Goal: Task Accomplishment & Management: Manage account settings

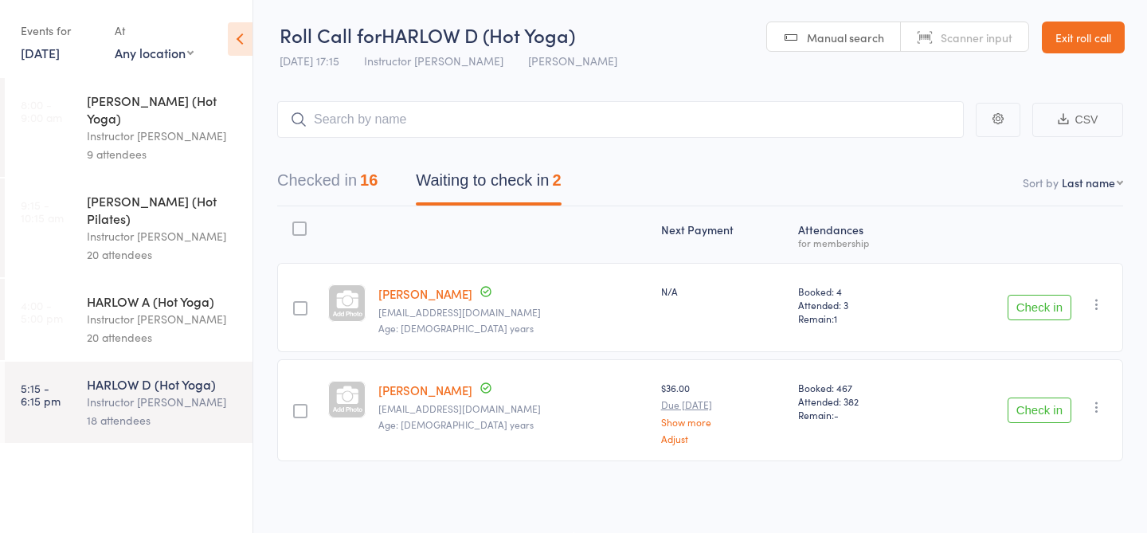
click at [132, 328] on div "20 attendees" at bounding box center [163, 337] width 152 height 18
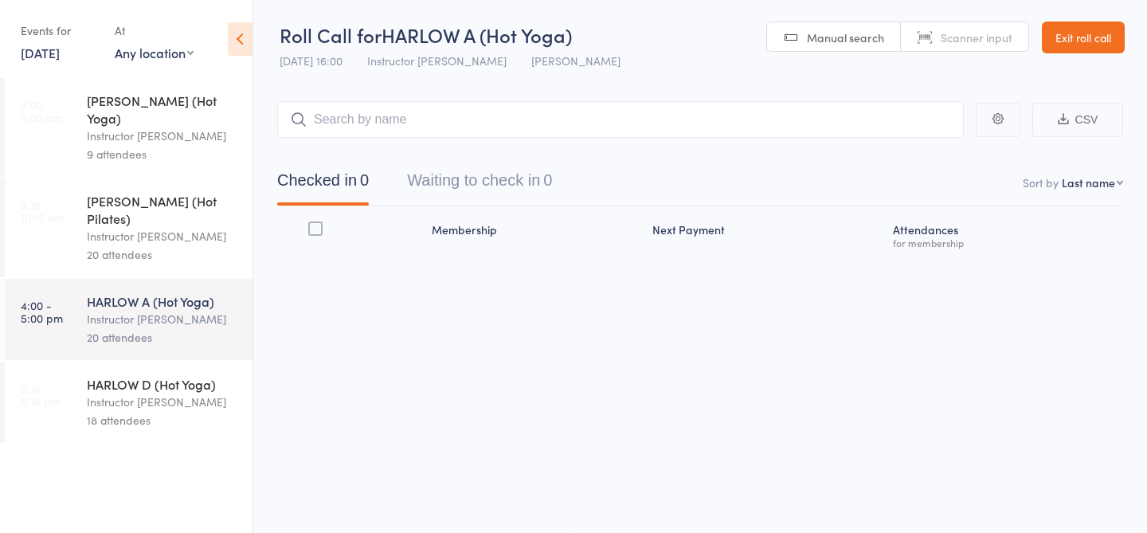
click at [163, 393] on div "Instructor [PERSON_NAME]" at bounding box center [163, 402] width 152 height 18
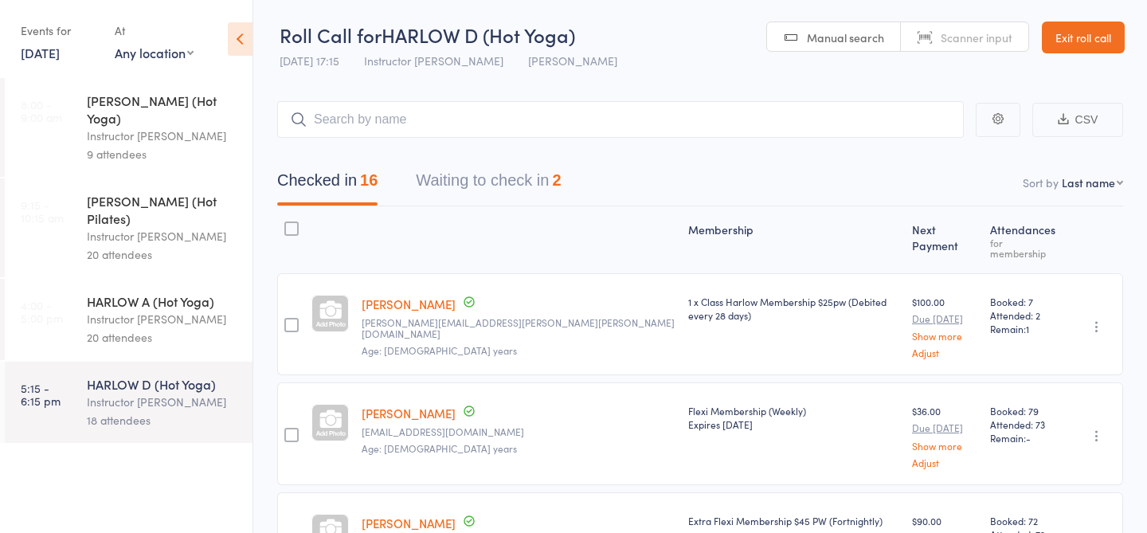
click at [512, 185] on button "Waiting to check in 2" at bounding box center [488, 184] width 145 height 42
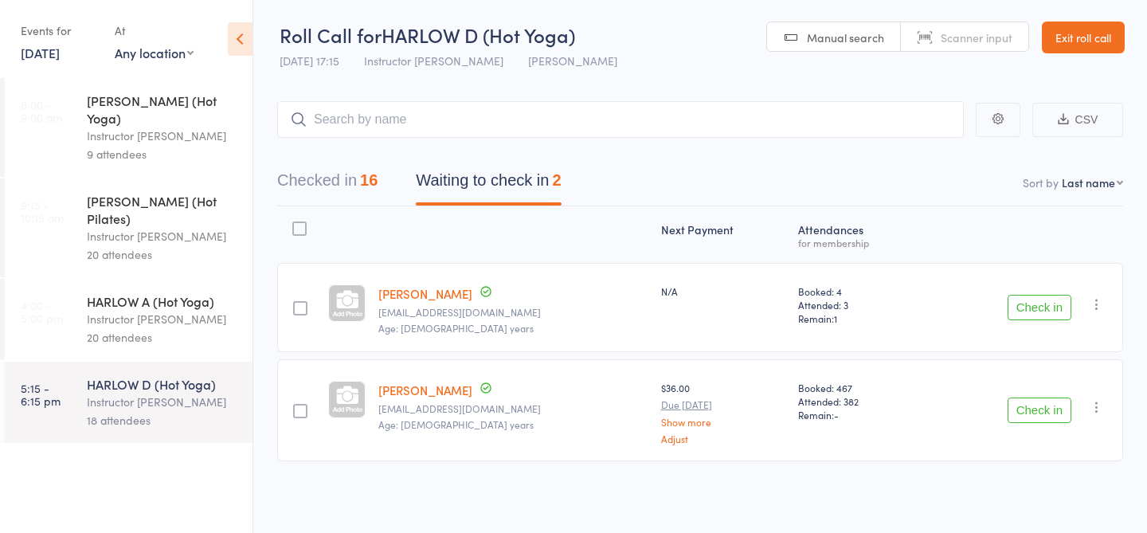
click at [131, 328] on div "20 attendees" at bounding box center [163, 337] width 152 height 18
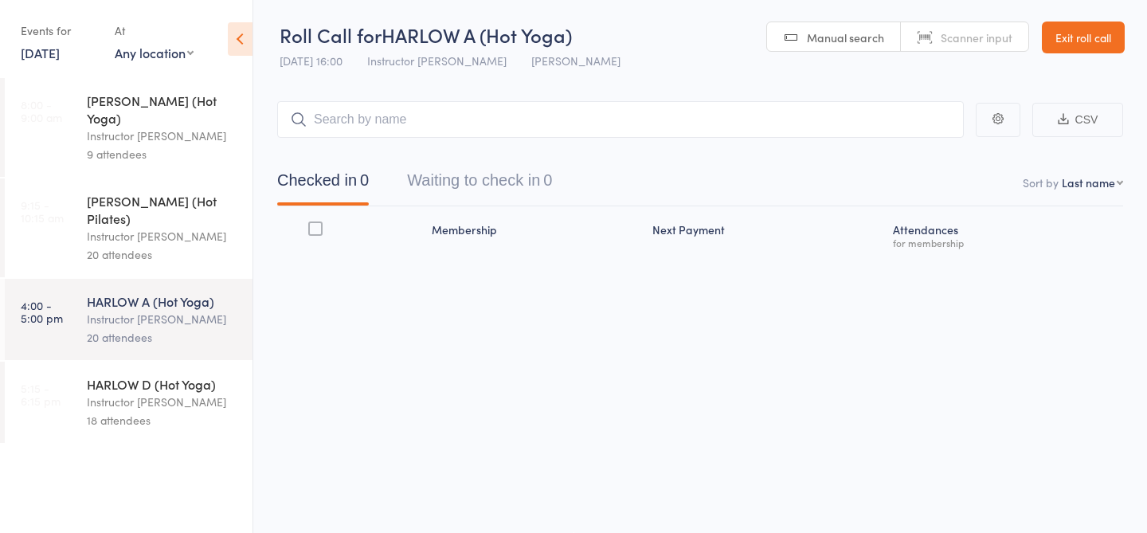
click at [113, 411] on div "18 attendees" at bounding box center [163, 420] width 152 height 18
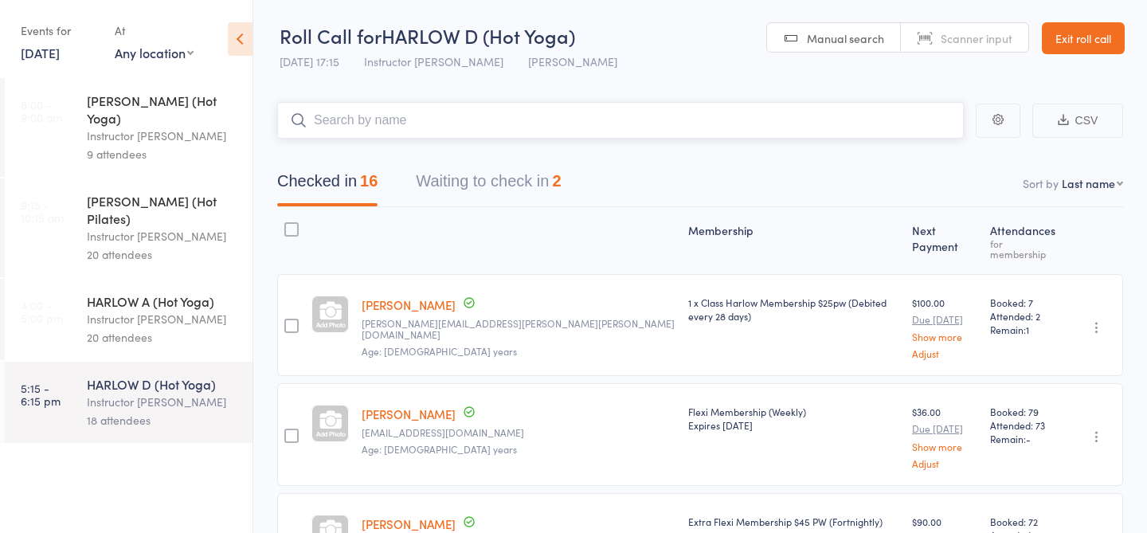
click at [392, 114] on input "search" at bounding box center [620, 120] width 687 height 37
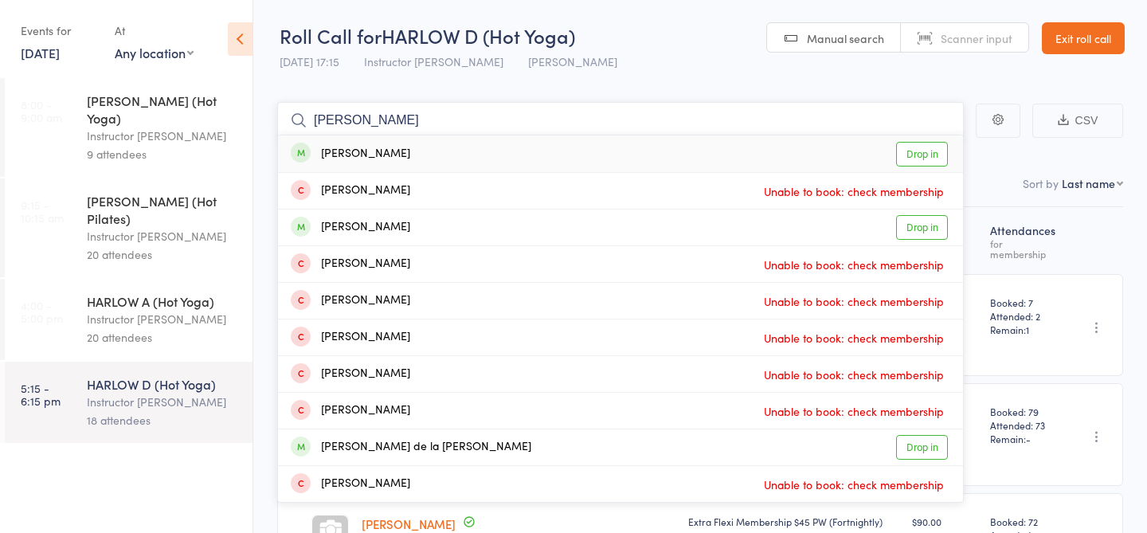
type input "Eva garcia"
click at [930, 150] on link "Drop in" at bounding box center [922, 154] width 52 height 25
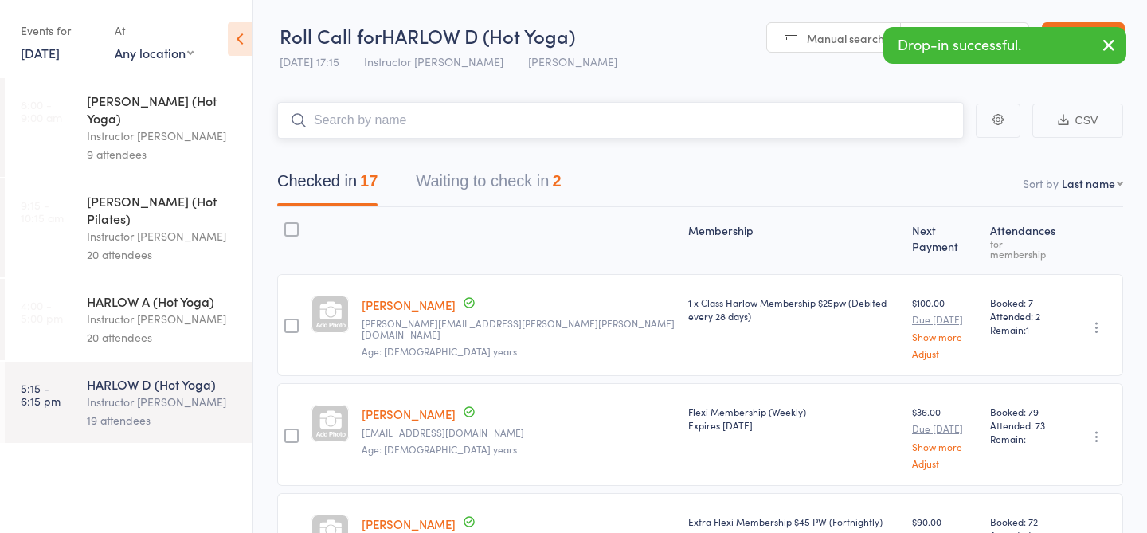
click at [505, 190] on button "Waiting to check in 2" at bounding box center [488, 185] width 145 height 42
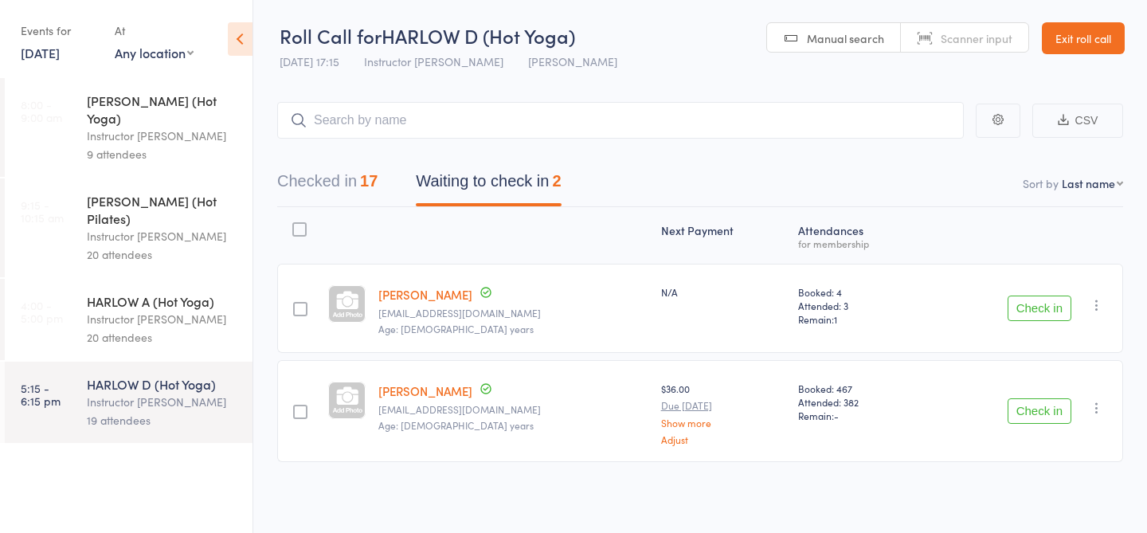
click at [142, 310] on div "Instructor [PERSON_NAME]" at bounding box center [163, 319] width 152 height 18
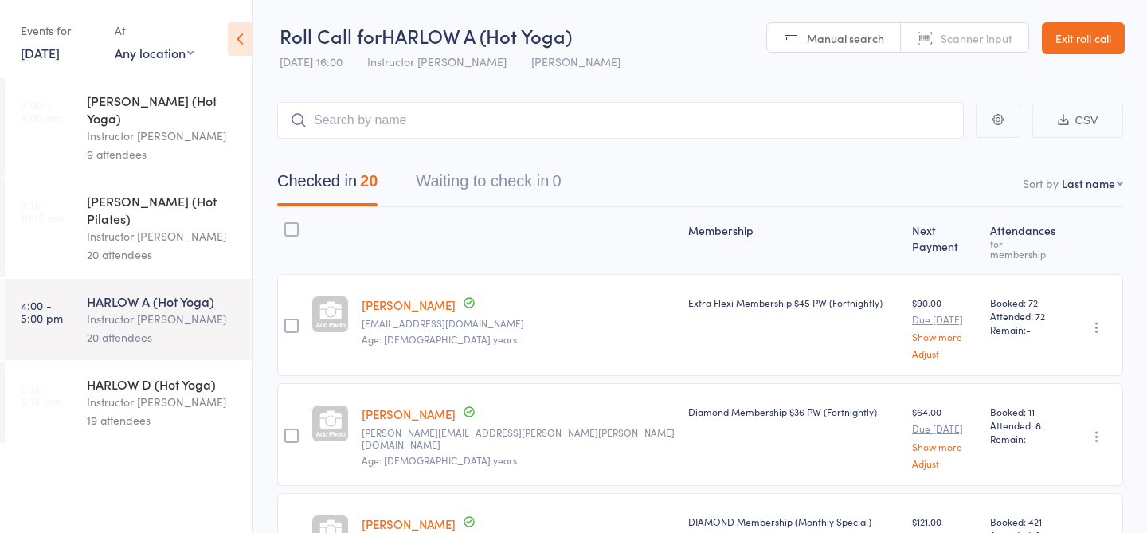
click at [141, 375] on div "HARLOW D (Hot Yoga)" at bounding box center [163, 384] width 152 height 18
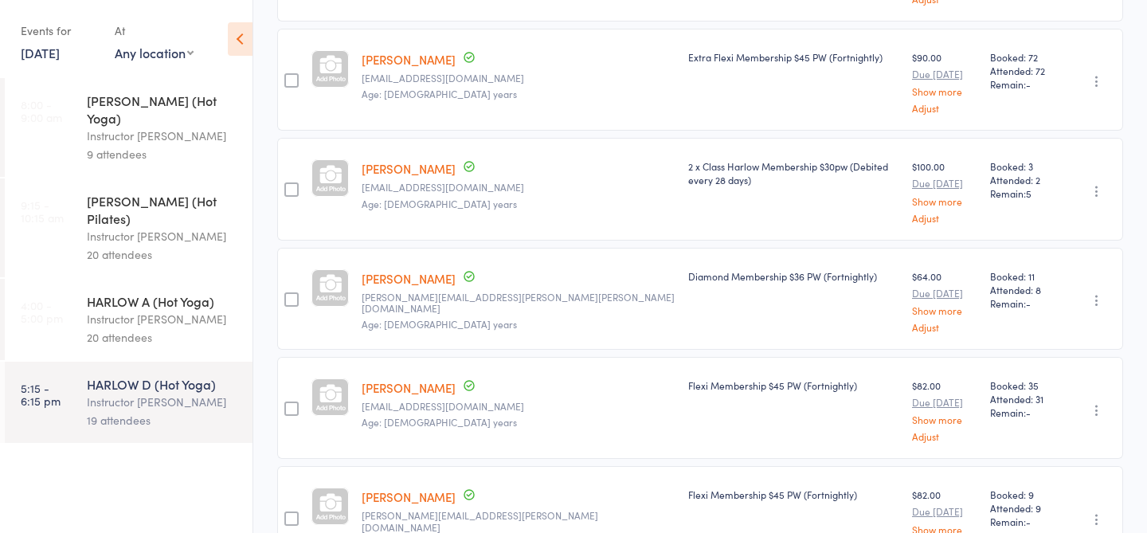
scroll to position [464, 0]
click at [1096, 403] on icon "button" at bounding box center [1097, 411] width 16 height 16
click at [1033, 432] on li "Undo check-in" at bounding box center [1039, 442] width 131 height 20
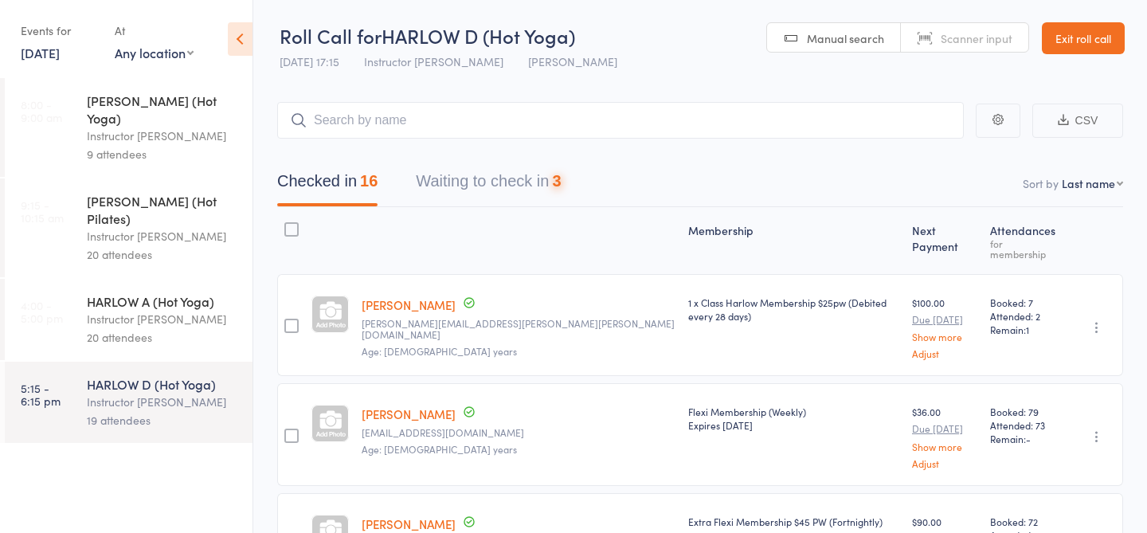
click at [537, 197] on button "Waiting to check in 3" at bounding box center [488, 185] width 145 height 42
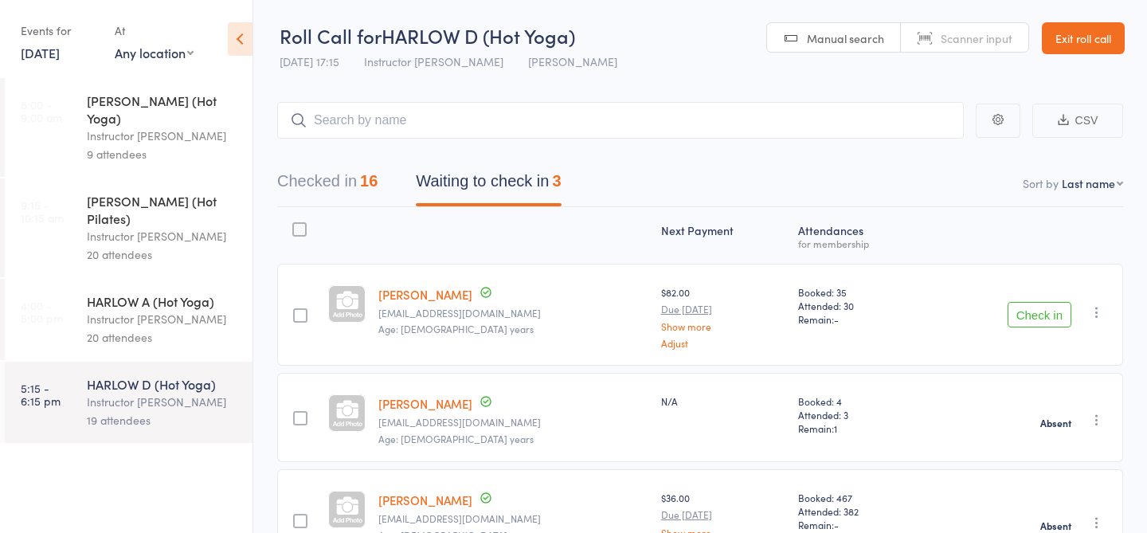
click at [1098, 312] on icon "button" at bounding box center [1097, 312] width 16 height 16
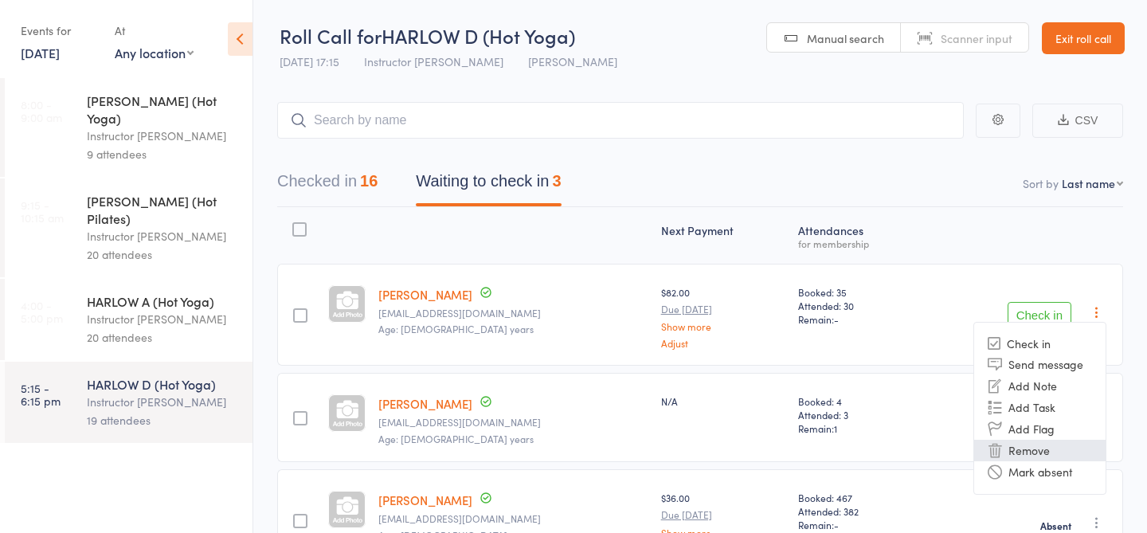
click at [1049, 448] on li "Remove" at bounding box center [1039, 451] width 131 height 22
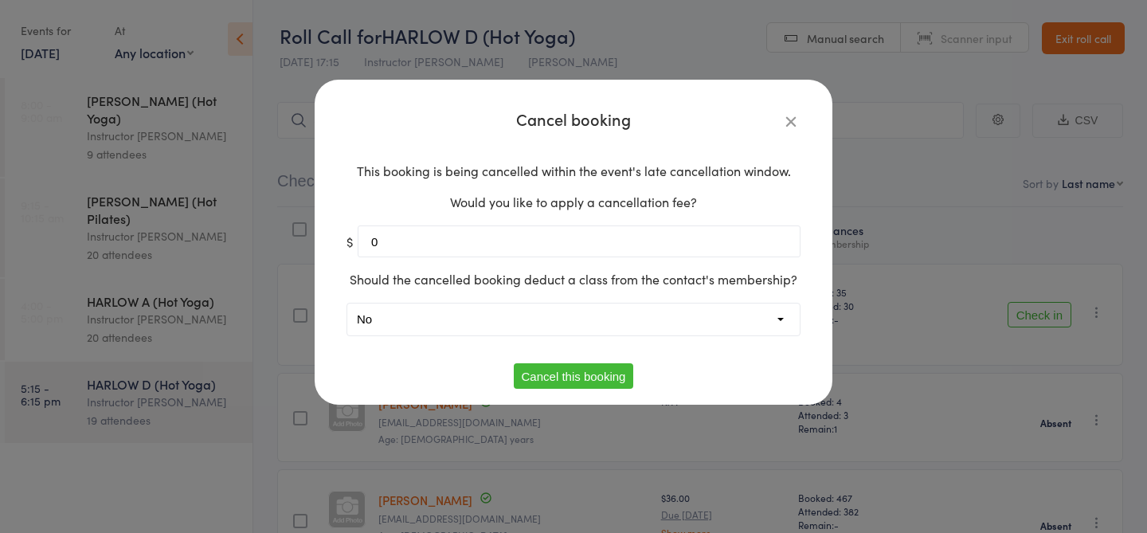
click at [592, 374] on button "Cancel this booking" at bounding box center [574, 375] width 120 height 25
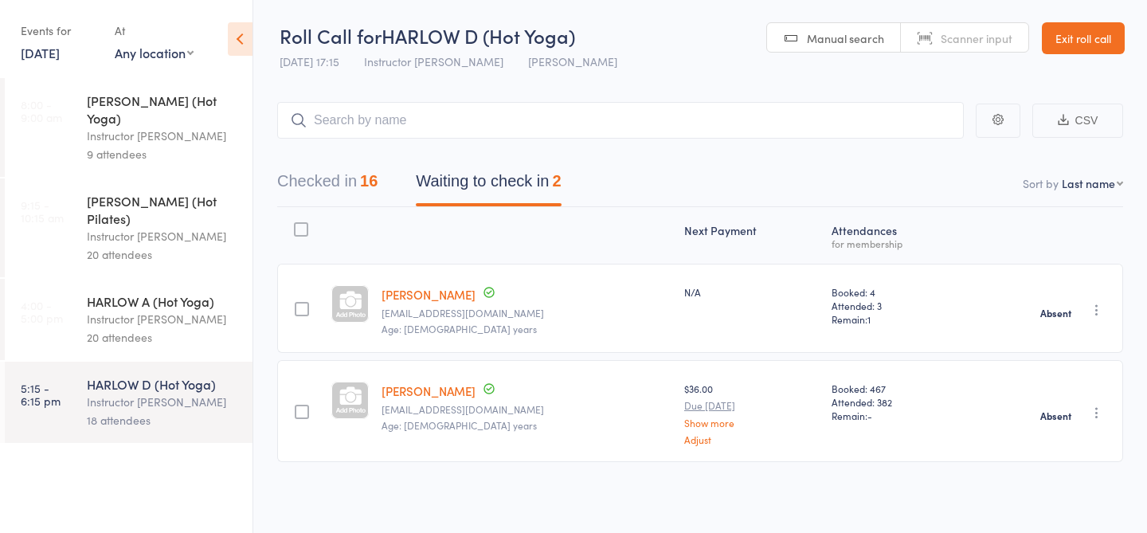
click at [343, 190] on button "Checked in 16" at bounding box center [327, 185] width 100 height 42
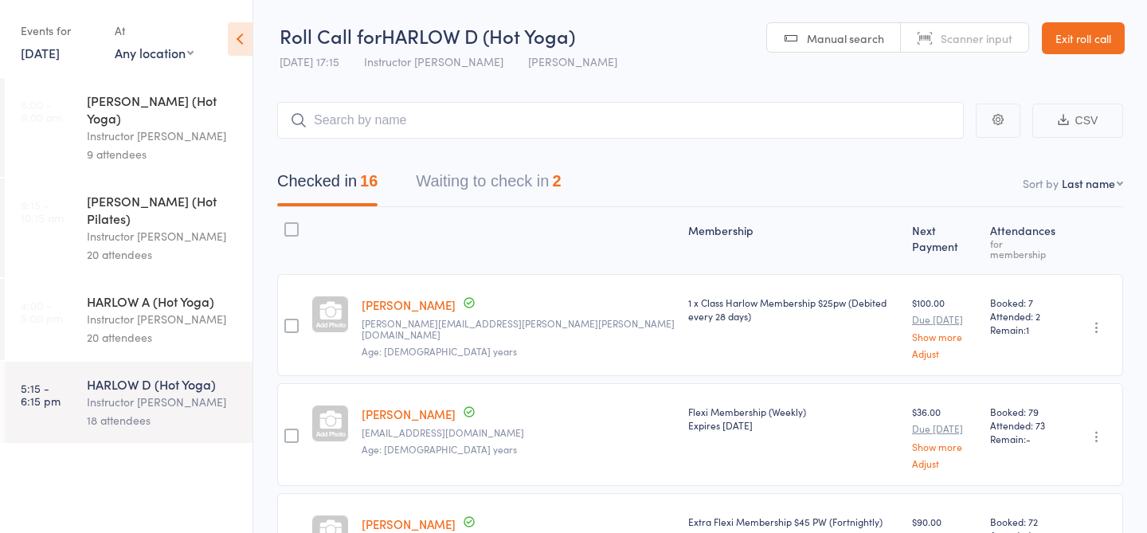
click at [60, 56] on link "14 Sep, 2025" at bounding box center [40, 53] width 39 height 18
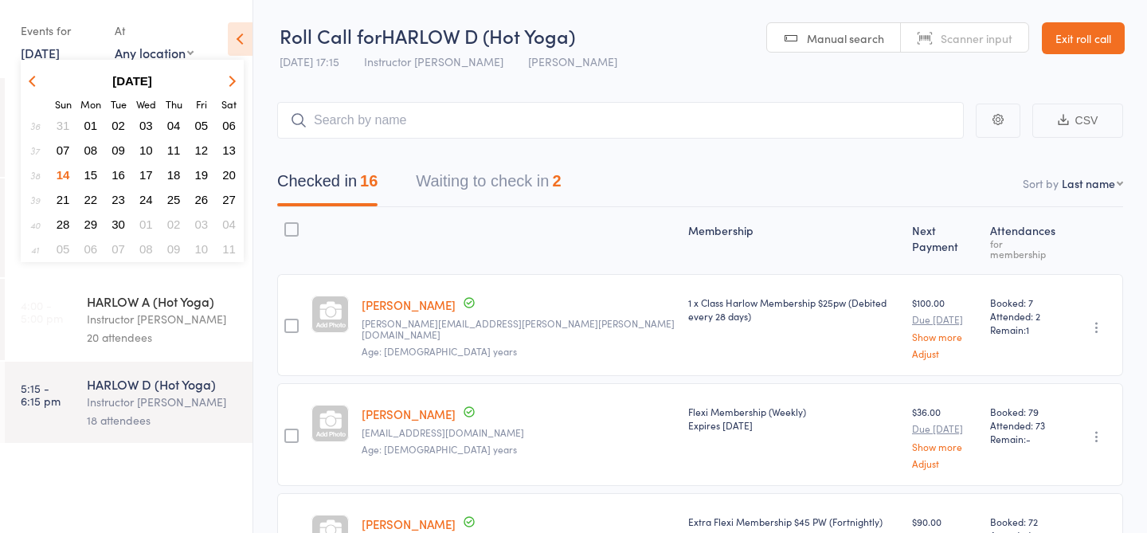
click at [201, 151] on span "12" at bounding box center [202, 150] width 14 height 14
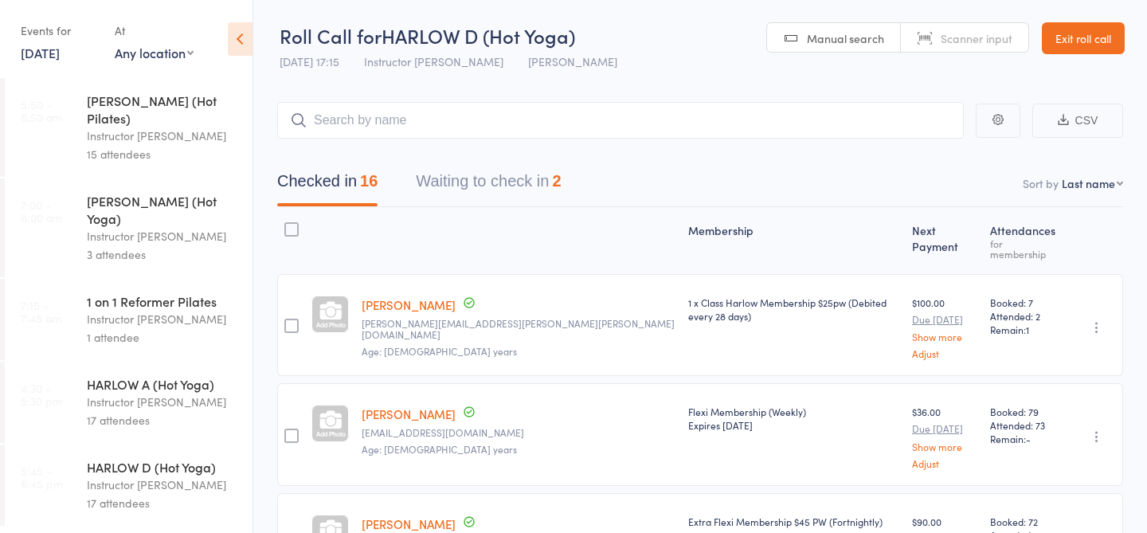
click at [142, 375] on div "HARLOW A (Hot Yoga)" at bounding box center [163, 384] width 152 height 18
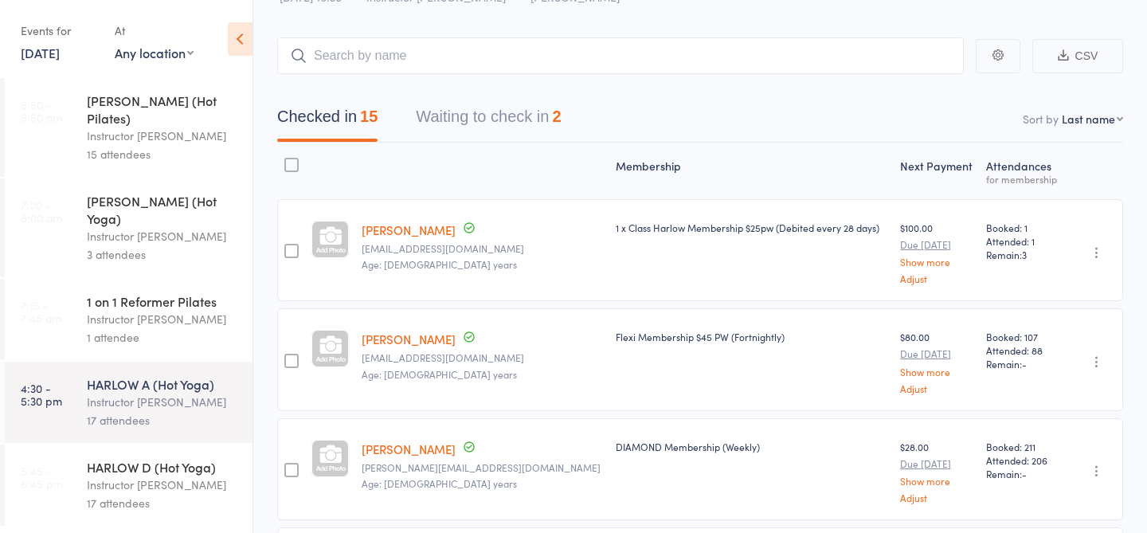
click at [456, 119] on button "Waiting to check in 2" at bounding box center [488, 121] width 145 height 42
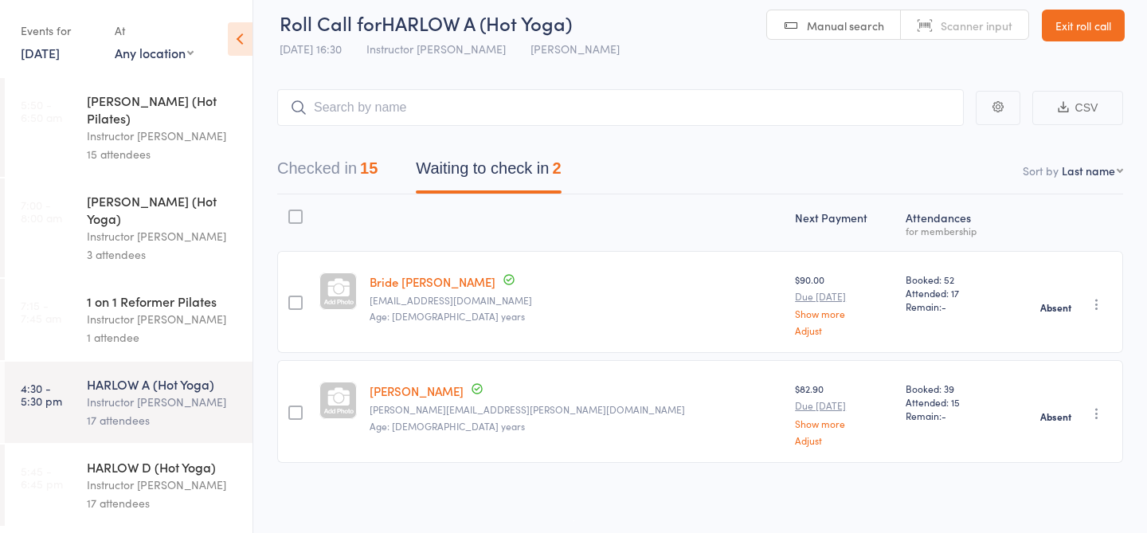
click at [1097, 299] on icon "button" at bounding box center [1097, 304] width 16 height 16
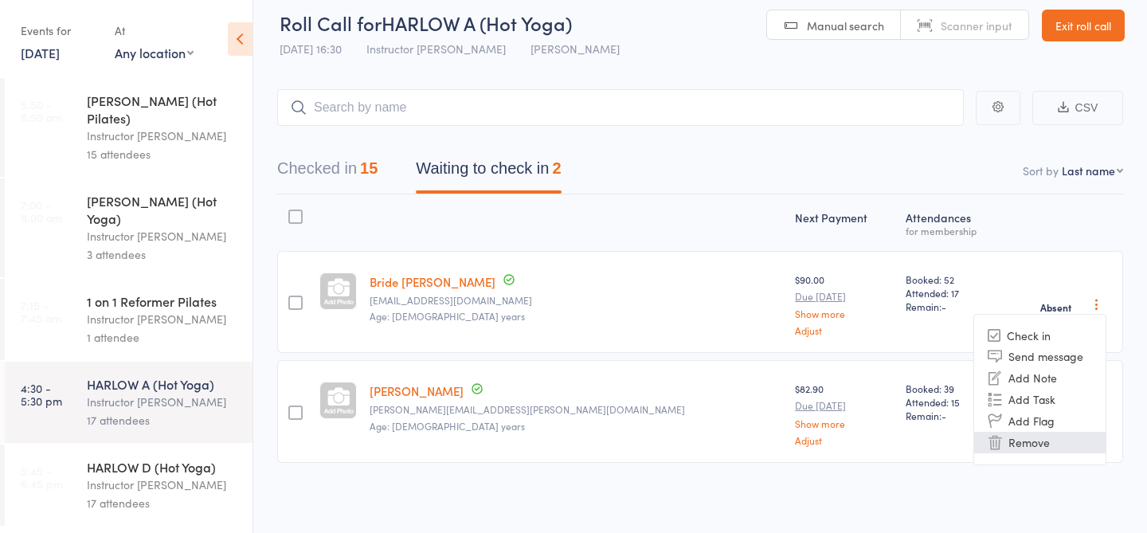
click at [1027, 437] on li "Remove" at bounding box center [1039, 443] width 131 height 22
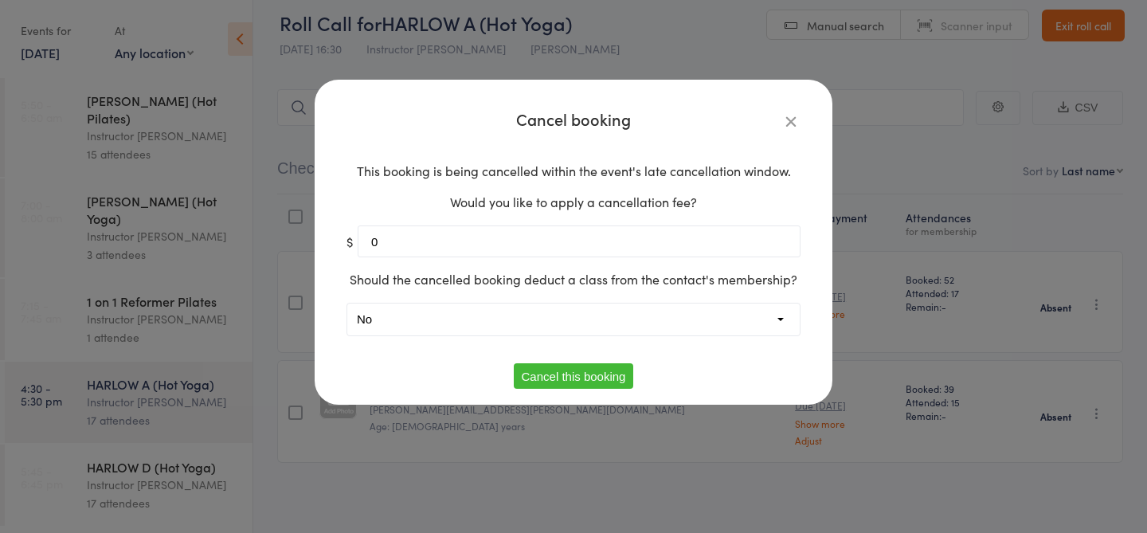
click at [575, 374] on button "Cancel this booking" at bounding box center [574, 375] width 120 height 25
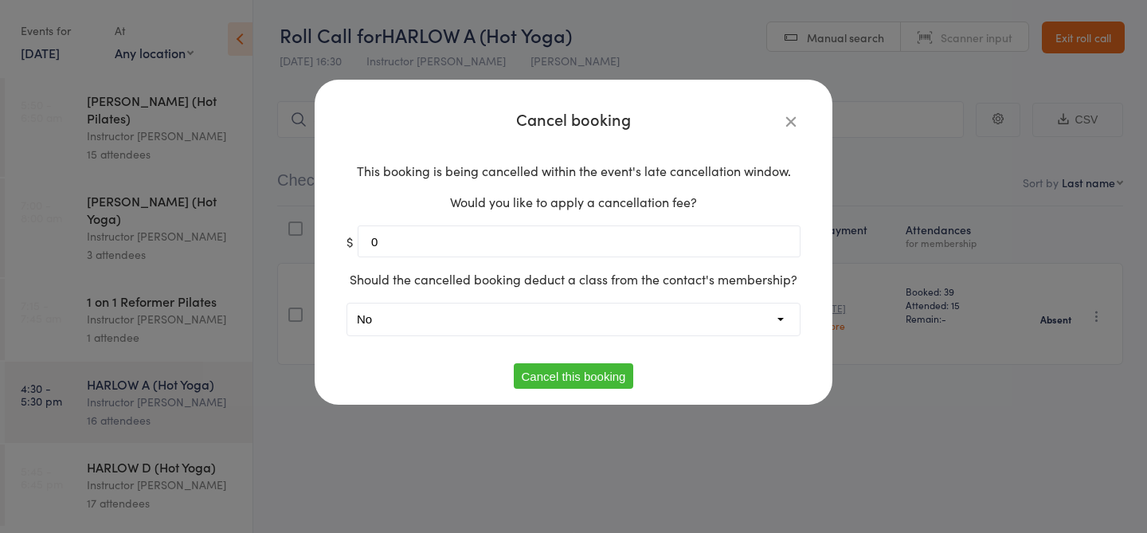
scroll to position [1, 0]
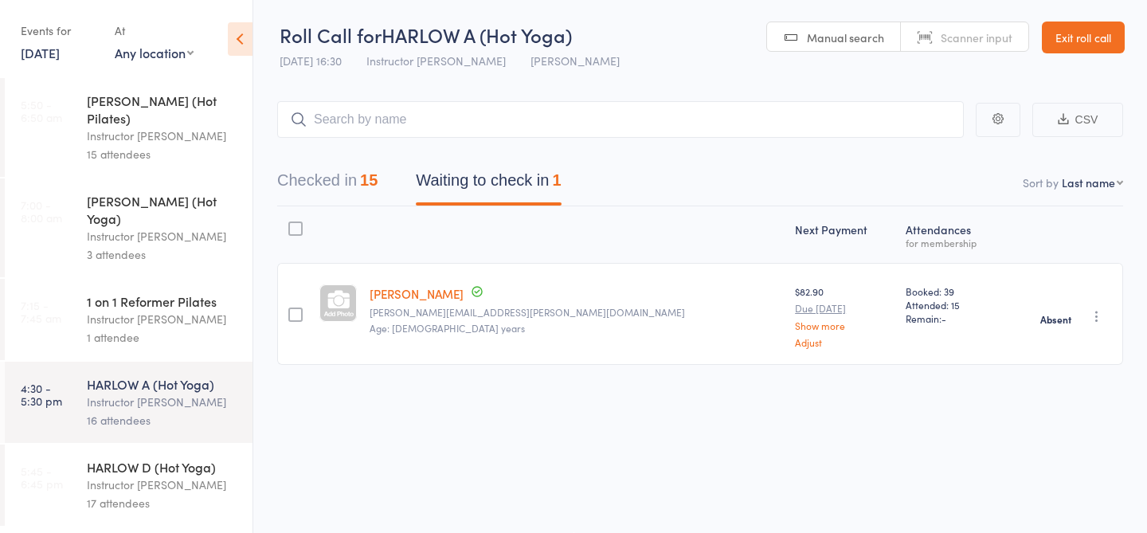
click at [110, 458] on div "HARLOW D (Hot Yoga)" at bounding box center [163, 467] width 152 height 18
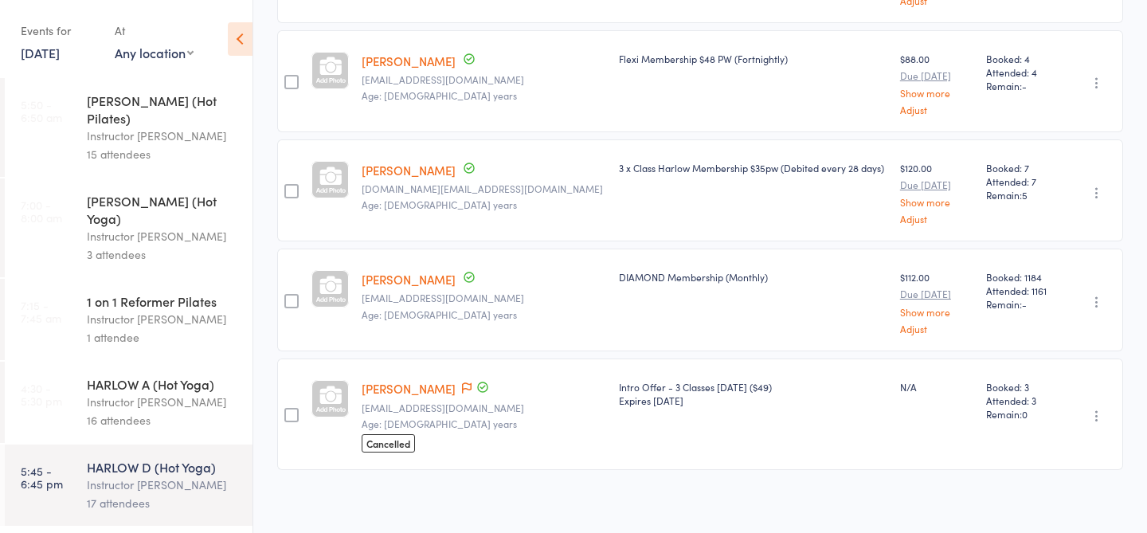
scroll to position [1426, 0]
click at [50, 54] on link "12 Sep, 2025" at bounding box center [40, 53] width 39 height 18
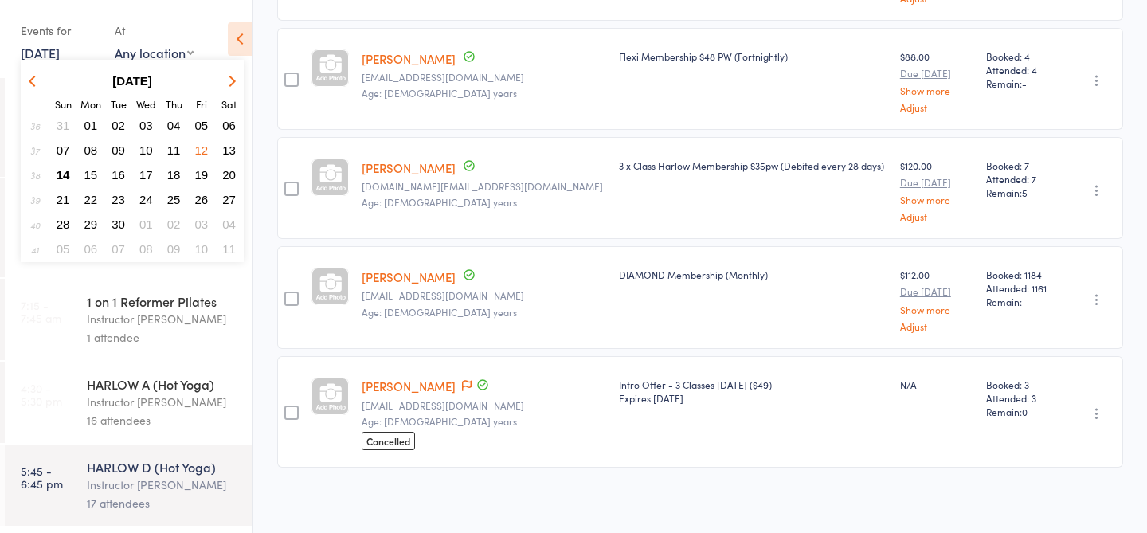
click at [222, 148] on span "13" at bounding box center [229, 150] width 14 height 14
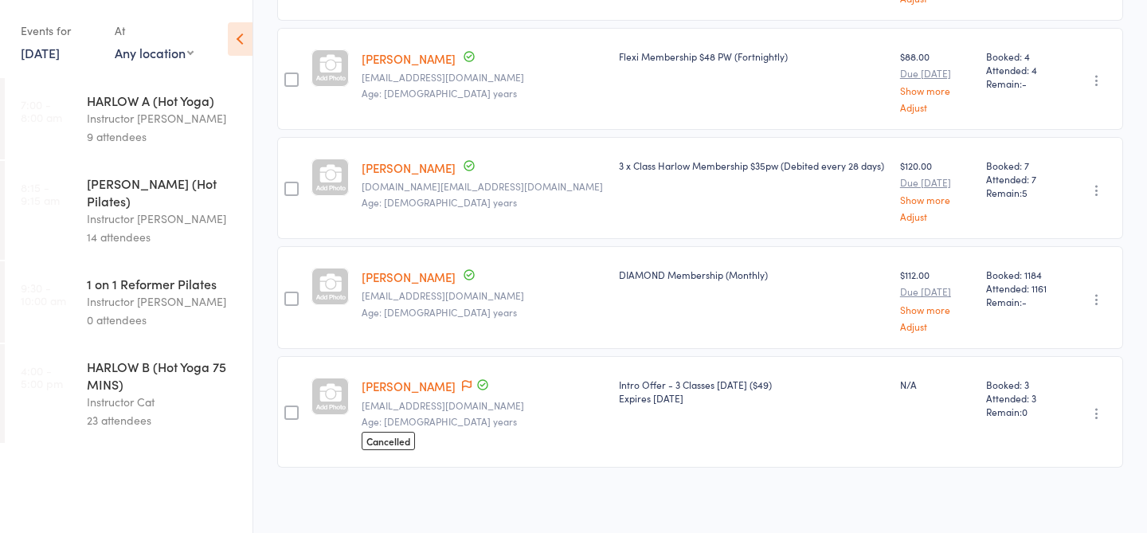
click at [53, 63] on div "Events for 13 Sep, 2025 D Sep, YYYY September 2025 Sun Mon Tue Wed Thu Fri Sat …" at bounding box center [60, 41] width 78 height 47
click at [60, 53] on link "13 Sep, 2025" at bounding box center [40, 53] width 39 height 18
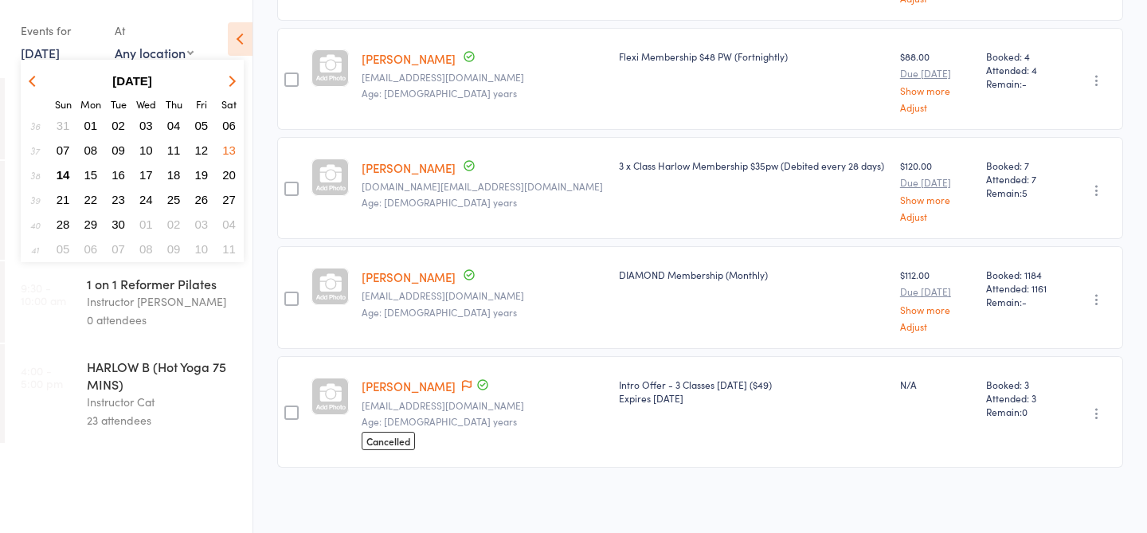
click at [61, 172] on span "14" at bounding box center [64, 175] width 14 height 14
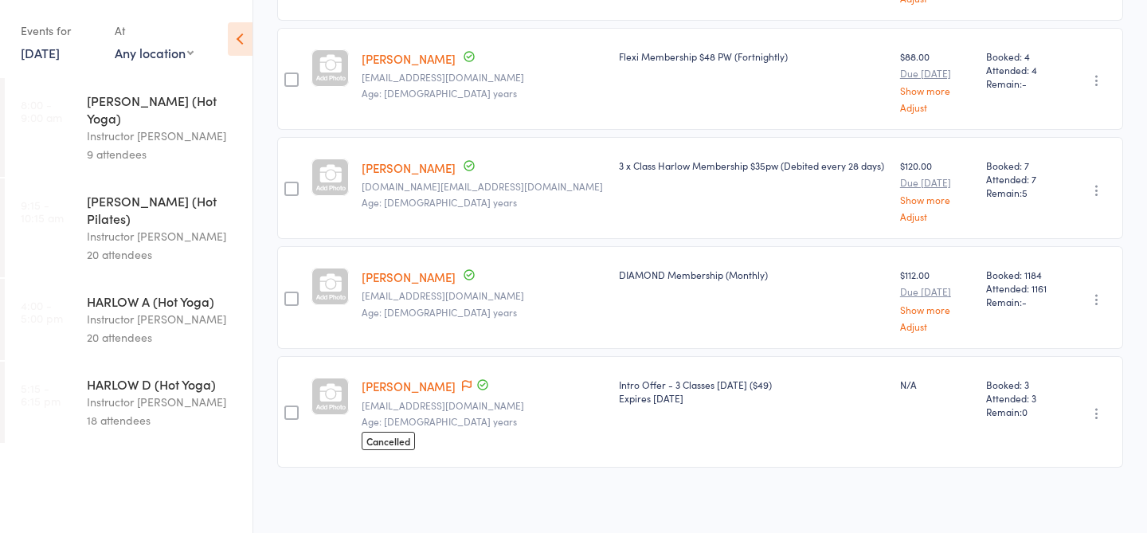
click at [89, 411] on div "18 attendees" at bounding box center [163, 420] width 152 height 18
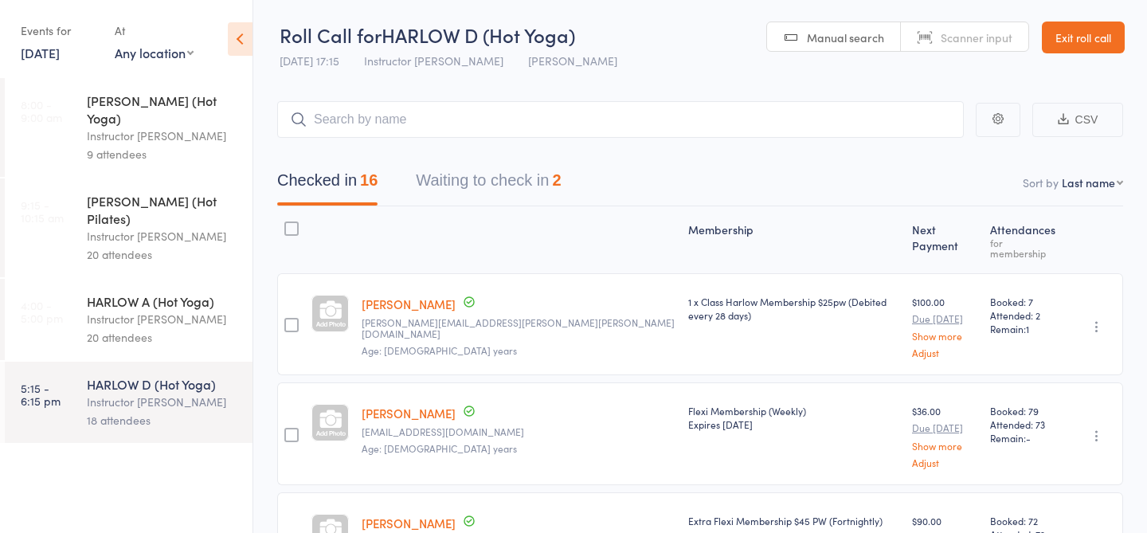
click at [80, 284] on link "4:00 - 5:00 pm HARLOW A (Hot Yoga) Instructor Krystyna 20 attendees" at bounding box center [129, 319] width 248 height 81
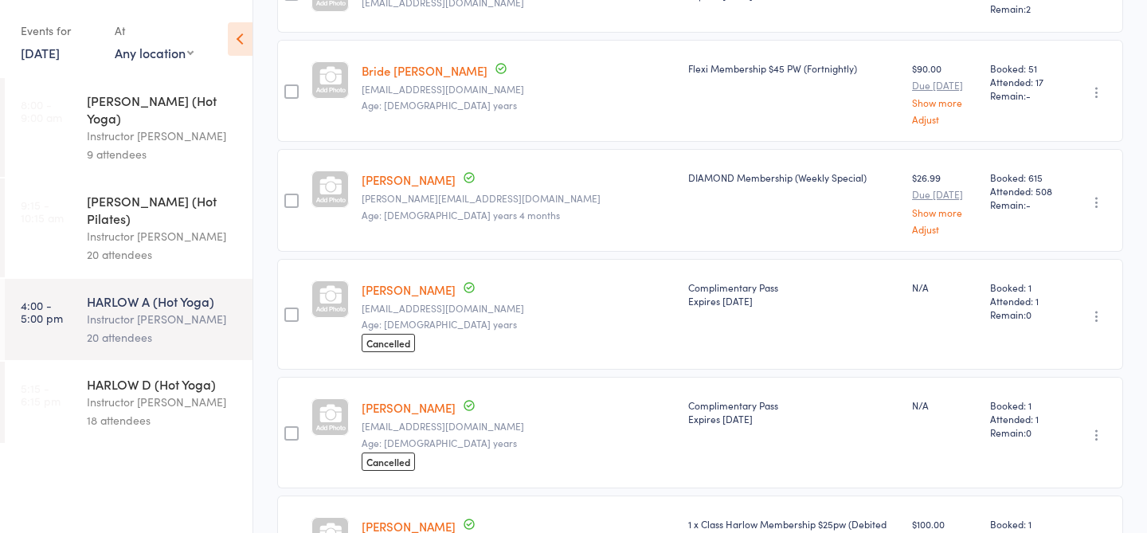
scroll to position [1126, 0]
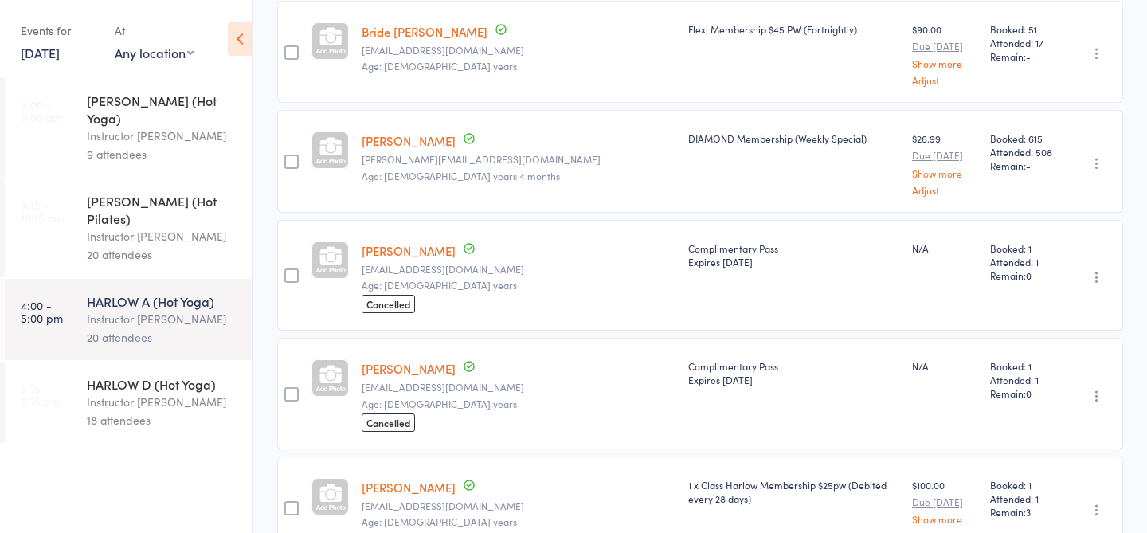
click at [370, 242] on link "Erin Ku" at bounding box center [409, 250] width 94 height 17
click at [49, 57] on link "14 Sep, 2025" at bounding box center [40, 53] width 39 height 18
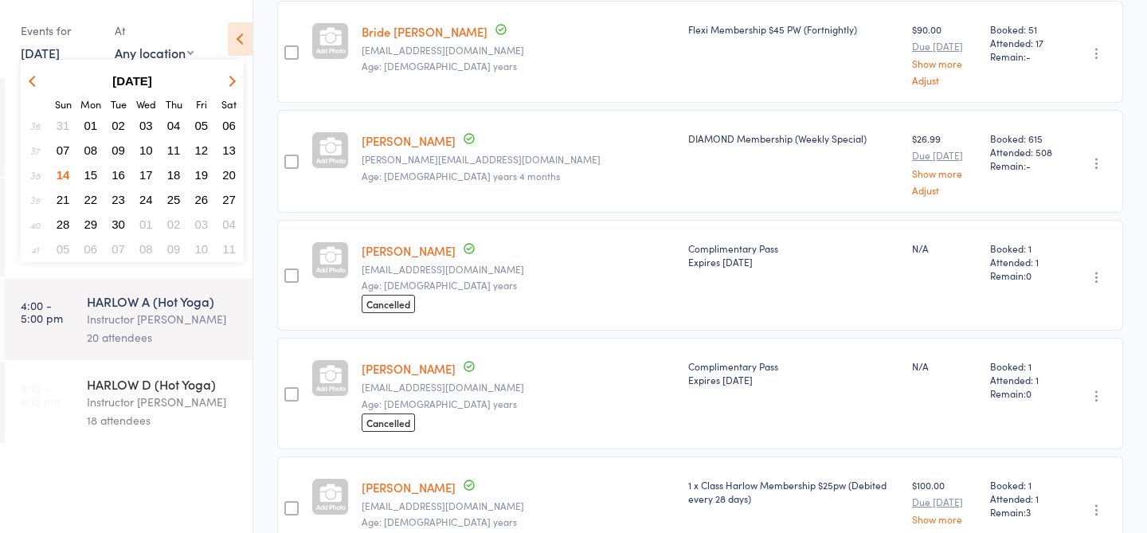
click at [89, 174] on span "15" at bounding box center [91, 175] width 14 height 14
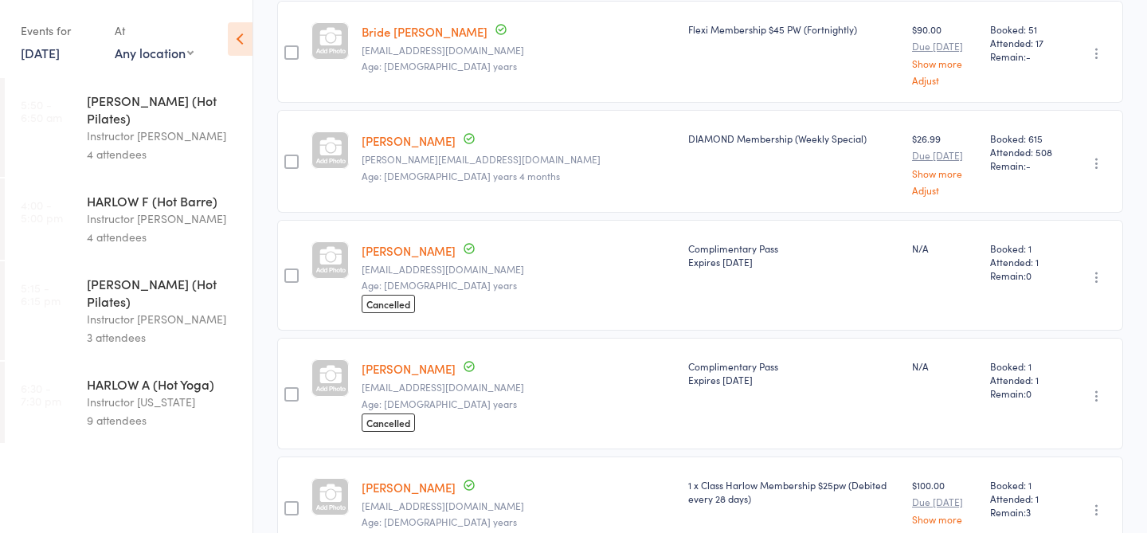
click at [37, 58] on link "15 Sep, 2025" at bounding box center [40, 53] width 39 height 18
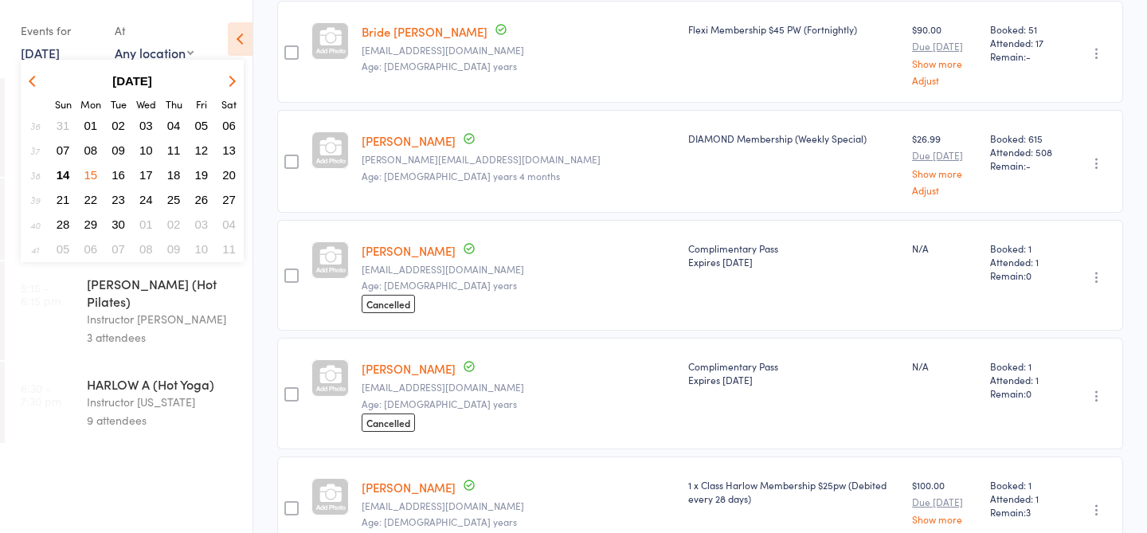
click at [60, 173] on span "14" at bounding box center [64, 175] width 14 height 14
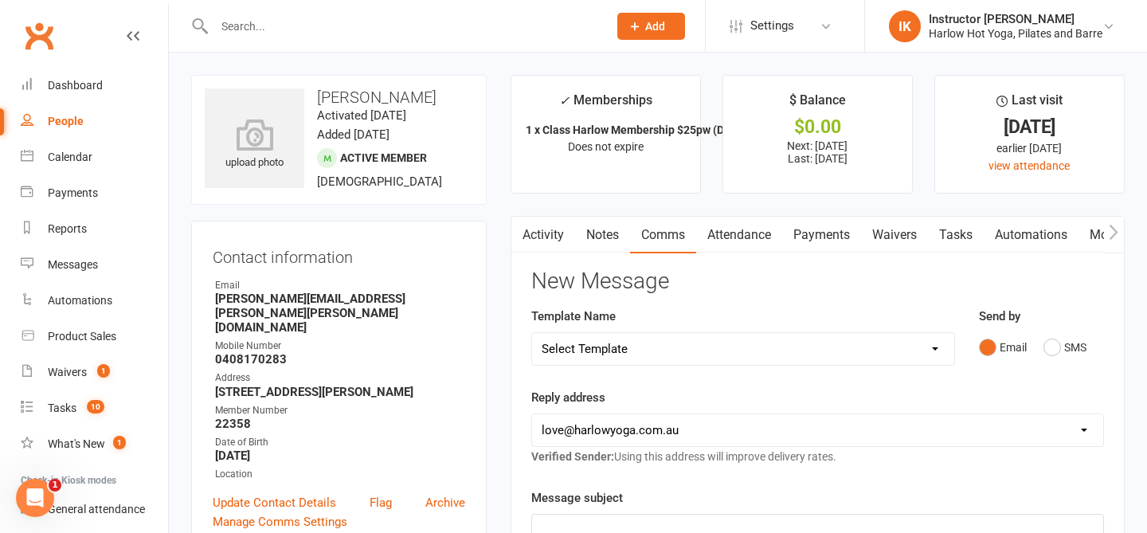
click at [612, 220] on link "Notes" at bounding box center [602, 235] width 55 height 37
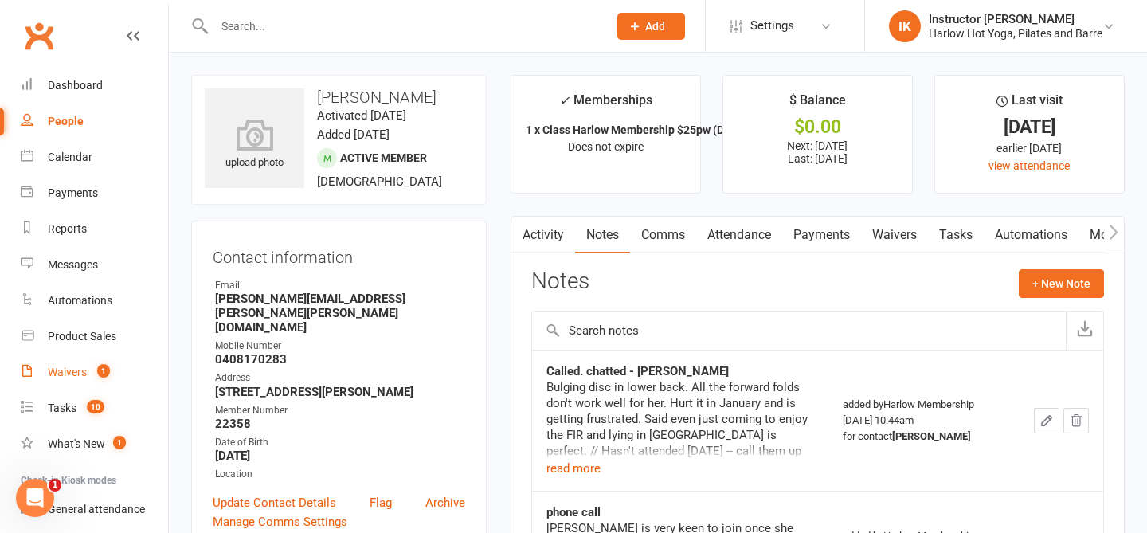
click at [76, 370] on div "Waivers" at bounding box center [67, 372] width 39 height 13
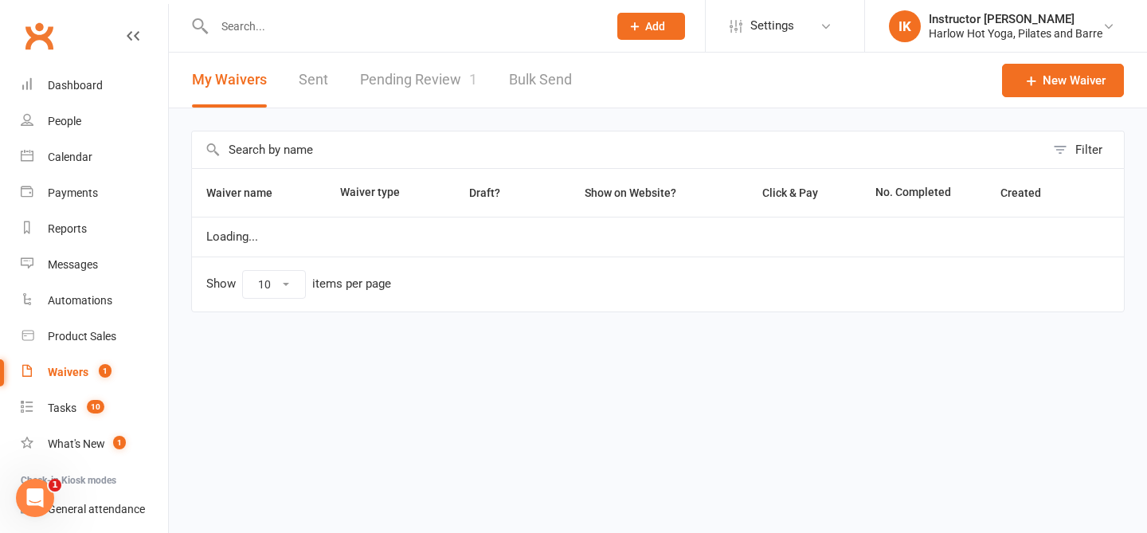
click at [423, 92] on link "Pending Review 1" at bounding box center [418, 80] width 117 height 55
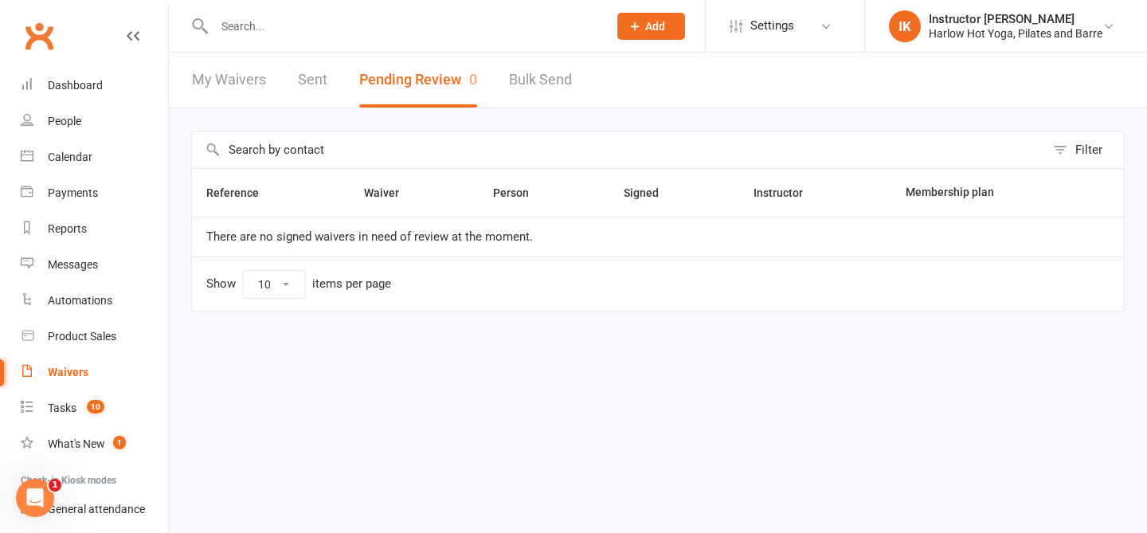
click at [331, 90] on div "My Waivers Sent Pending Review 0 Bulk Send" at bounding box center [382, 80] width 426 height 55
click at [311, 85] on link "Sent" at bounding box center [312, 80] width 29 height 55
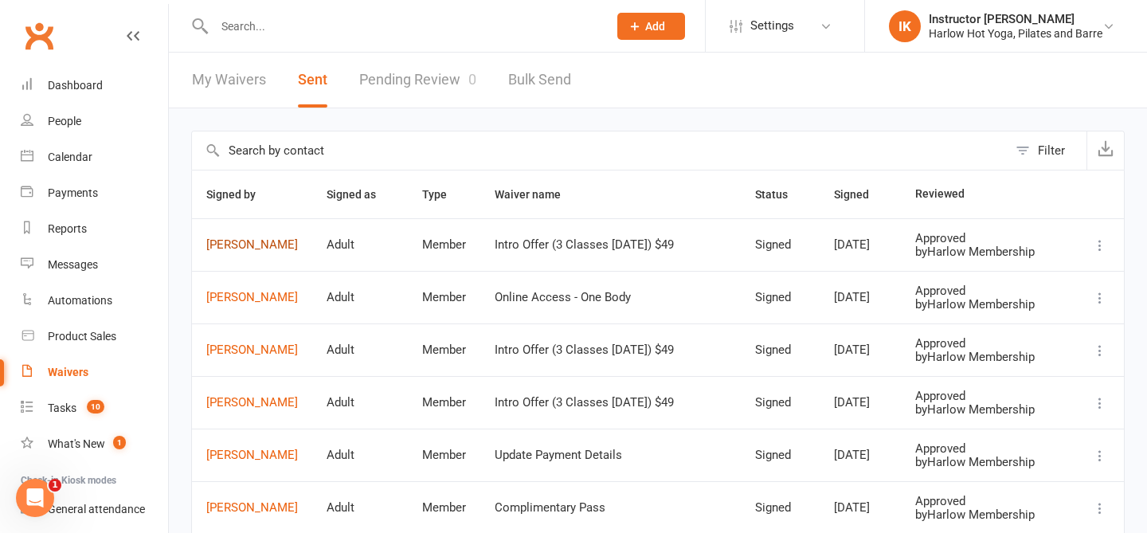
drag, startPoint x: 308, startPoint y: 263, endPoint x: 275, endPoint y: 256, distance: 34.2
click at [275, 256] on td "Eva Garcia" at bounding box center [252, 244] width 120 height 53
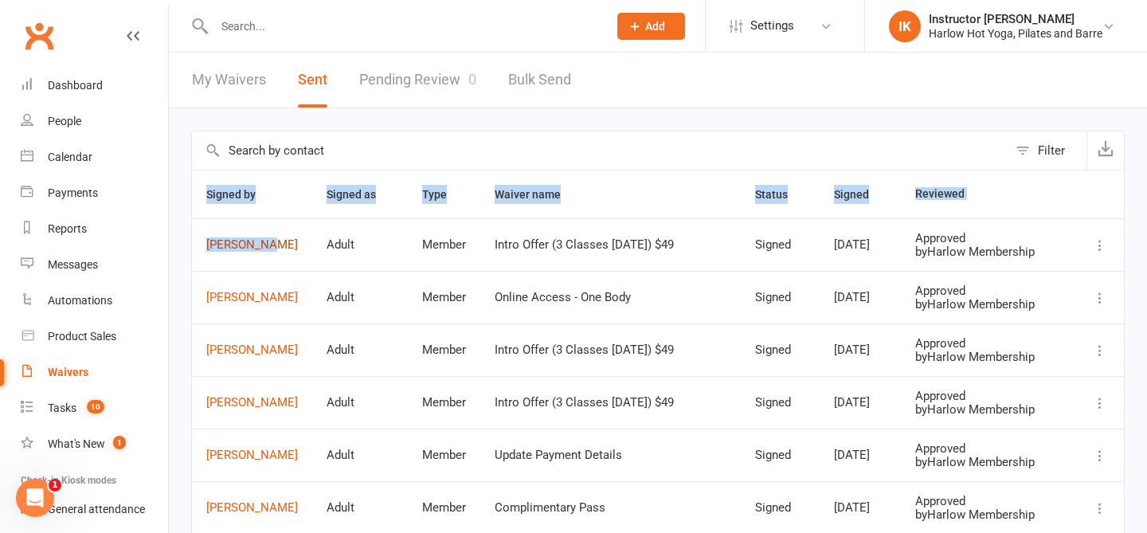
drag, startPoint x: 177, startPoint y: 245, endPoint x: 283, endPoint y: 255, distance: 106.4
click at [283, 255] on div "Filter Signed by Signed as Type Waiver name Status Signed Reviewed Eva Garcia A…" at bounding box center [658, 482] width 978 height 749
click at [283, 252] on link "Eva Garcia" at bounding box center [252, 245] width 92 height 14
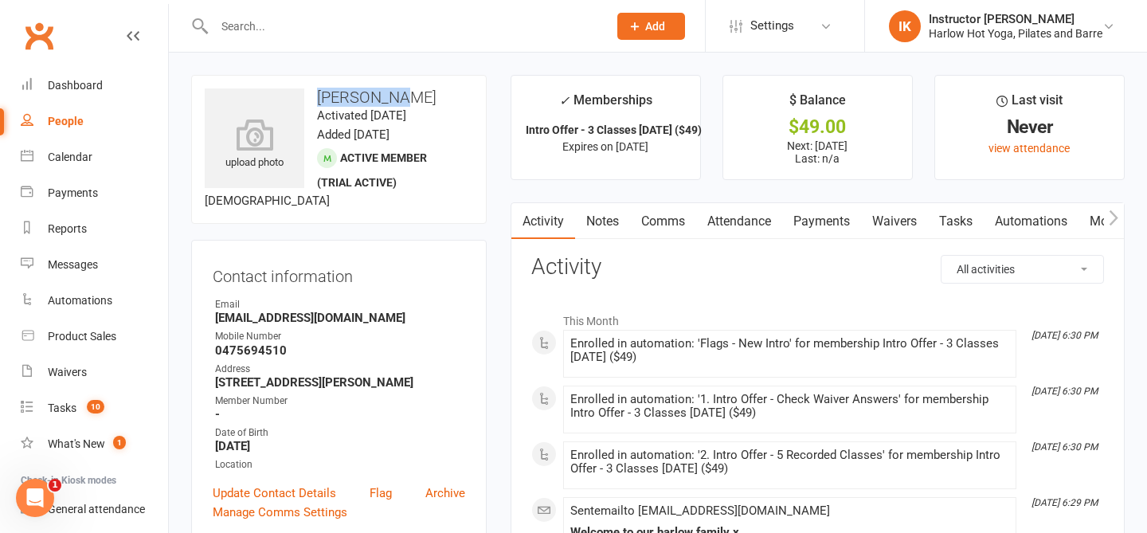
drag, startPoint x: 398, startPoint y: 94, endPoint x: 311, endPoint y: 92, distance: 87.6
click at [311, 93] on h3 "Eva Garcia" at bounding box center [339, 97] width 268 height 18
click at [668, 218] on link "Comms" at bounding box center [663, 221] width 66 height 37
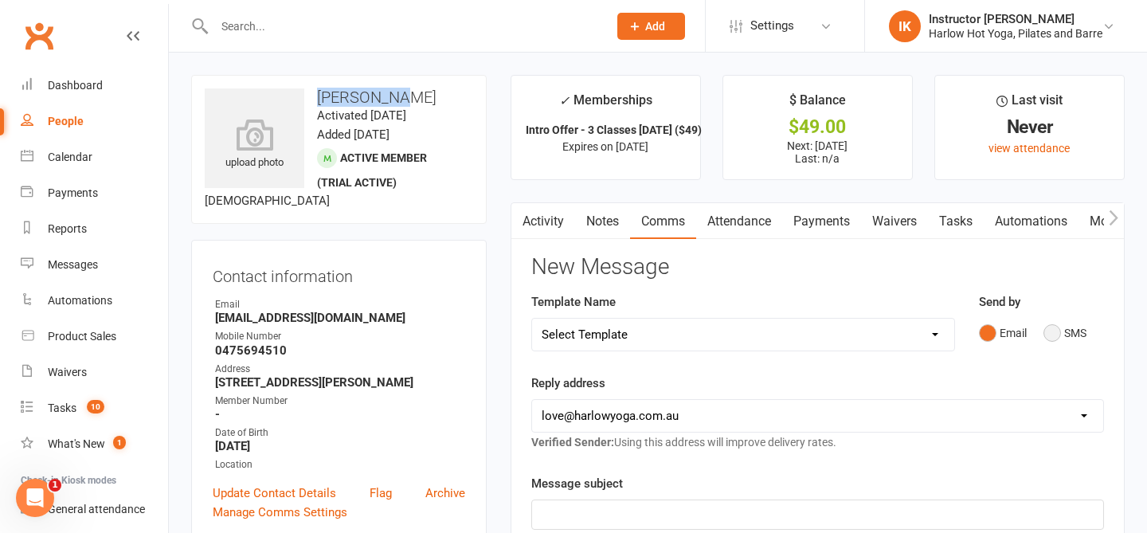
click at [1054, 337] on button "SMS" at bounding box center [1064, 333] width 43 height 30
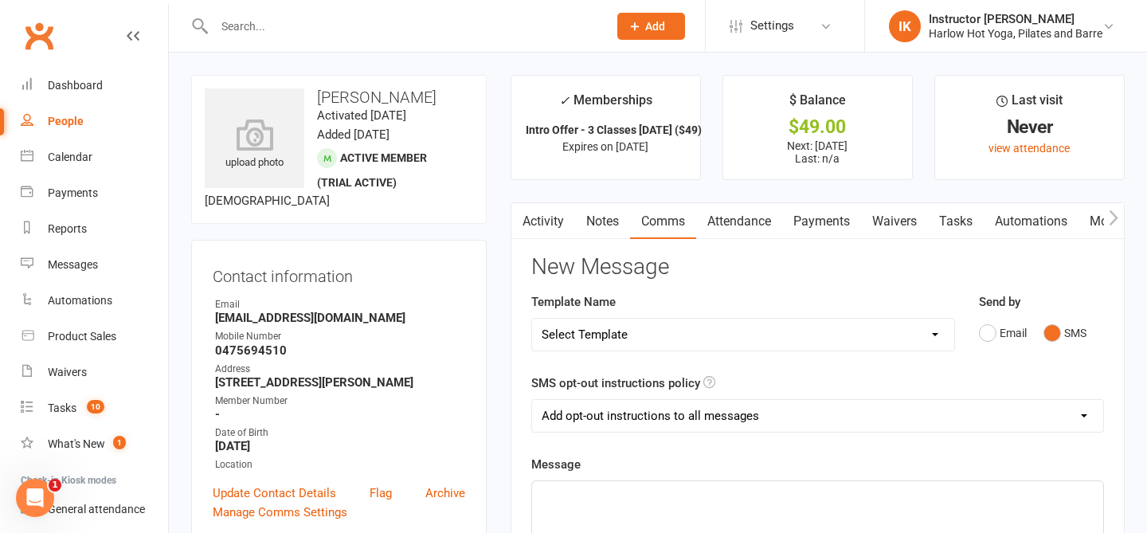
click at [704, 495] on p "﻿" at bounding box center [818, 495] width 552 height 19
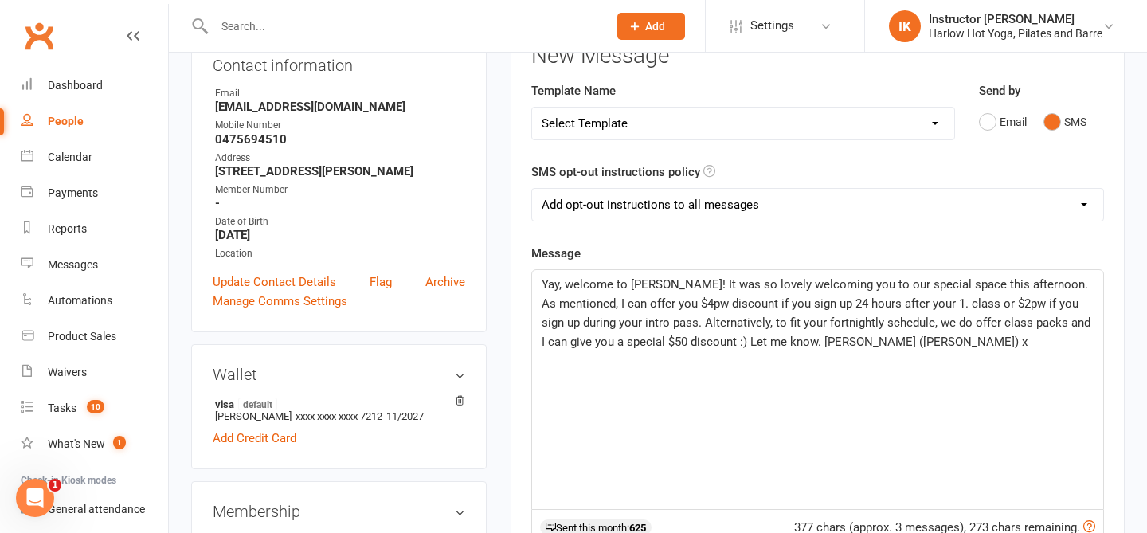
scroll to position [222, 0]
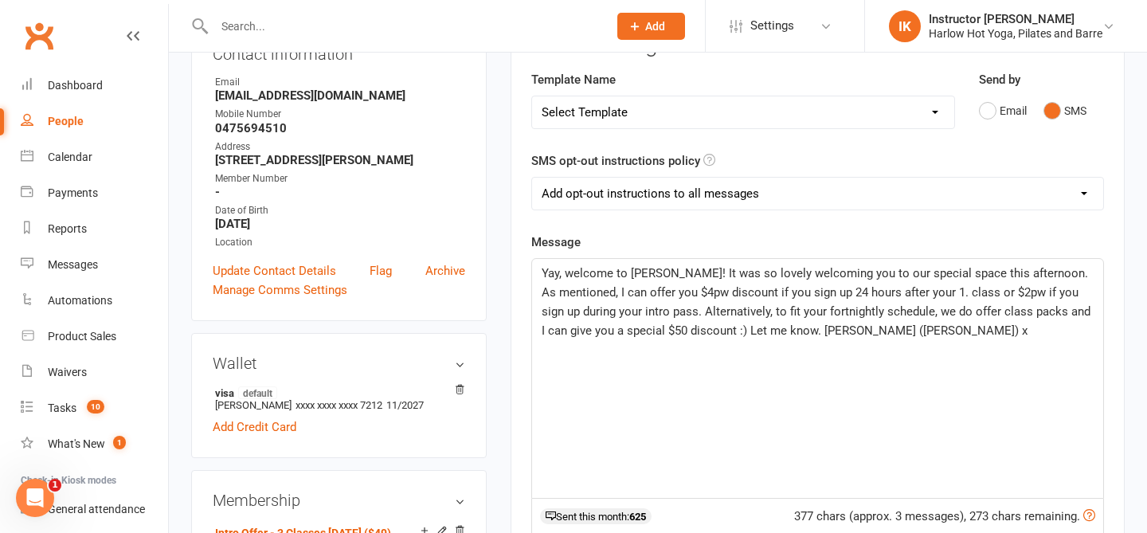
click at [659, 303] on span "Yay, welcome to Harlow! It was so lovely welcoming you to our special space thi…" at bounding box center [818, 302] width 552 height 72
click at [664, 272] on span "Yay, welcome to Harlow! It was so lovely welcoming you to our special space thi…" at bounding box center [818, 302] width 552 height 72
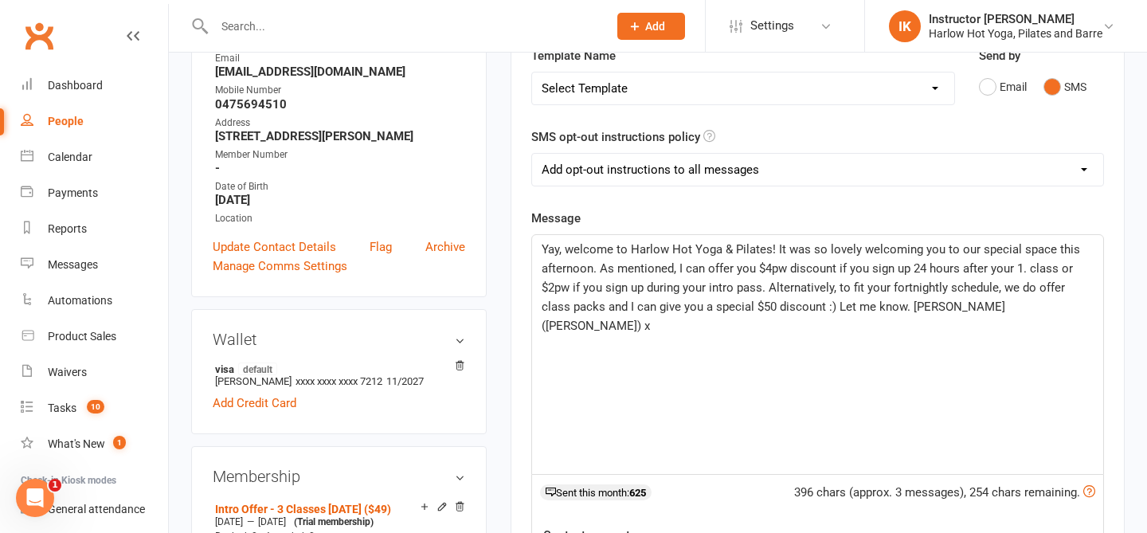
scroll to position [247, 0]
click at [600, 275] on p "Yay, welcome to Harlow Hot Yoga & Pilates! It was so lovely welcoming you to ou…" at bounding box center [818, 287] width 552 height 96
click at [593, 270] on span "Yay, welcome to Harlow Hot Yoga & Pilates! It was so lovely welcoming you to ou…" at bounding box center [813, 286] width 542 height 91
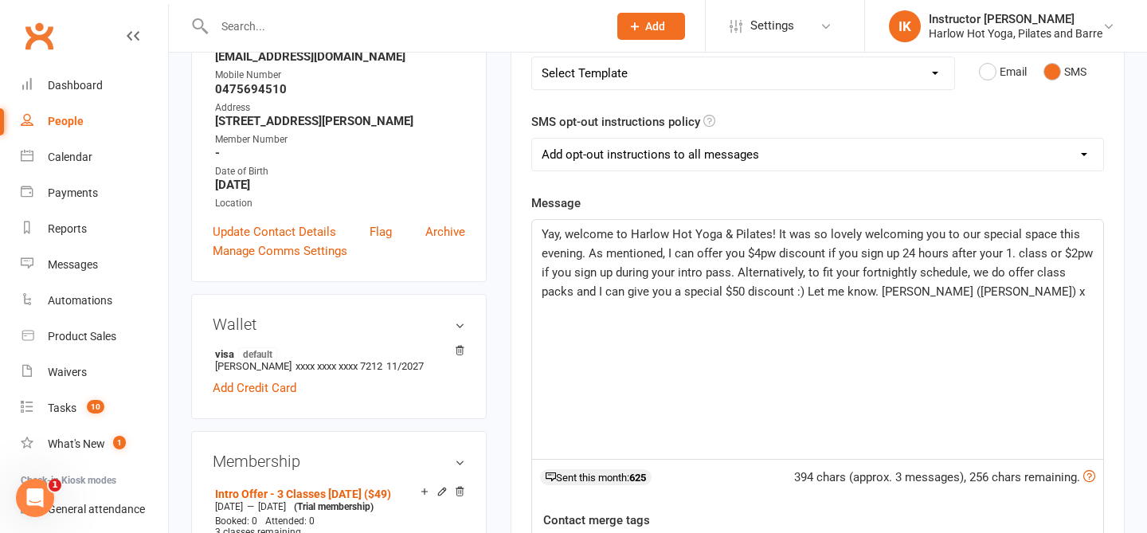
click at [653, 271] on span "Yay, welcome to Harlow Hot Yoga & Pilates! It was so lovely welcoming you to ou…" at bounding box center [819, 263] width 554 height 72
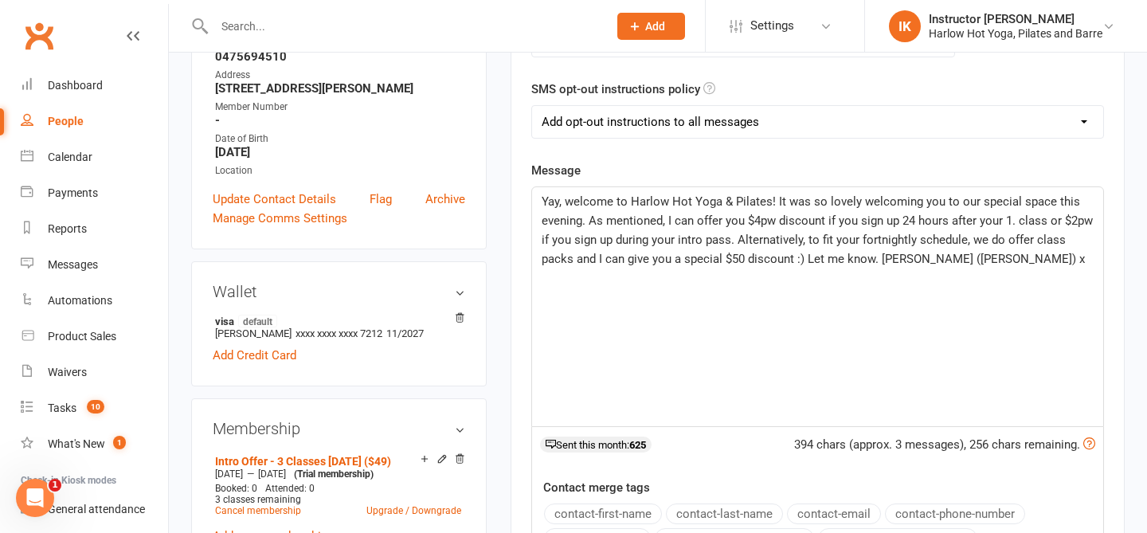
scroll to position [299, 0]
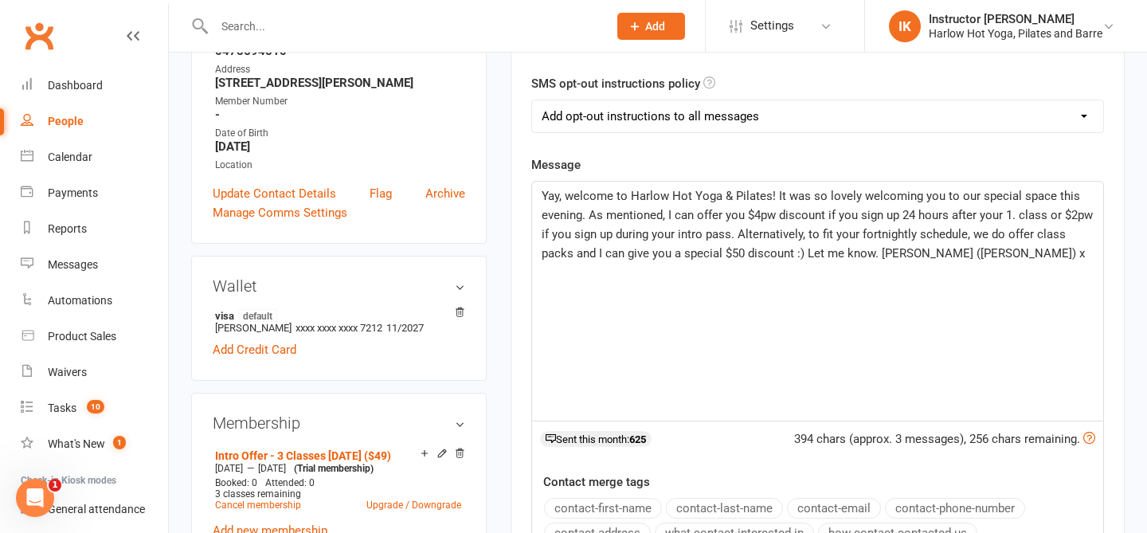
click at [1001, 261] on p "Yay, welcome to Harlow Hot Yoga & Pilates! It was so lovely welcoming you to ou…" at bounding box center [818, 224] width 552 height 76
click at [588, 216] on span "Yay, welcome to Harlow Hot Yoga & Pilates! It was so lovely welcoming you to ou…" at bounding box center [819, 225] width 554 height 72
drag, startPoint x: 847, startPoint y: 272, endPoint x: 593, endPoint y: 166, distance: 275.3
click at [593, 166] on div "Message Yay, welcome to Harlow Hot Yoga & Pilates! It was so lovely welcoming y…" at bounding box center [817, 406] width 573 height 503
copy div "Yay, welcome to Harlow Hot Yoga & Pilates! It was so lovely welcoming you to ou…"
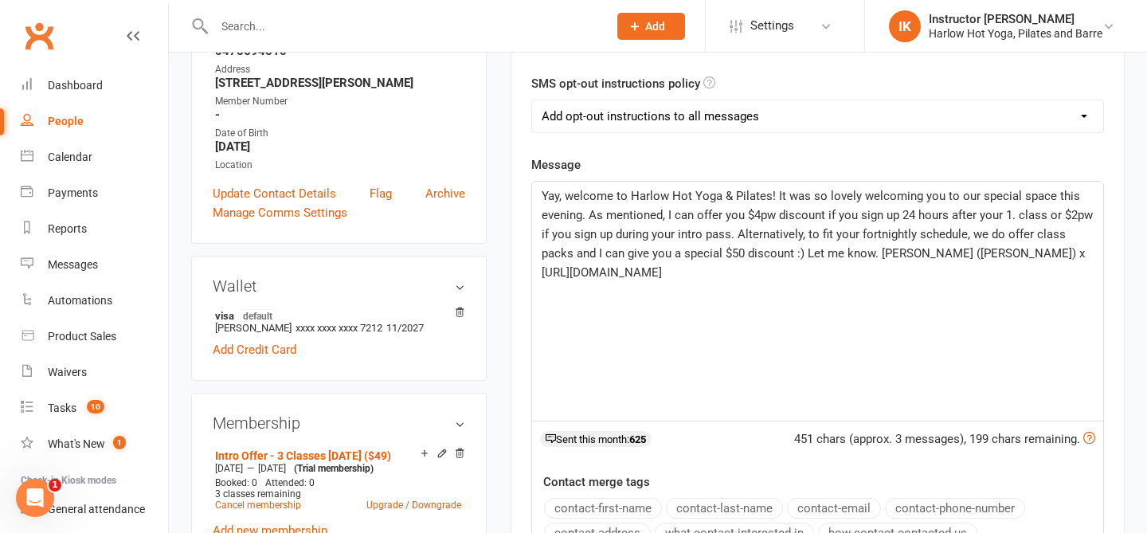
click at [655, 212] on span "Yay, welcome to Harlow Hot Yoga & Pilates! It was so lovely welcoming you to ou…" at bounding box center [819, 225] width 554 height 72
click at [730, 233] on span "Yay, welcome to Harlow Hot Yoga & Pilates! It was so lovely welcoming you to ou…" at bounding box center [819, 225] width 554 height 72
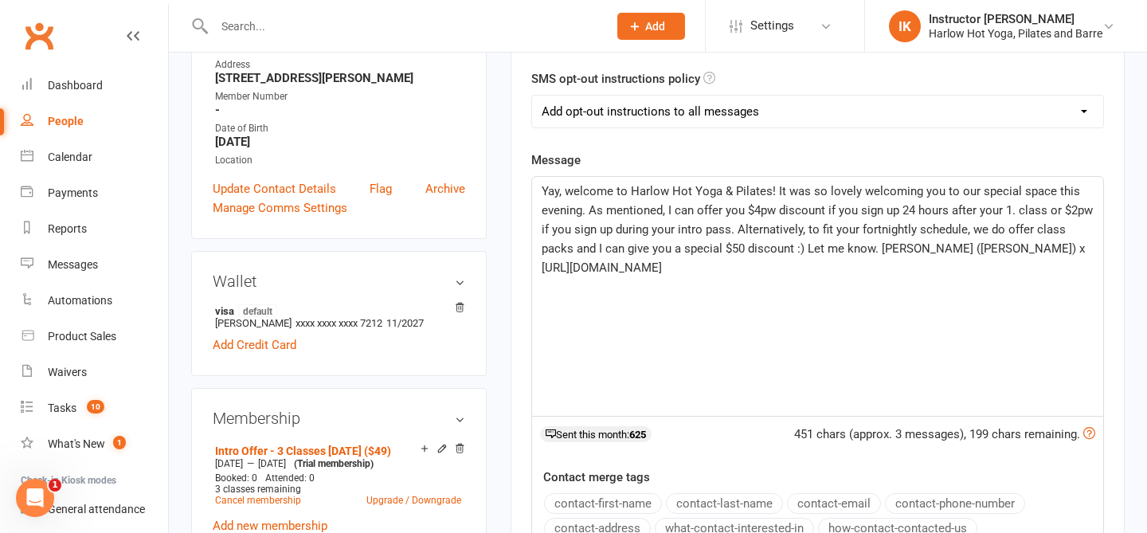
scroll to position [291, 0]
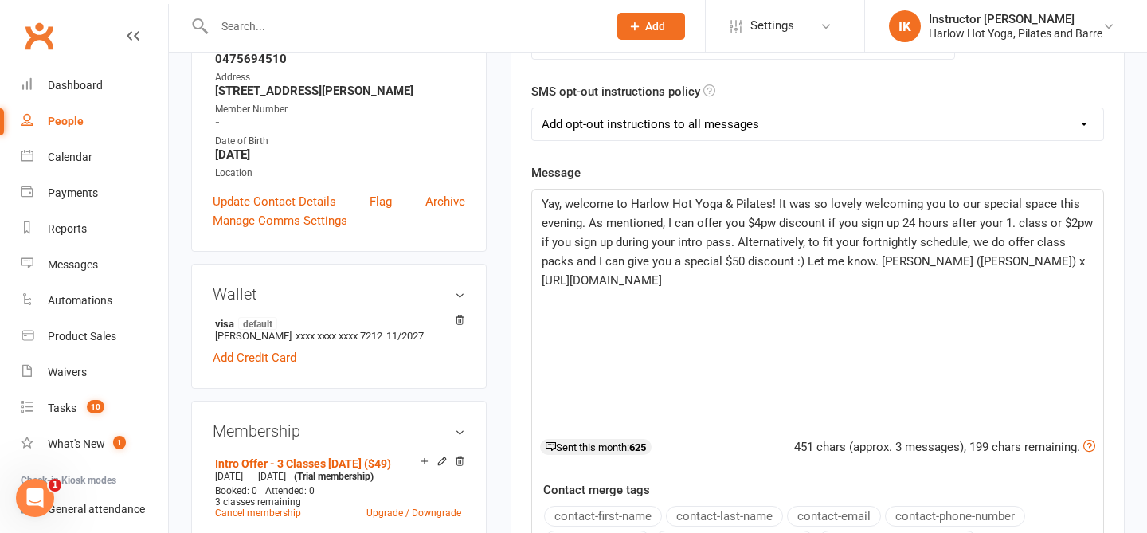
click at [648, 131] on select "Add opt-out instructions to all messages Add opt-out instructions for messages …" at bounding box center [817, 124] width 571 height 32
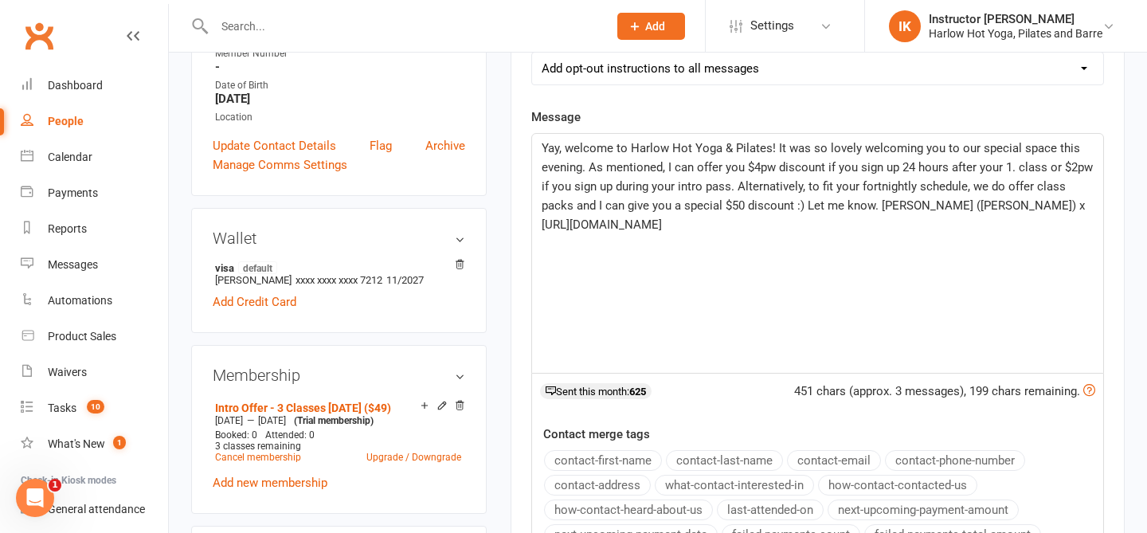
scroll to position [357, 0]
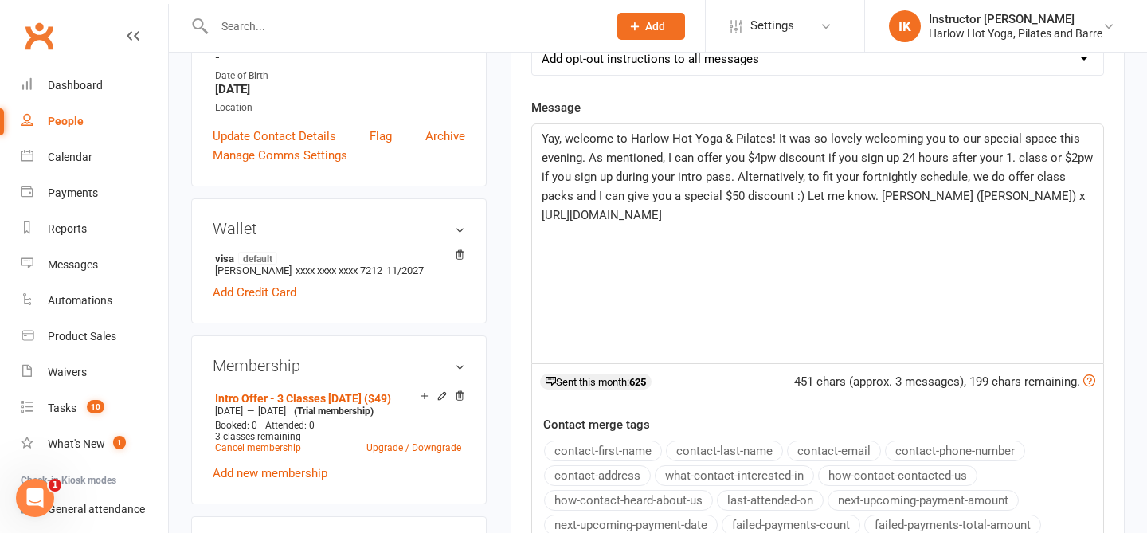
click at [796, 199] on span "Yay, welcome to Harlow Hot Yoga & Pilates! It was so lovely welcoming you to ou…" at bounding box center [819, 167] width 554 height 72
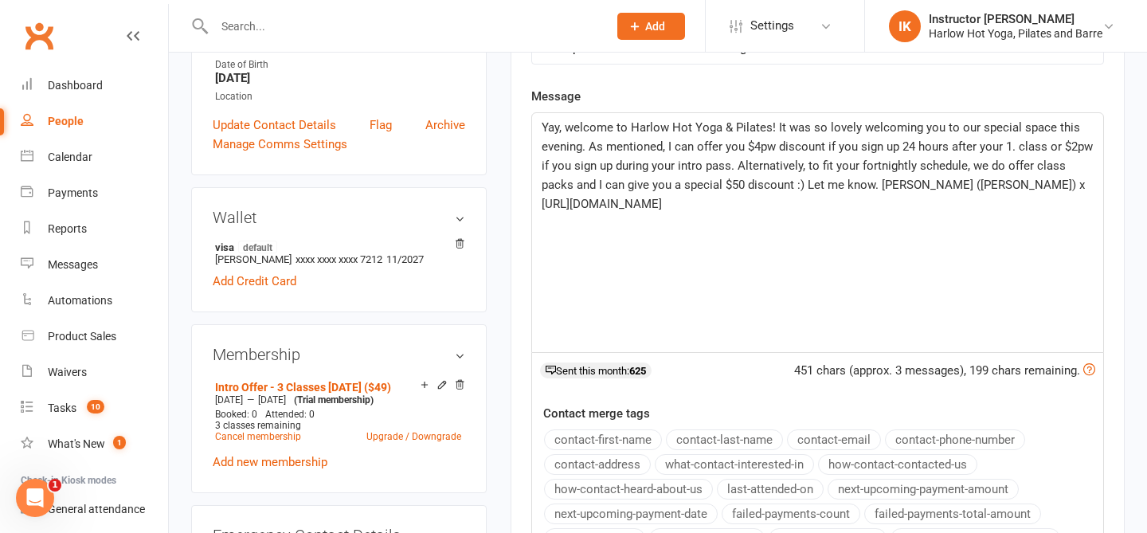
scroll to position [370, 0]
drag, startPoint x: 879, startPoint y: 182, endPoint x: 802, endPoint y: 175, distance: 77.5
click at [802, 175] on p "Yay, welcome to Harlow Hot Yoga & Pilates! It was so lovely welcoming you to ou…" at bounding box center [818, 154] width 552 height 76
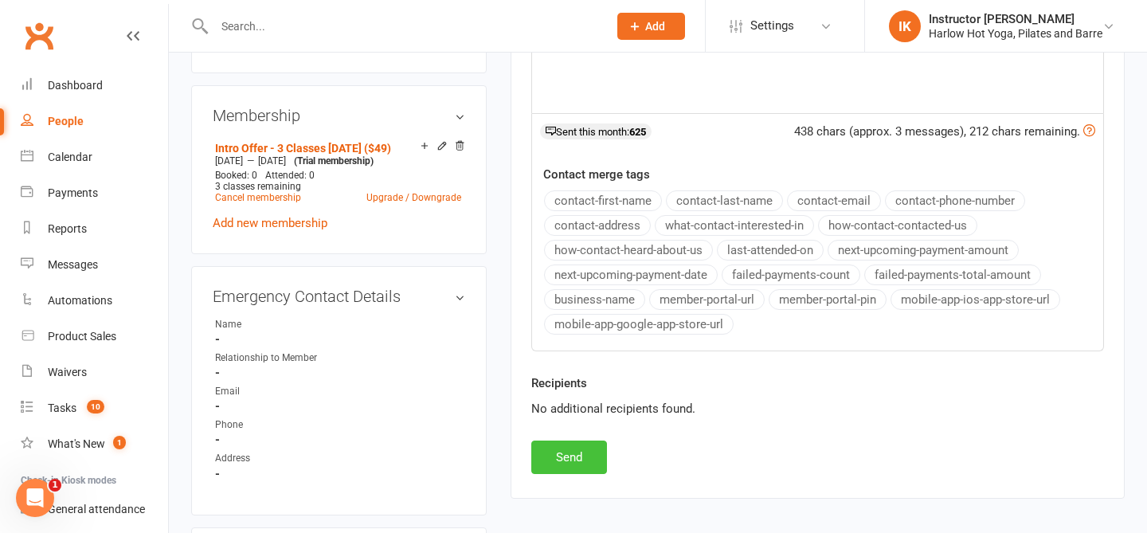
click at [572, 452] on button "Send" at bounding box center [569, 456] width 76 height 33
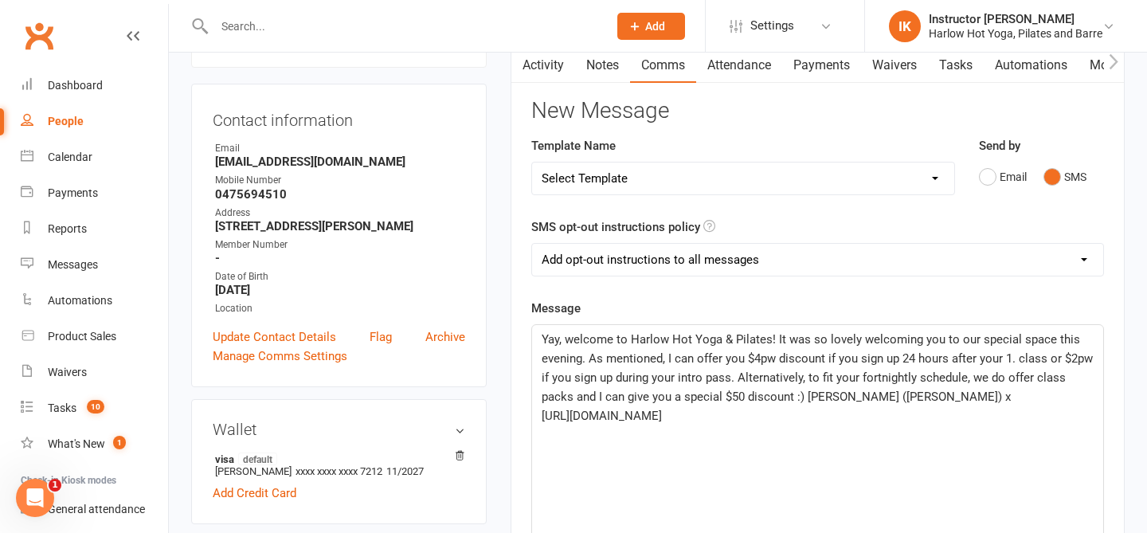
scroll to position [0, 0]
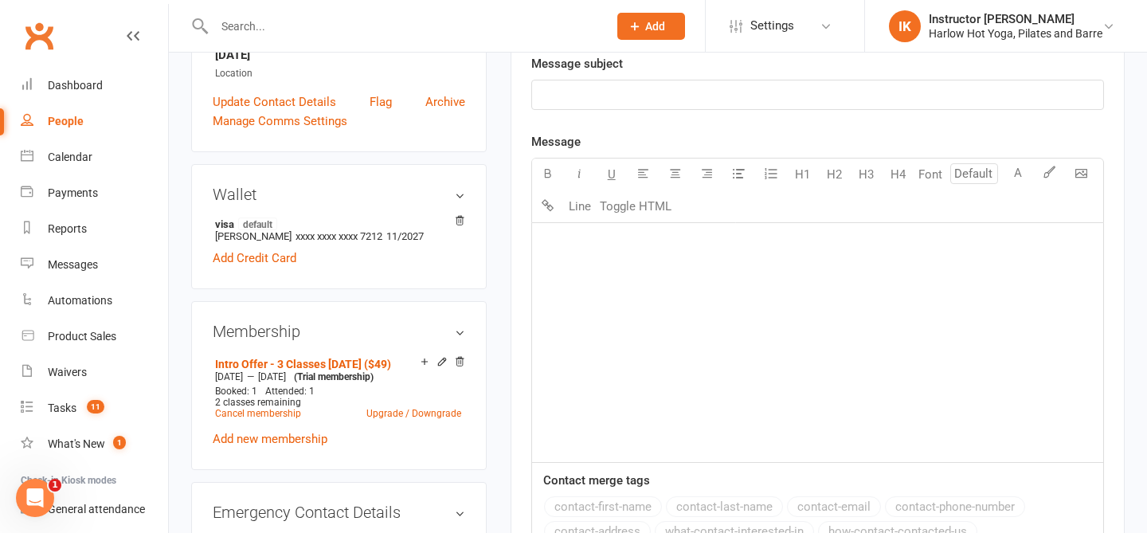
scroll to position [448, 0]
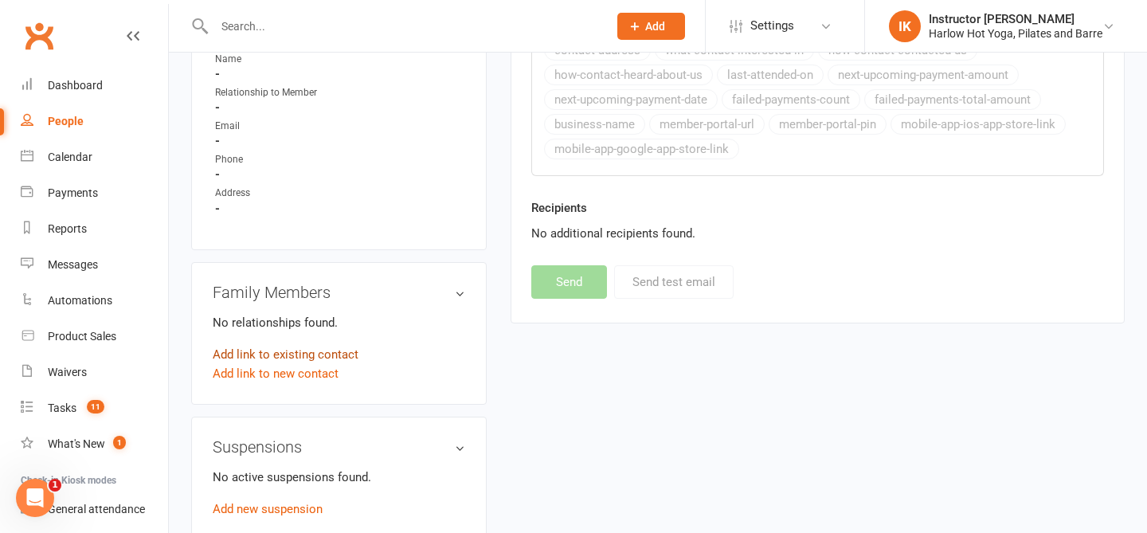
click at [280, 364] on link "Add link to existing contact" at bounding box center [286, 354] width 146 height 19
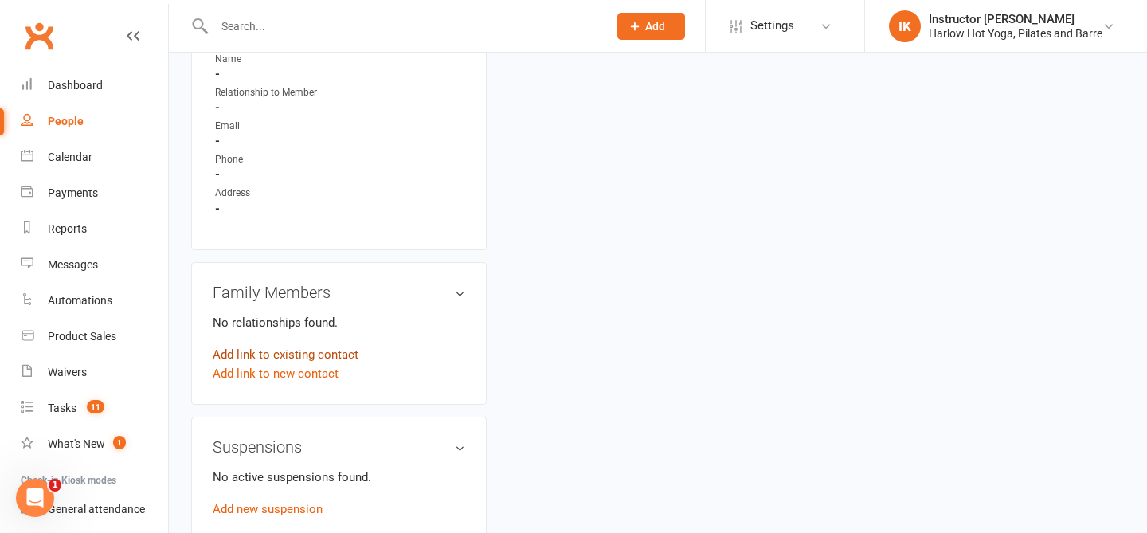
scroll to position [61, 0]
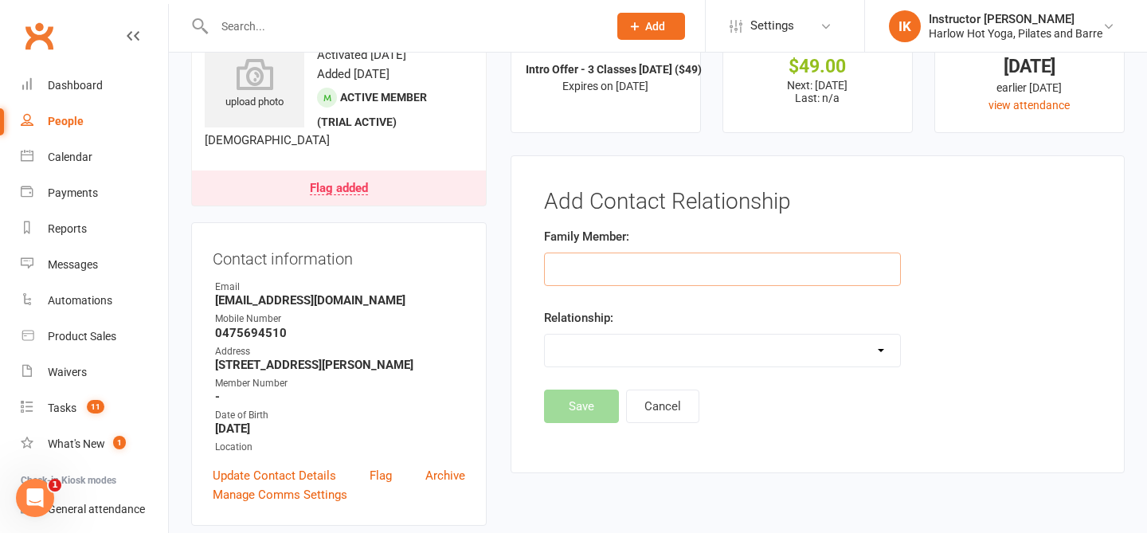
type input "f"
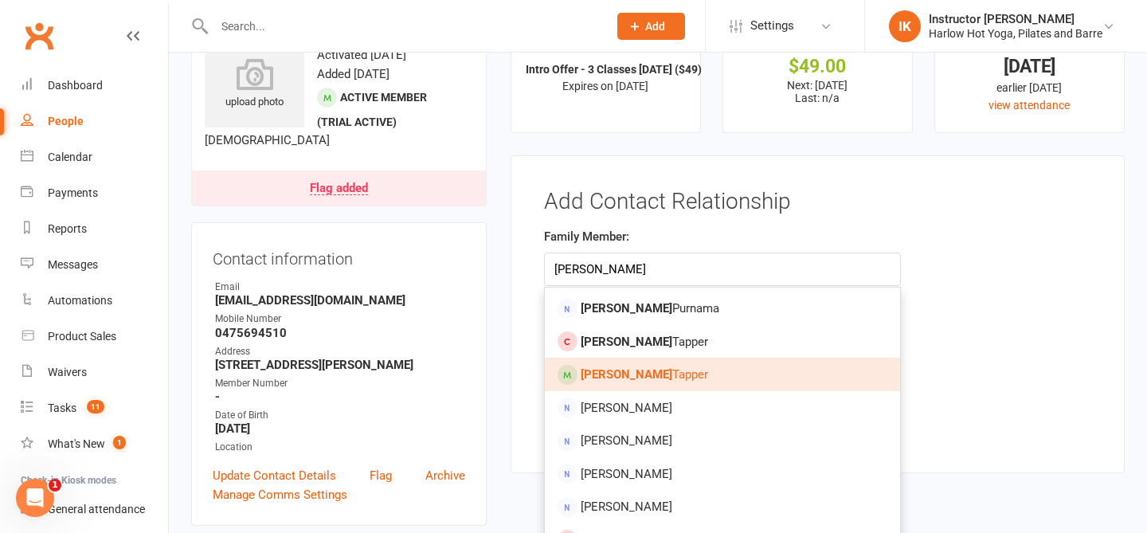
click at [579, 366] on link "Davina Tapper" at bounding box center [722, 374] width 355 height 33
type input "Davina Tapper"
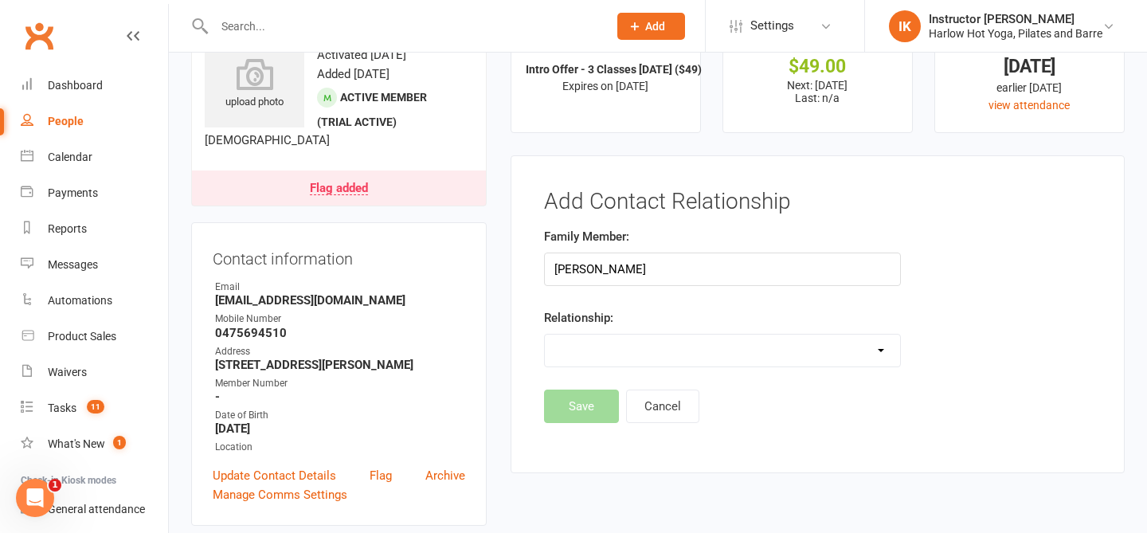
click at [620, 348] on select "Parent / Guardian Child Sibling (parent not in system) Spouse / Partner Cousin …" at bounding box center [722, 350] width 355 height 32
select select "5"
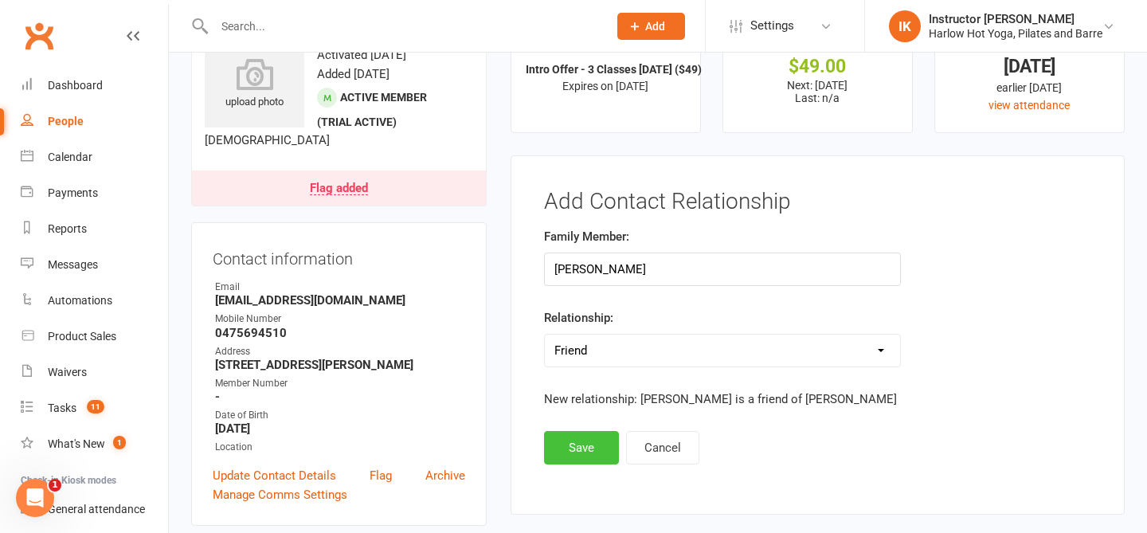
click at [576, 454] on button "Save" at bounding box center [581, 447] width 75 height 33
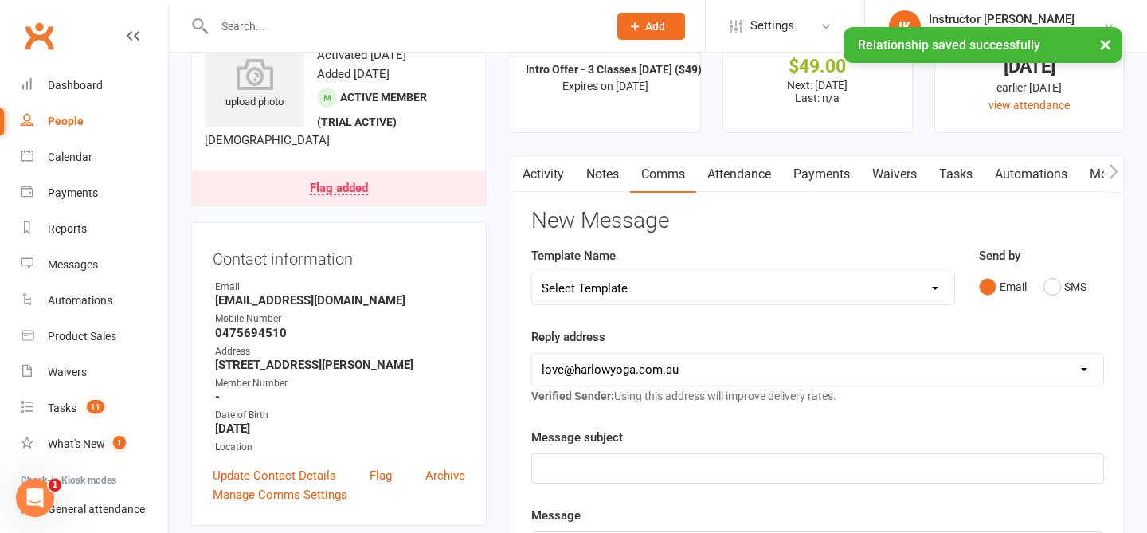
click at [604, 171] on link "Notes" at bounding box center [602, 174] width 55 height 37
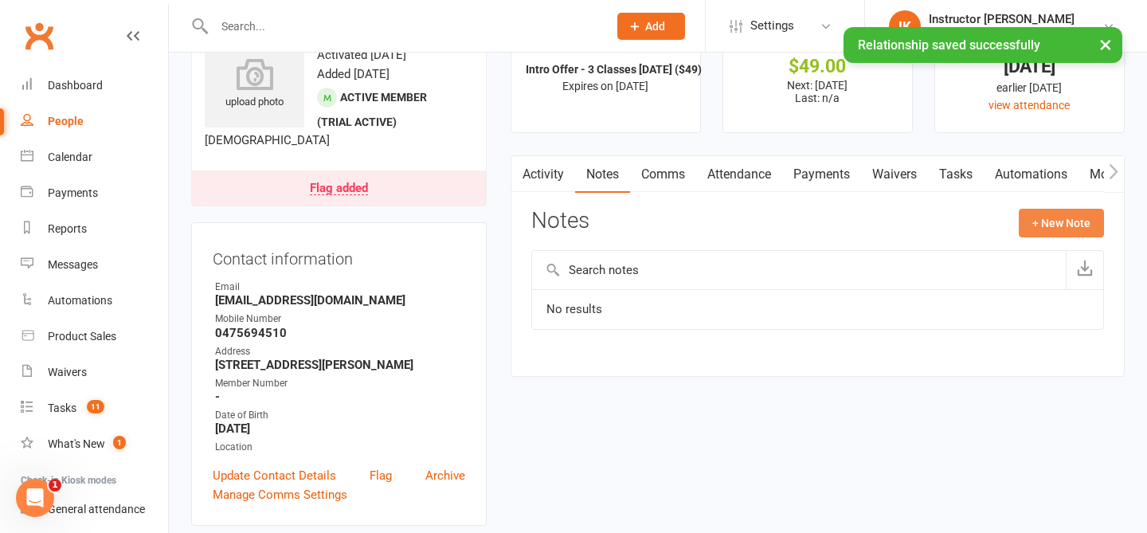
click at [1038, 224] on button "+ New Note" at bounding box center [1061, 223] width 85 height 29
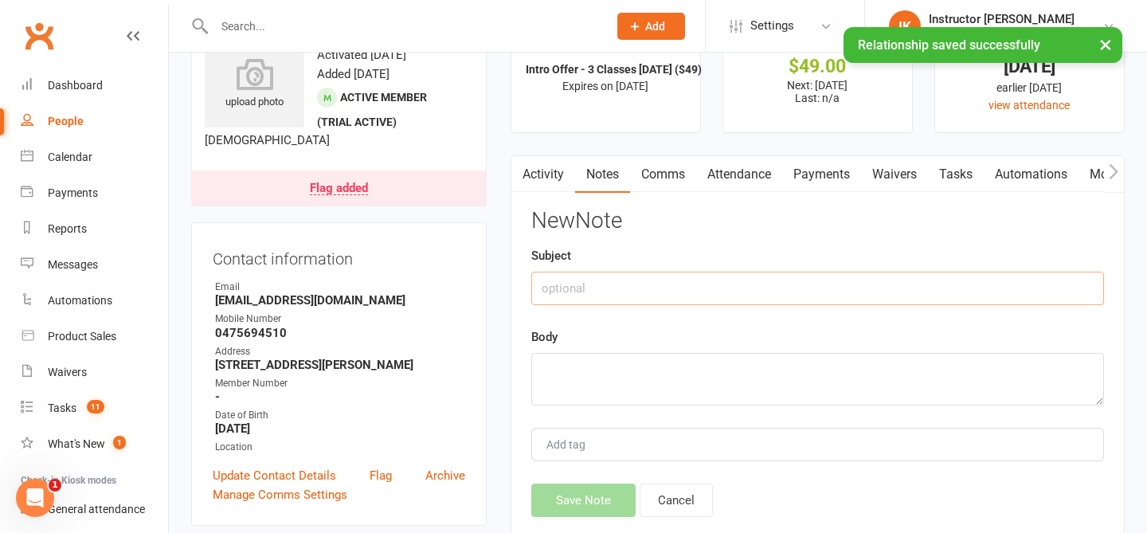
click at [535, 299] on input "text" at bounding box center [817, 288] width 573 height 33
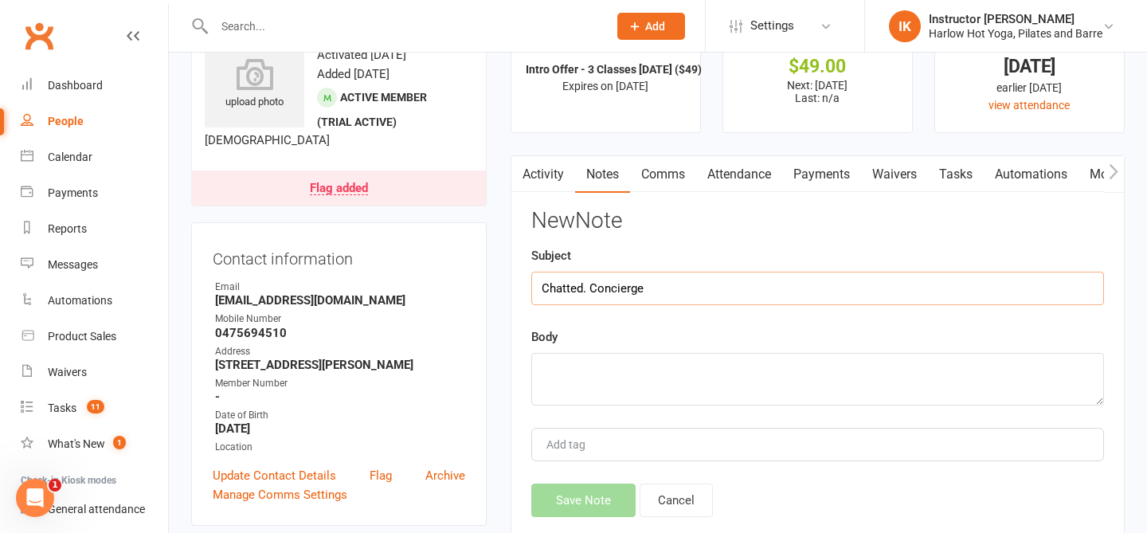
type input "Chatted. Concierge"
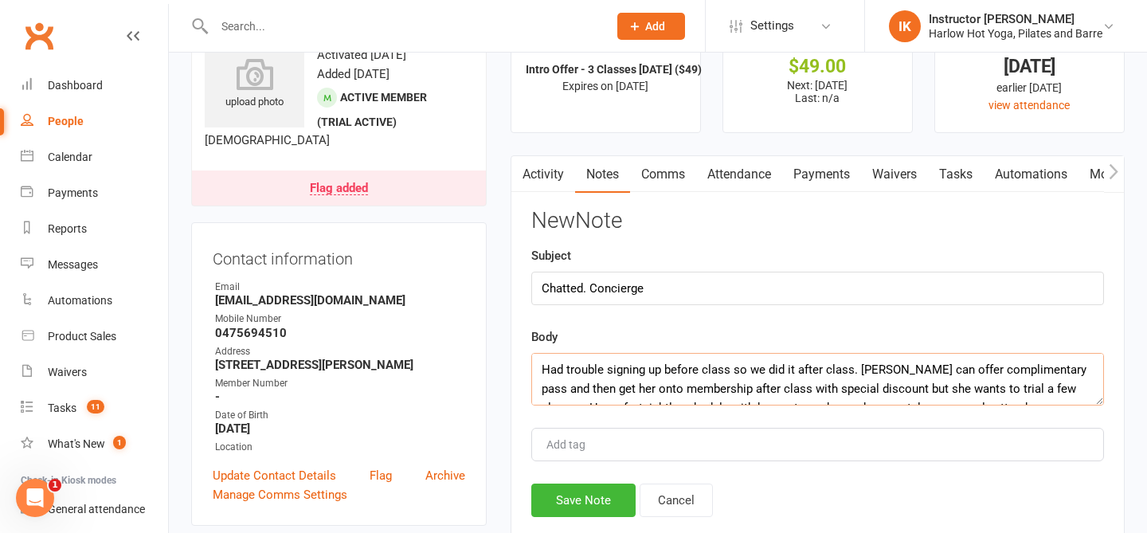
click at [542, 370] on textarea "Had trouble signing up before class so we did it after class. Said can offer co…" at bounding box center [817, 379] width 573 height 53
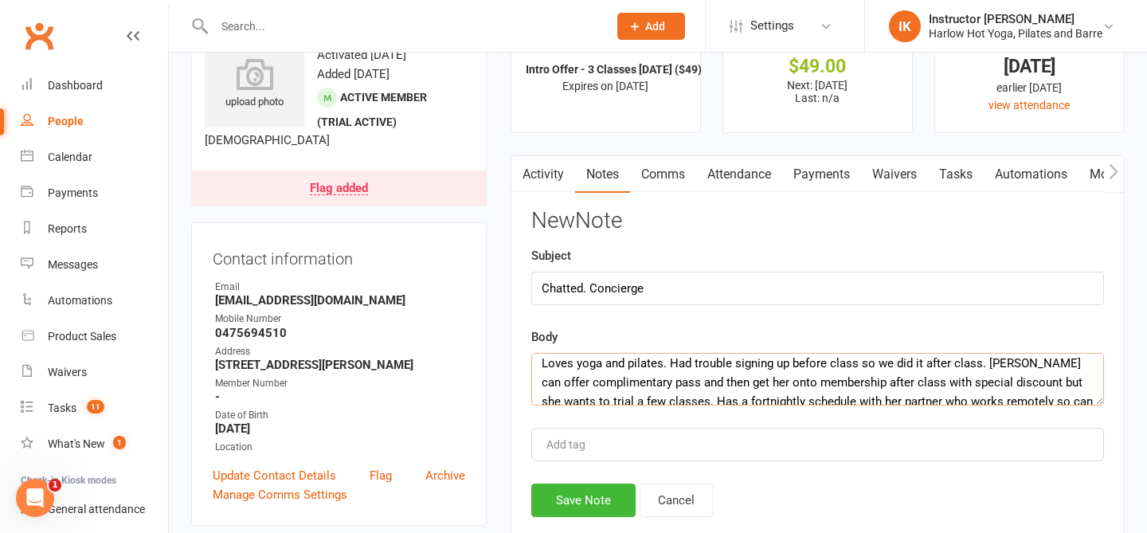
click at [1016, 366] on textarea "Loves yoga and pilates. Had trouble signing up before class so we did it after …" at bounding box center [817, 379] width 573 height 53
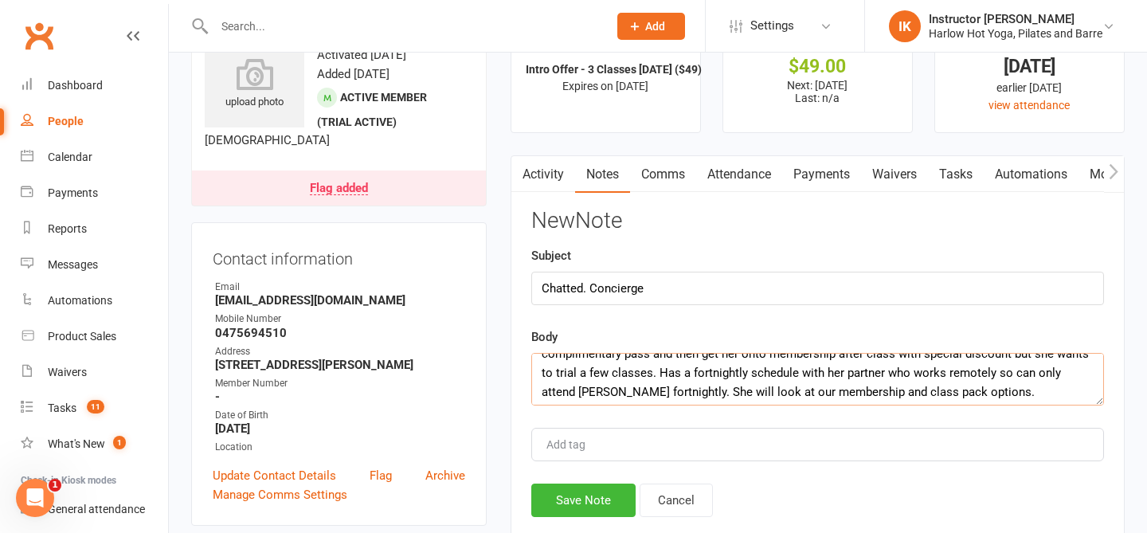
scroll to position [34, 0]
click at [645, 371] on textarea "Loves yoga and pilates. Had trouble signing up before class so we did it after …" at bounding box center [817, 379] width 573 height 53
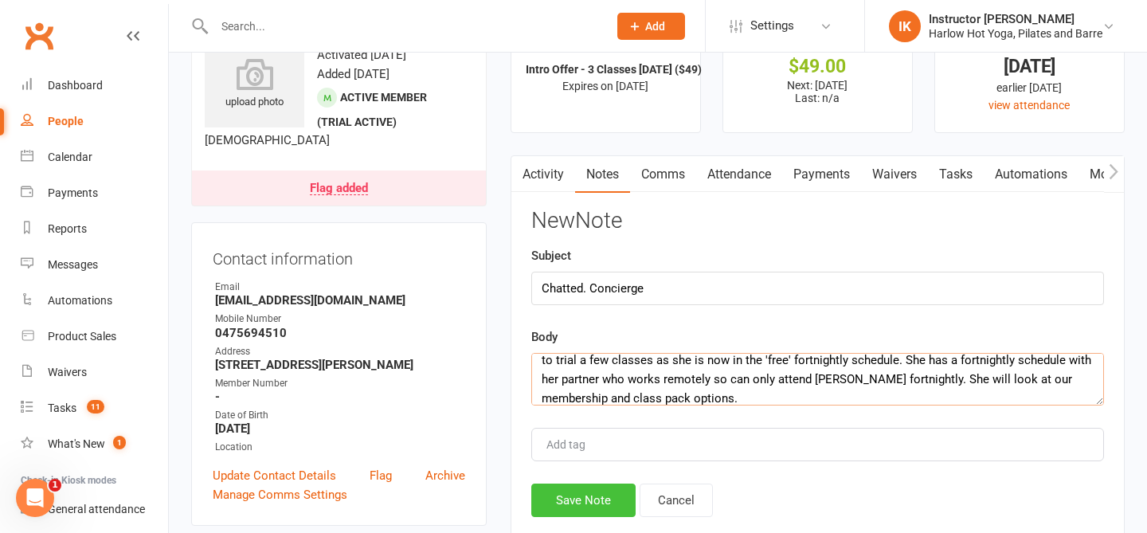
type textarea "Loves yoga and pilates. Had trouble signing up before class so we did it after …"
click at [573, 504] on button "Save Note" at bounding box center [583, 499] width 104 height 33
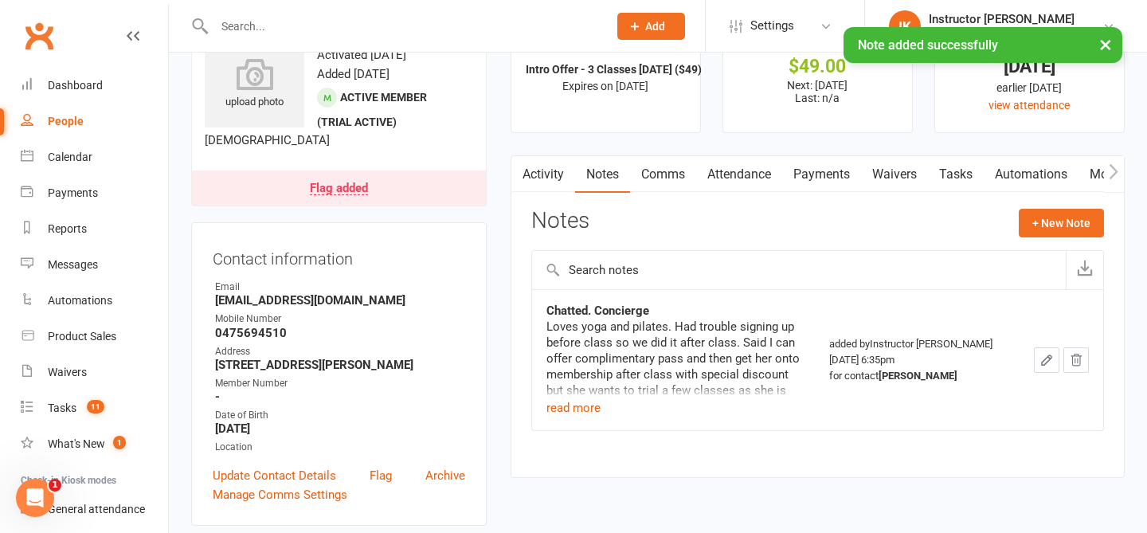
click at [966, 165] on link "Tasks" at bounding box center [956, 174] width 56 height 37
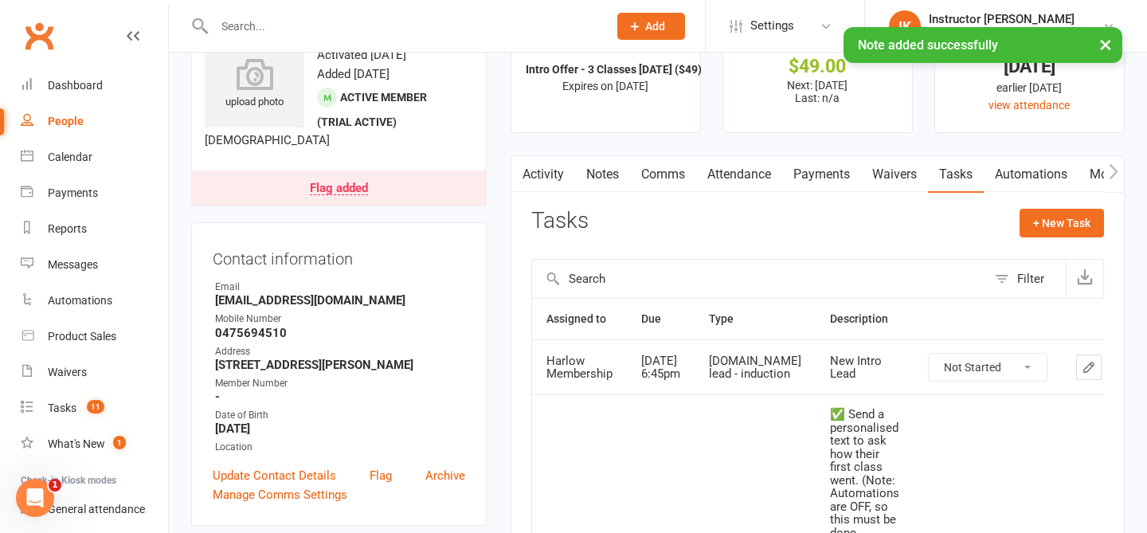
click at [950, 374] on select "Not Started In Progress Waiting Complete" at bounding box center [988, 367] width 118 height 27
select select "unstarted"
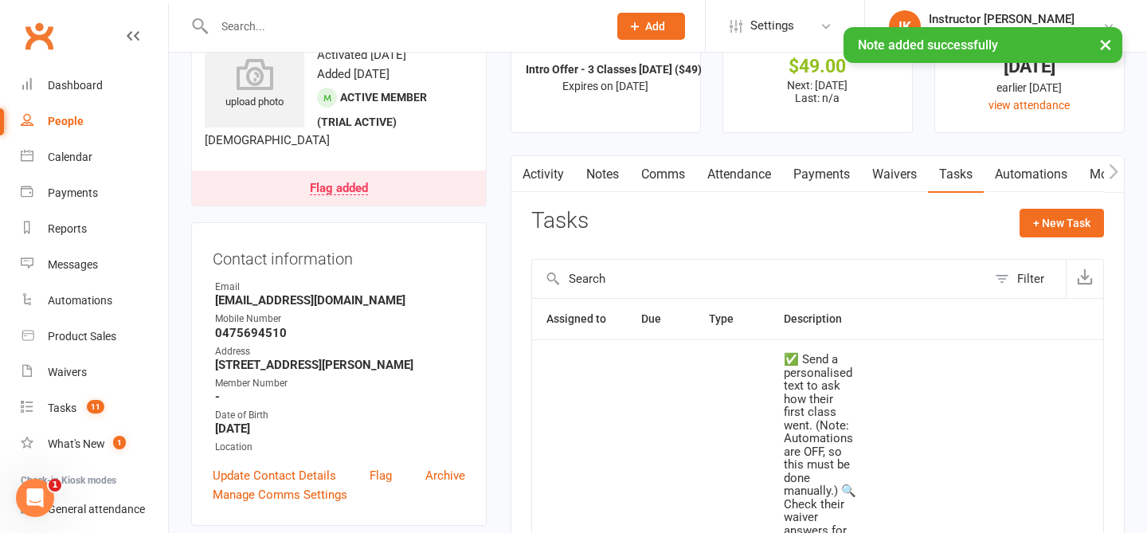
click at [609, 186] on link "Notes" at bounding box center [602, 174] width 55 height 37
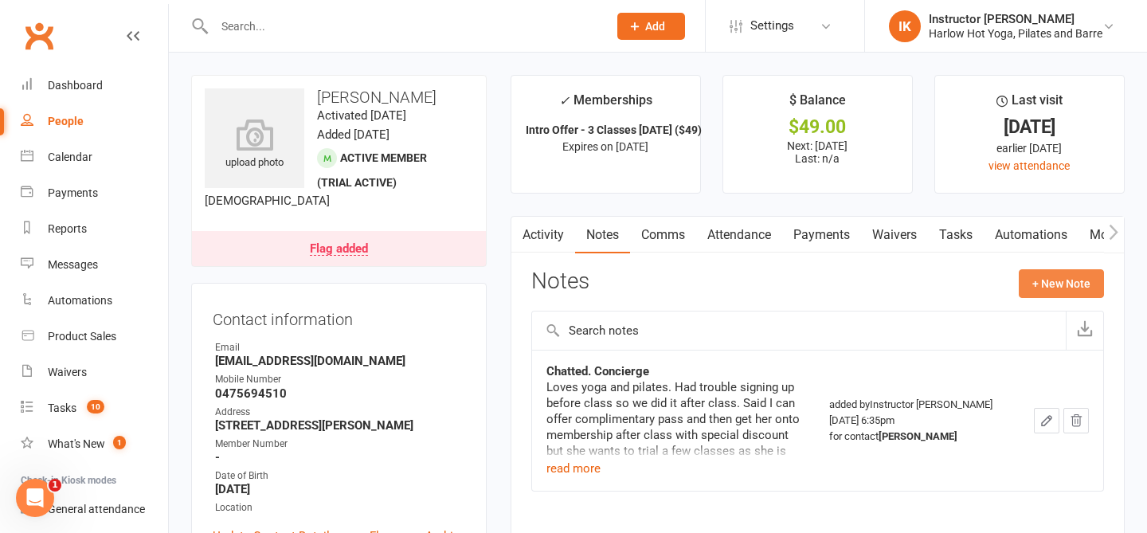
click at [1038, 280] on button "+ New Note" at bounding box center [1061, 283] width 85 height 29
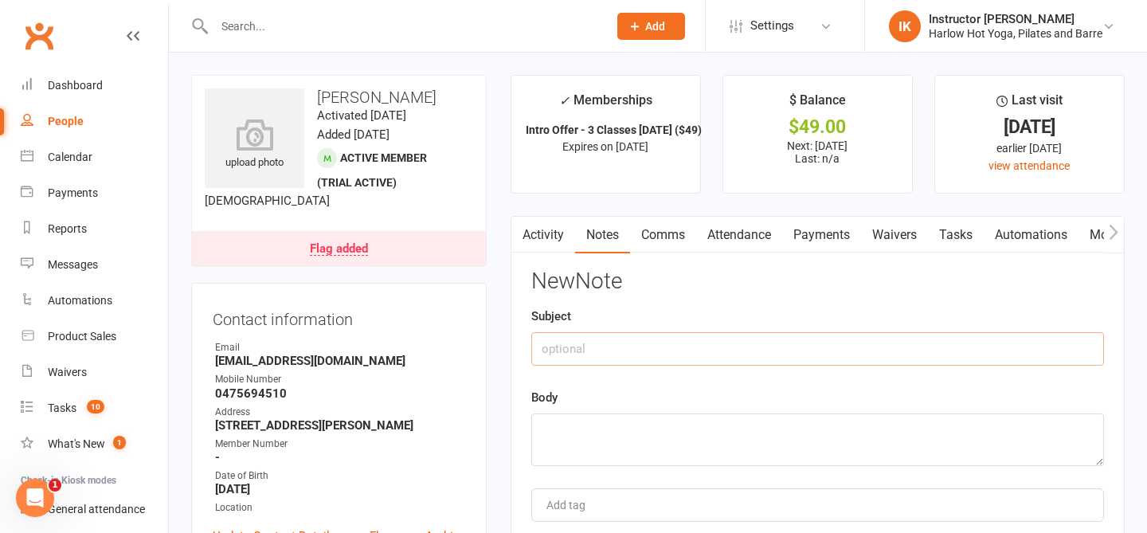
click at [576, 352] on input "text" at bounding box center [817, 348] width 573 height 33
type input "Sent SMS with offers"
click at [575, 435] on textarea at bounding box center [817, 439] width 573 height 53
paste textarea "Yay, welcome to Harlow Hot Yoga & Pilates! It was so lovely welcoming you to ou…"
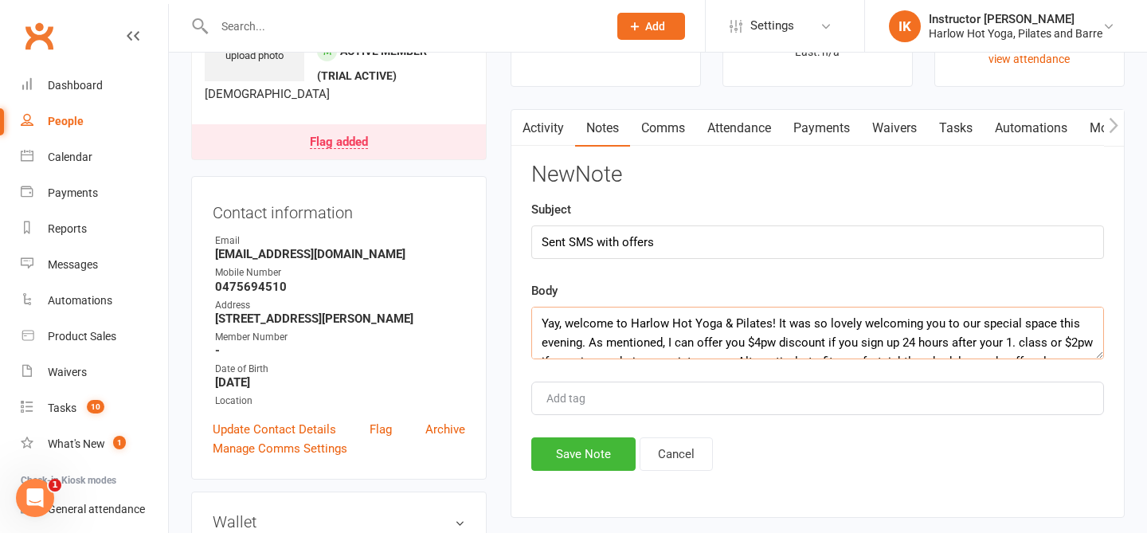
scroll to position [33, 0]
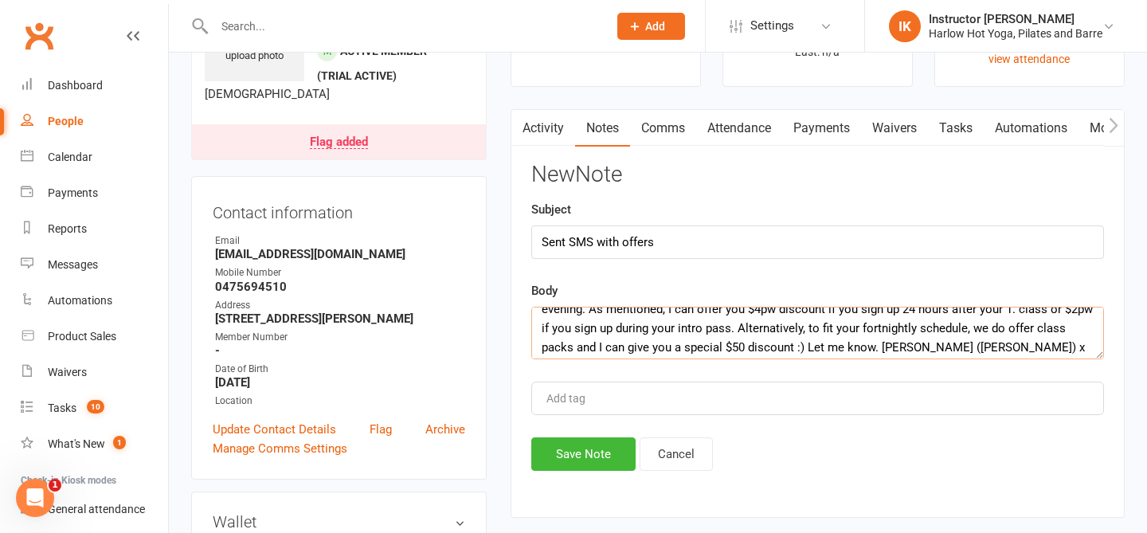
drag, startPoint x: 881, startPoint y: 349, endPoint x: 805, endPoint y: 344, distance: 75.8
click at [805, 344] on textarea "Yay, welcome to Harlow Hot Yoga & Pilates! It was so lovely welcoming you to ou…" at bounding box center [817, 333] width 573 height 53
type textarea "Yay, welcome to Harlow Hot Yoga & Pilates! It was so lovely welcoming you to ou…"
click at [668, 448] on button "Cancel" at bounding box center [676, 453] width 73 height 33
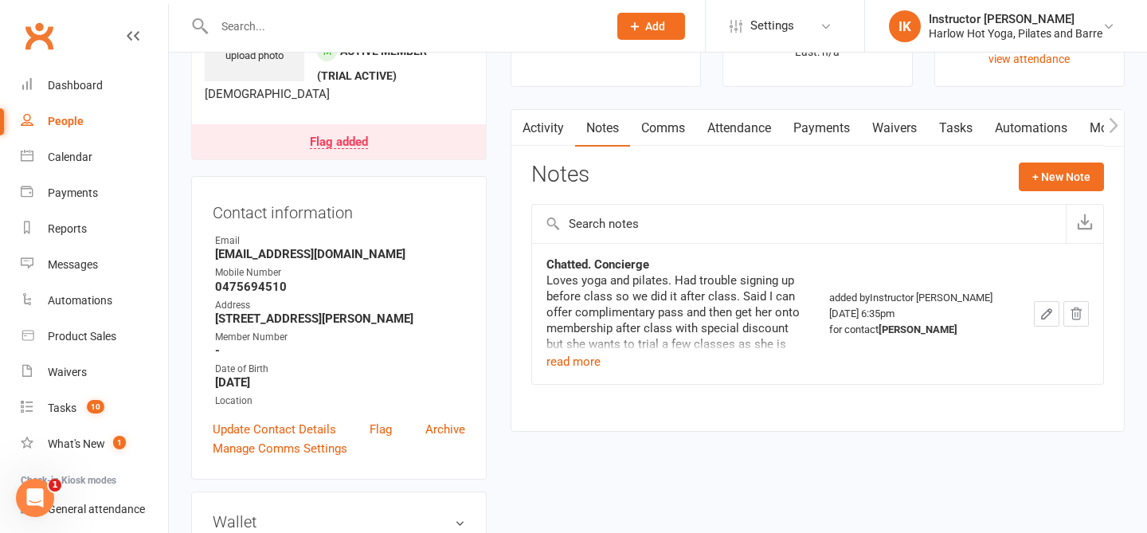
click at [546, 135] on link "Activity" at bounding box center [543, 128] width 64 height 37
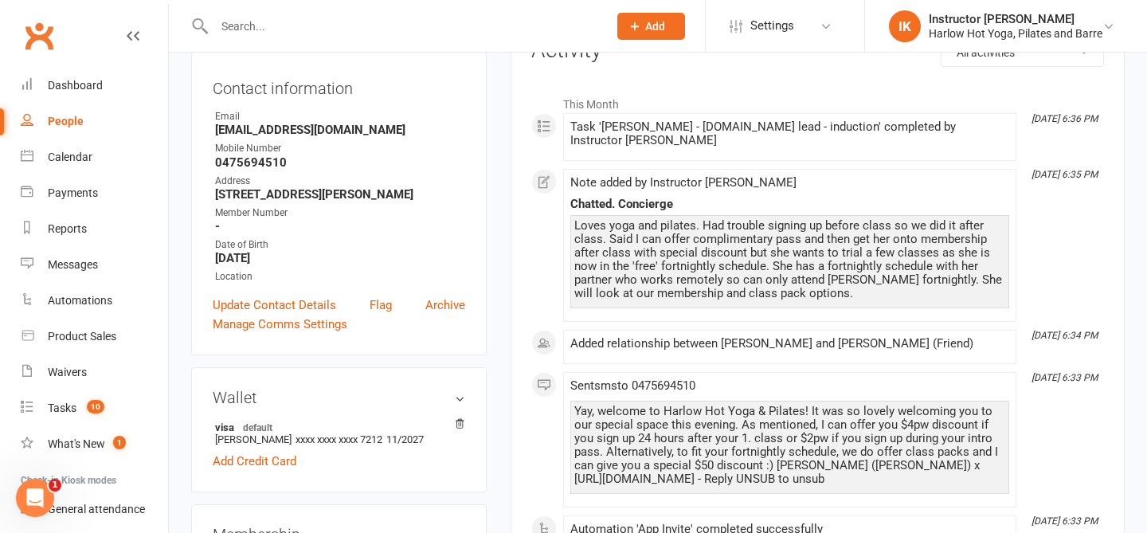
scroll to position [245, 0]
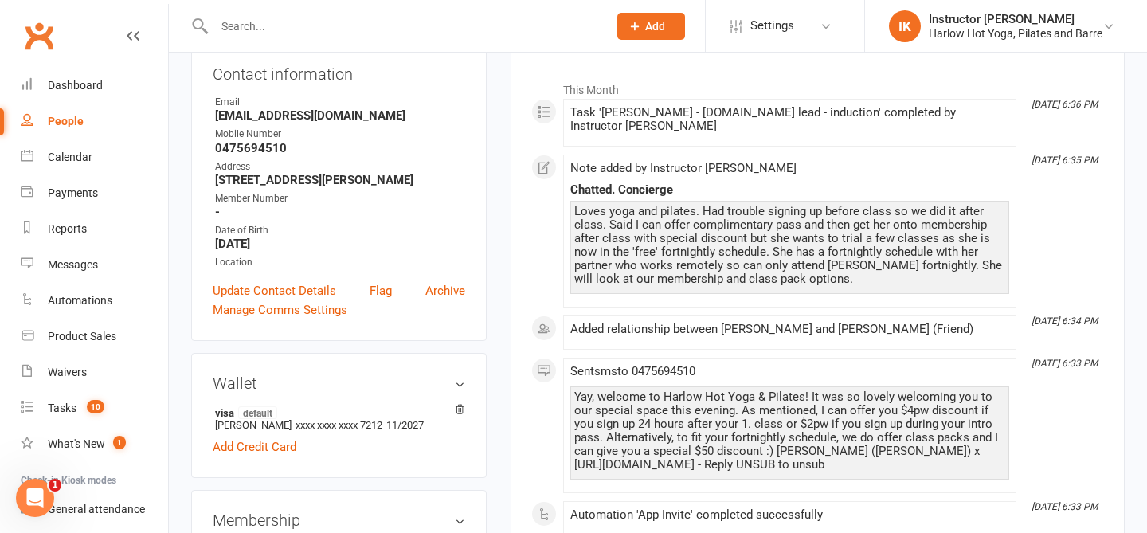
drag, startPoint x: 574, startPoint y: 388, endPoint x: 878, endPoint y: 452, distance: 311.0
click at [878, 453] on div "Yay, welcome to Harlow Hot Yoga & Pilates! It was so lovely welcoming you to ou…" at bounding box center [789, 430] width 431 height 81
copy div "Yay, welcome to Harlow Hot Yoga & Pilates! It was so lovely welcoming you to ou…"
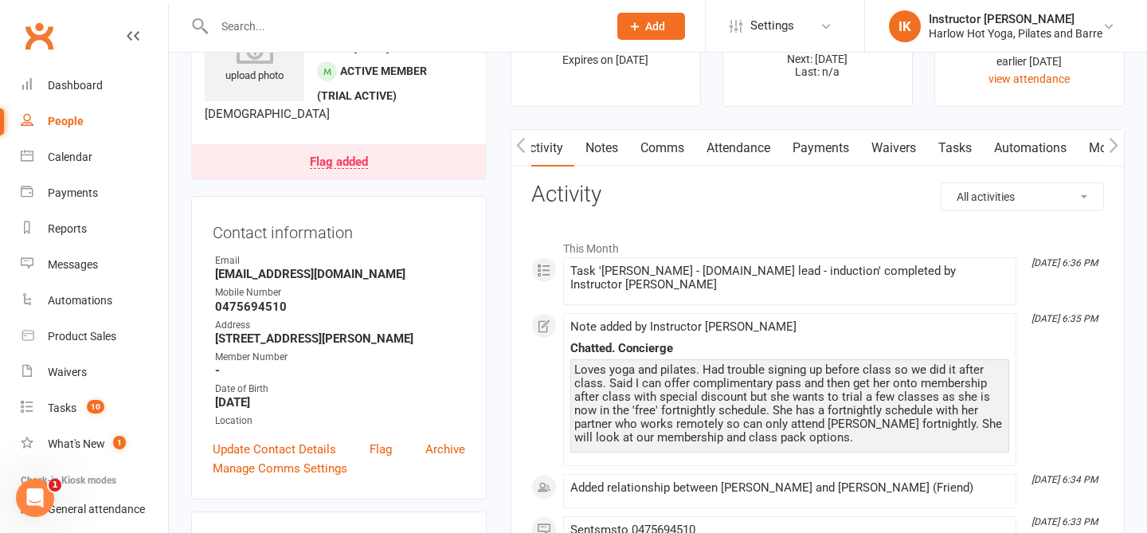
scroll to position [0, 0]
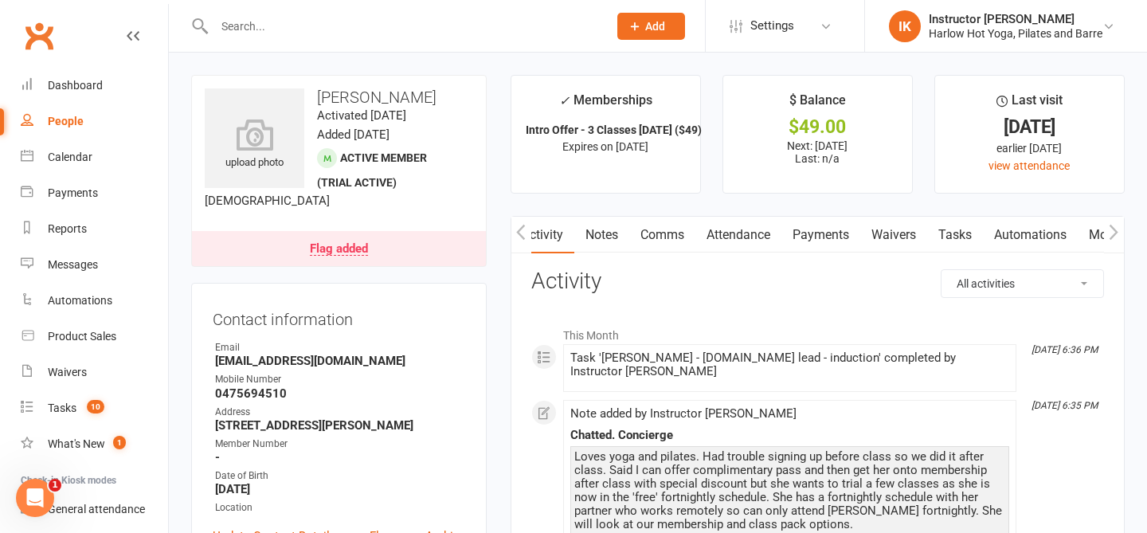
click at [667, 240] on link "Comms" at bounding box center [662, 235] width 66 height 37
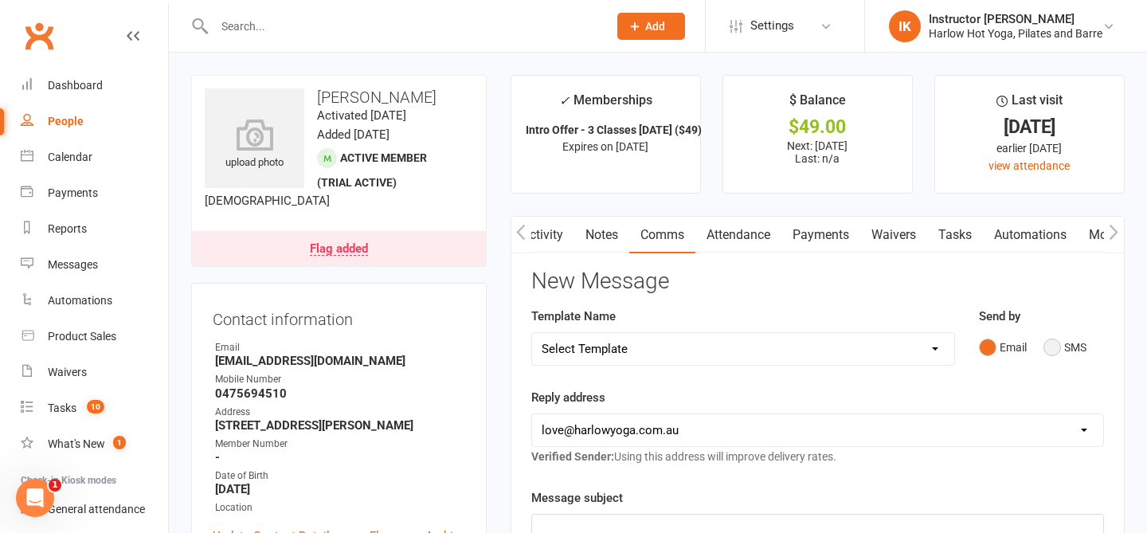
click at [1059, 346] on button "SMS" at bounding box center [1064, 347] width 43 height 30
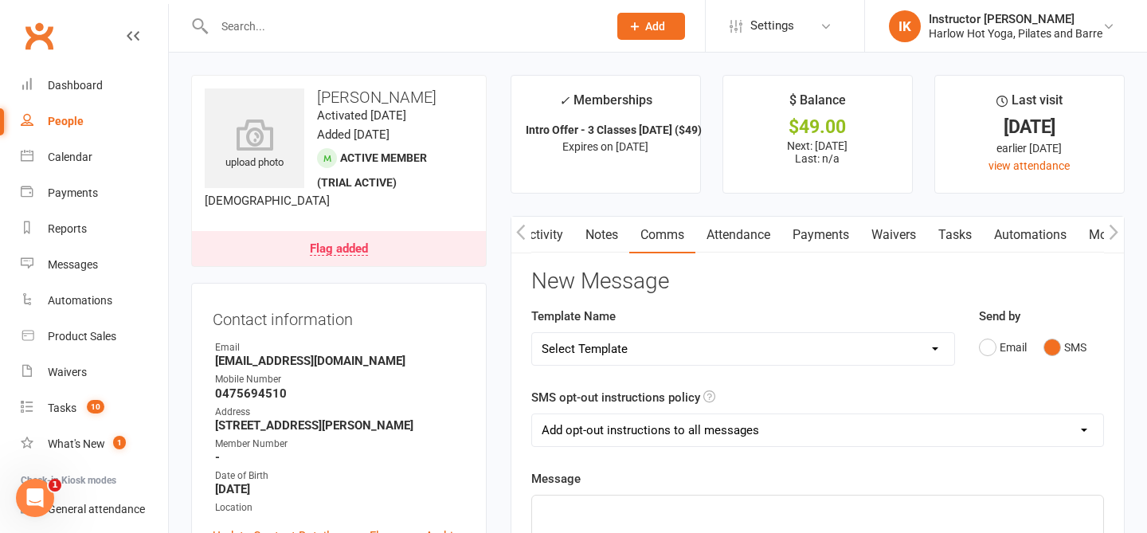
click at [623, 239] on link "Notes" at bounding box center [601, 235] width 55 height 37
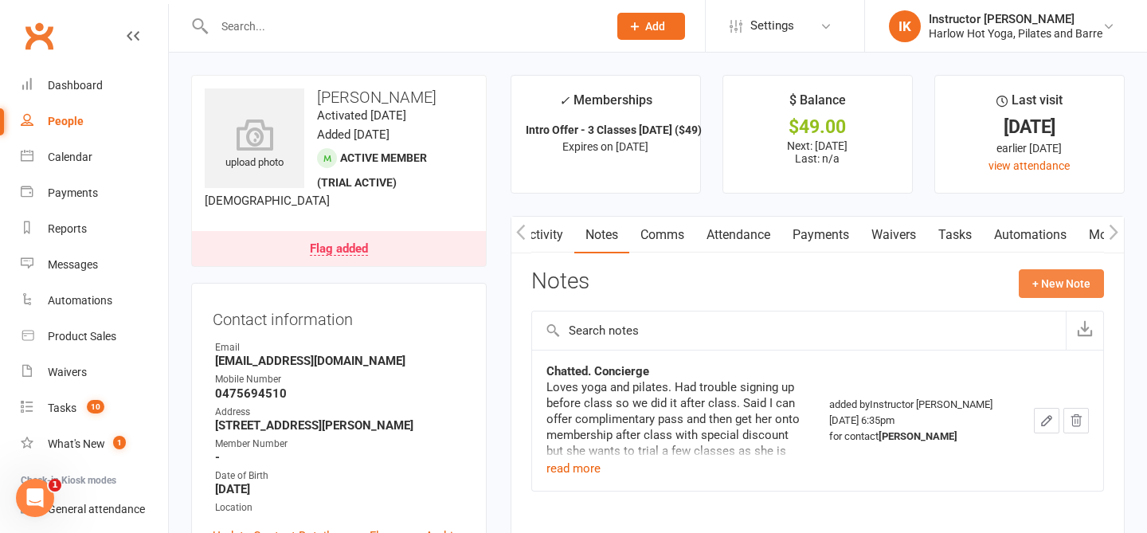
click at [1030, 290] on button "+ New Note" at bounding box center [1061, 283] width 85 height 29
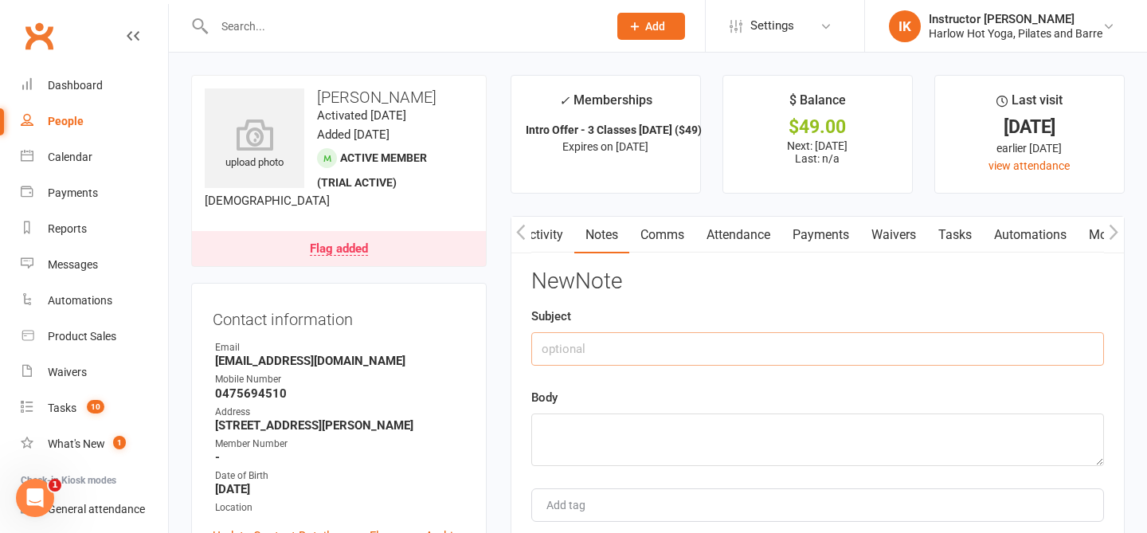
click at [560, 364] on input "text" at bounding box center [817, 348] width 573 height 33
type input "SMS with offer"
click at [567, 430] on textarea at bounding box center [817, 439] width 573 height 53
paste textarea "Yay, welcome to Harlow Hot Yoga & Pilates! It was so lovely welcoming you to ou…"
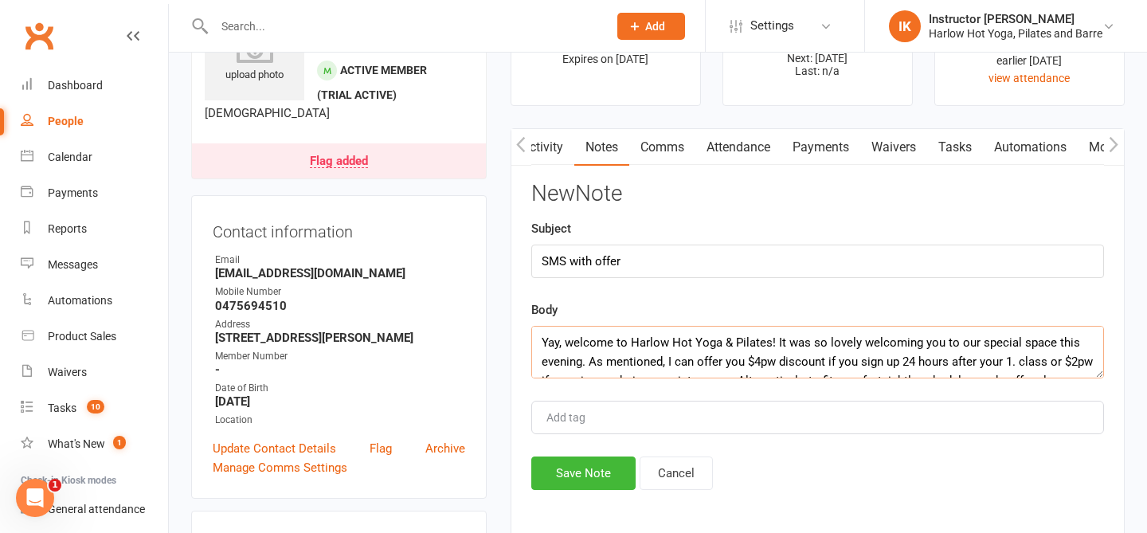
scroll to position [99, 0]
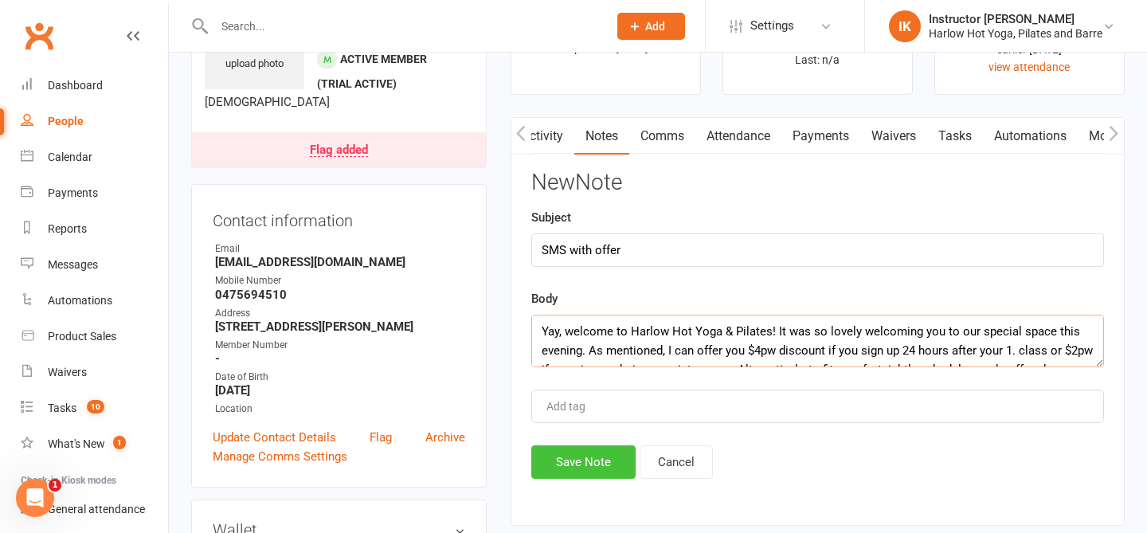
type textarea "Yay, welcome to Harlow Hot Yoga & Pilates! It was so lovely welcoming you to ou…"
click at [554, 452] on button "Save Note" at bounding box center [583, 461] width 104 height 33
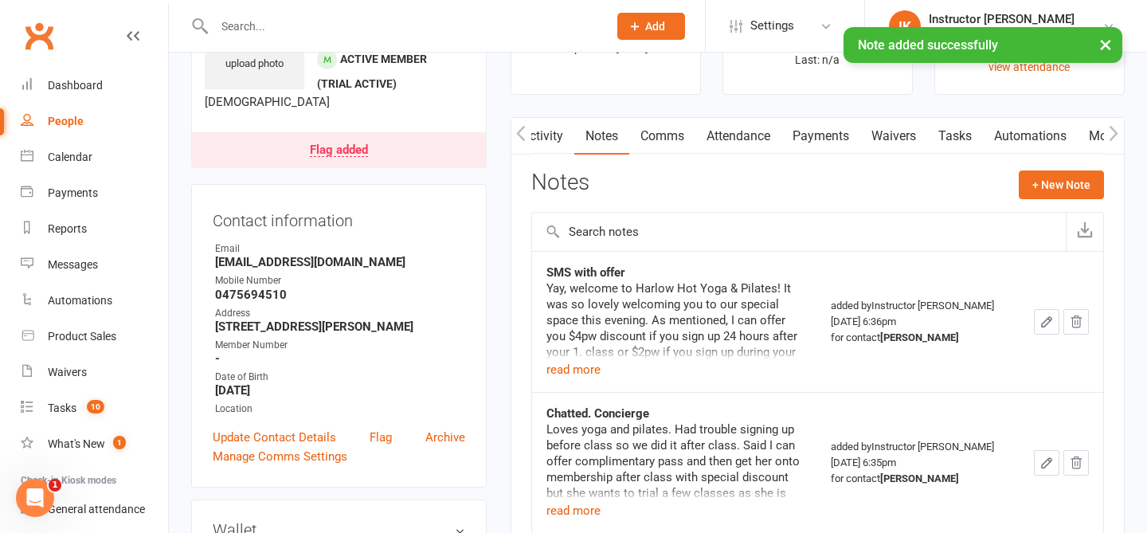
click at [1043, 323] on icon "button" at bounding box center [1047, 322] width 10 height 10
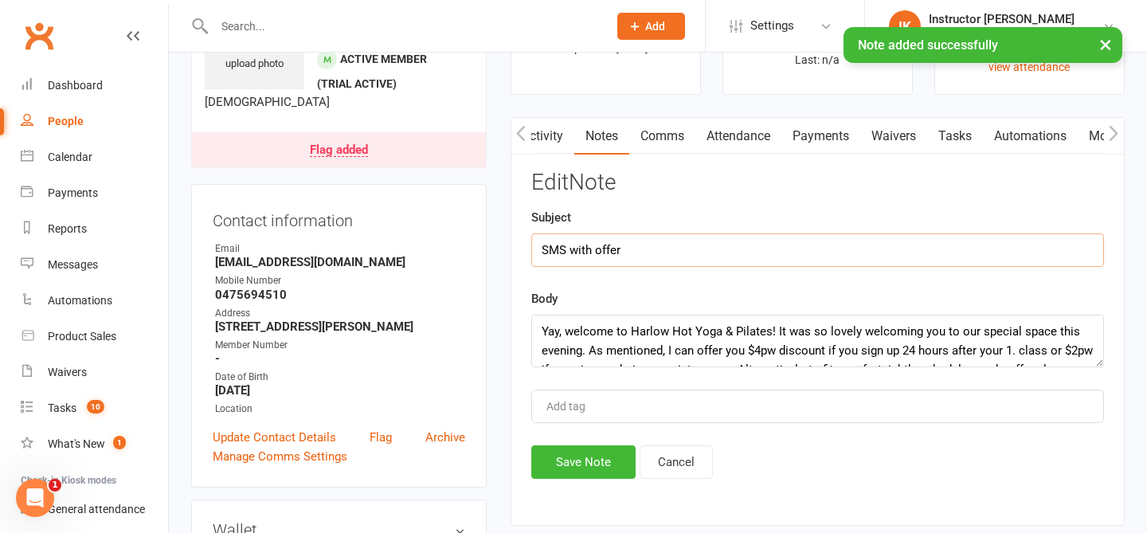
click at [657, 242] on input "SMS with offer" at bounding box center [817, 249] width 573 height 33
type input "SMS with offers"
click at [574, 475] on button "Save Note" at bounding box center [583, 461] width 104 height 33
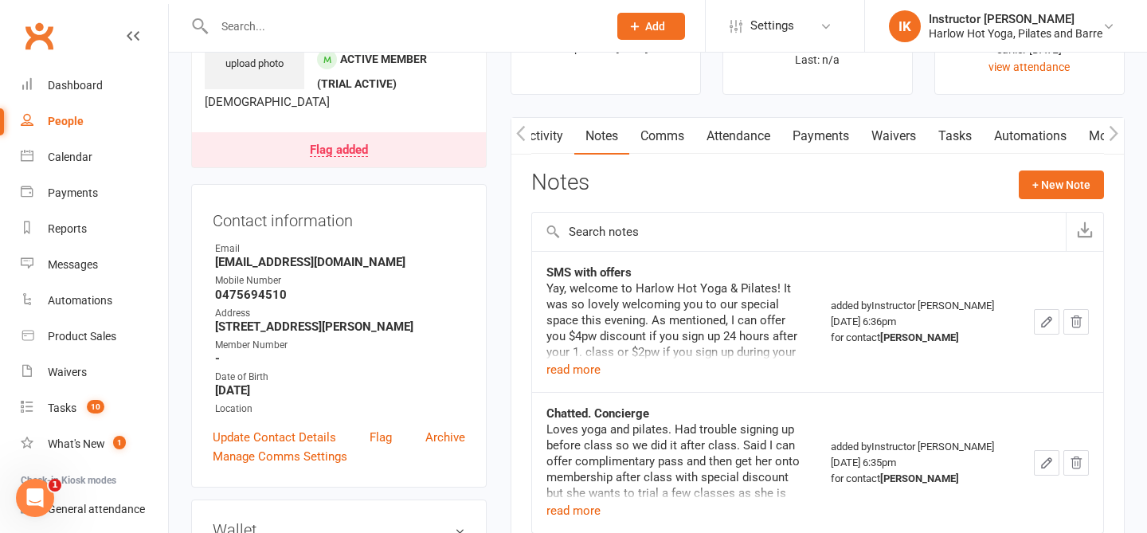
click at [964, 132] on link "Tasks" at bounding box center [955, 136] width 56 height 37
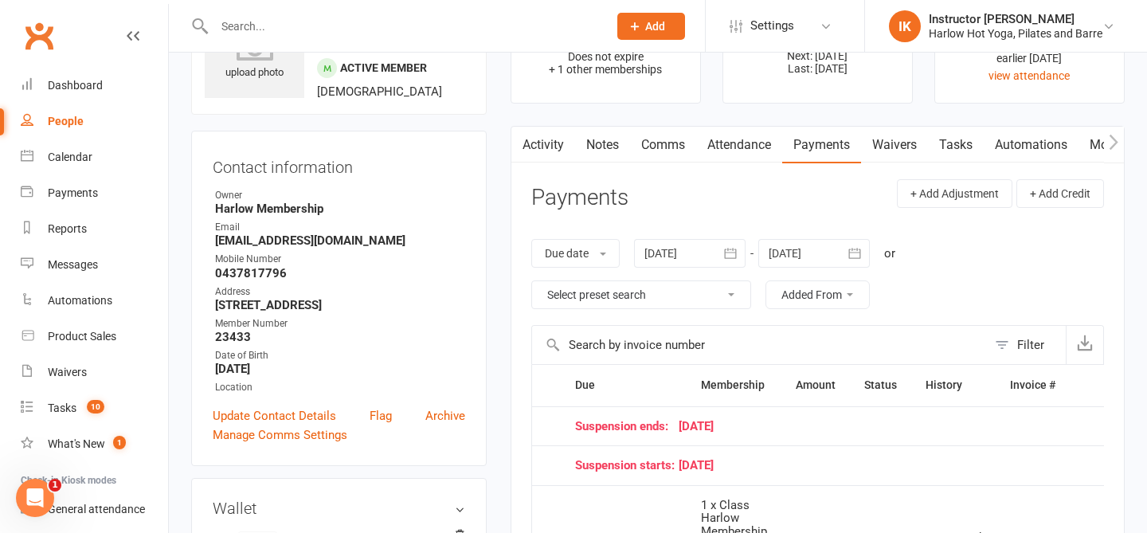
click at [779, 251] on div at bounding box center [813, 253] width 111 height 29
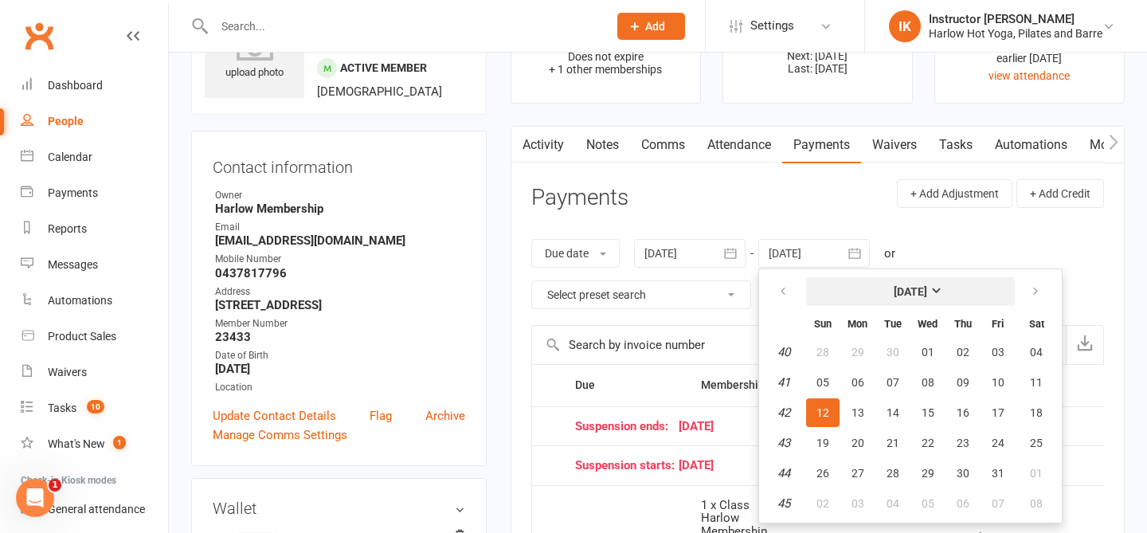
click at [922, 290] on strong "[DATE]" at bounding box center [910, 291] width 33 height 13
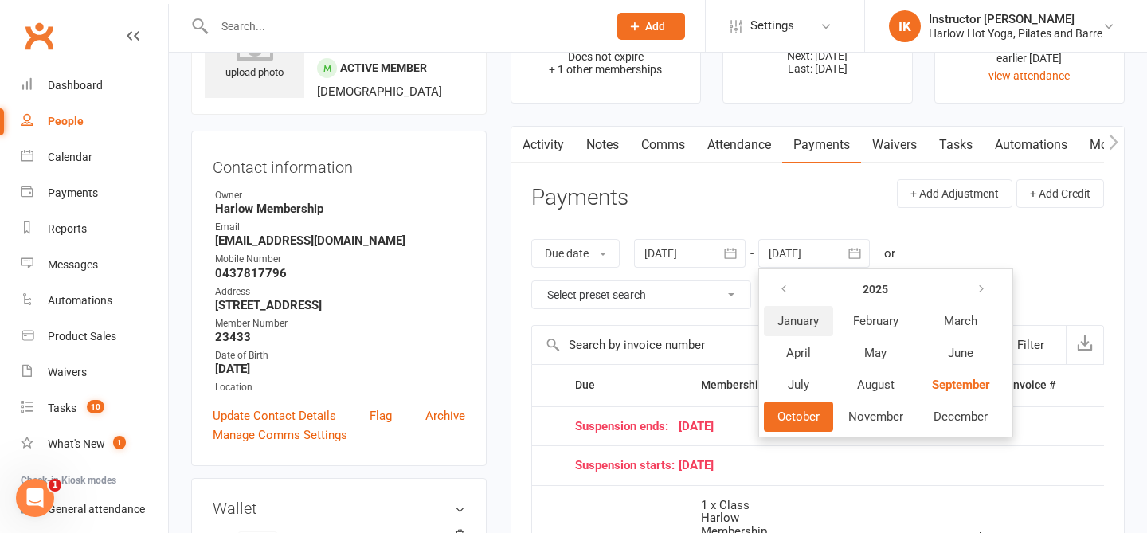
click at [796, 327] on span "January" at bounding box center [797, 321] width 41 height 14
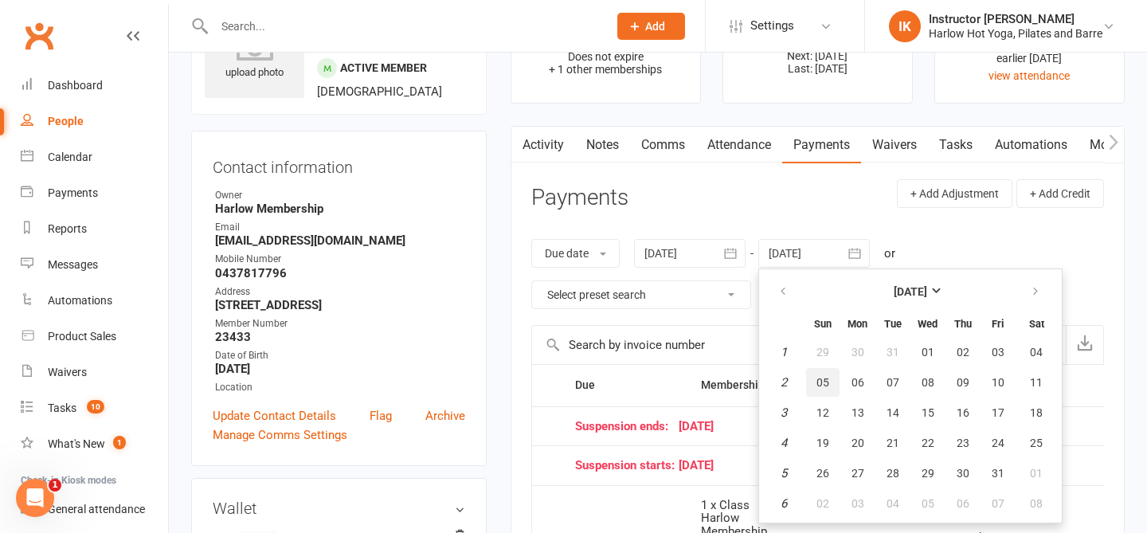
click at [824, 377] on span "05" at bounding box center [822, 382] width 13 height 13
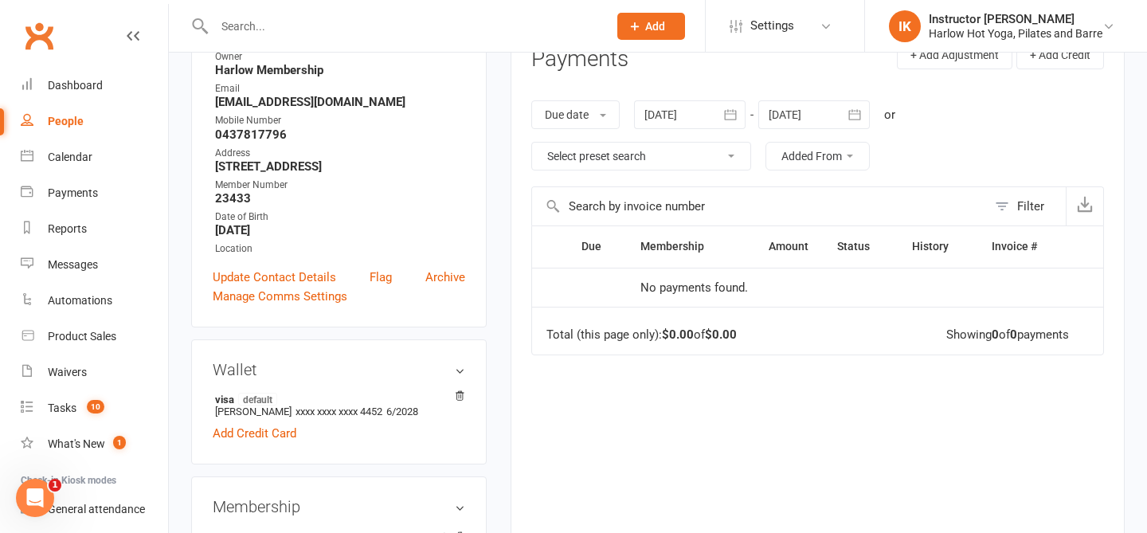
scroll to position [214, 0]
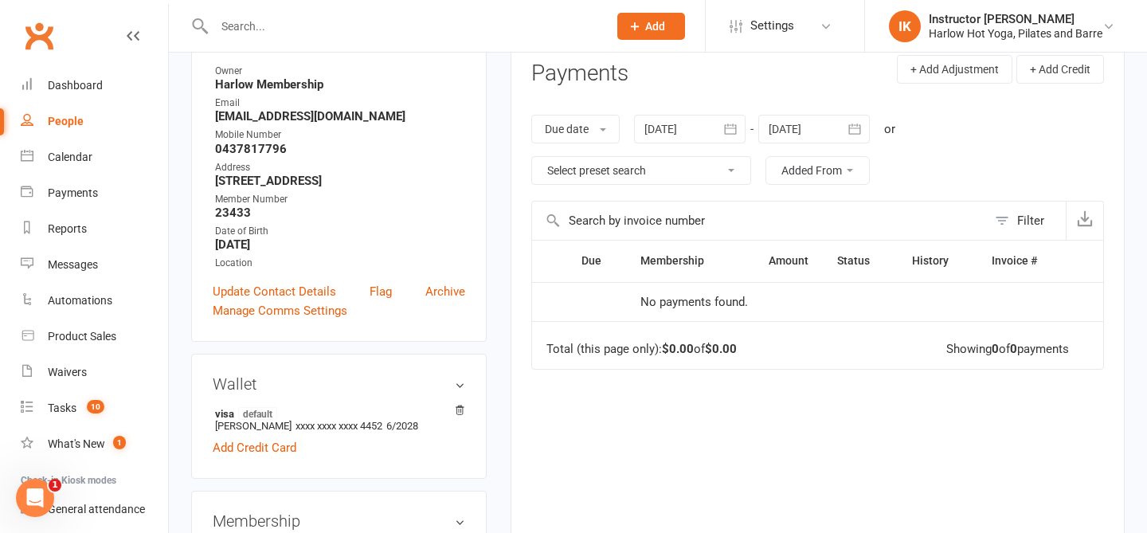
click at [804, 131] on div at bounding box center [813, 129] width 111 height 29
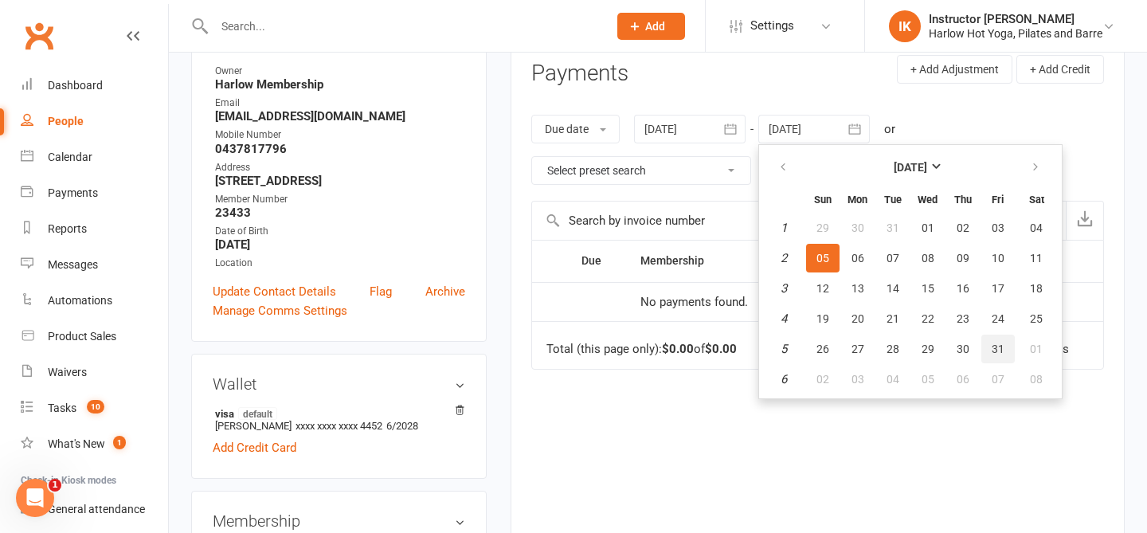
click at [999, 347] on span "31" at bounding box center [998, 348] width 13 height 13
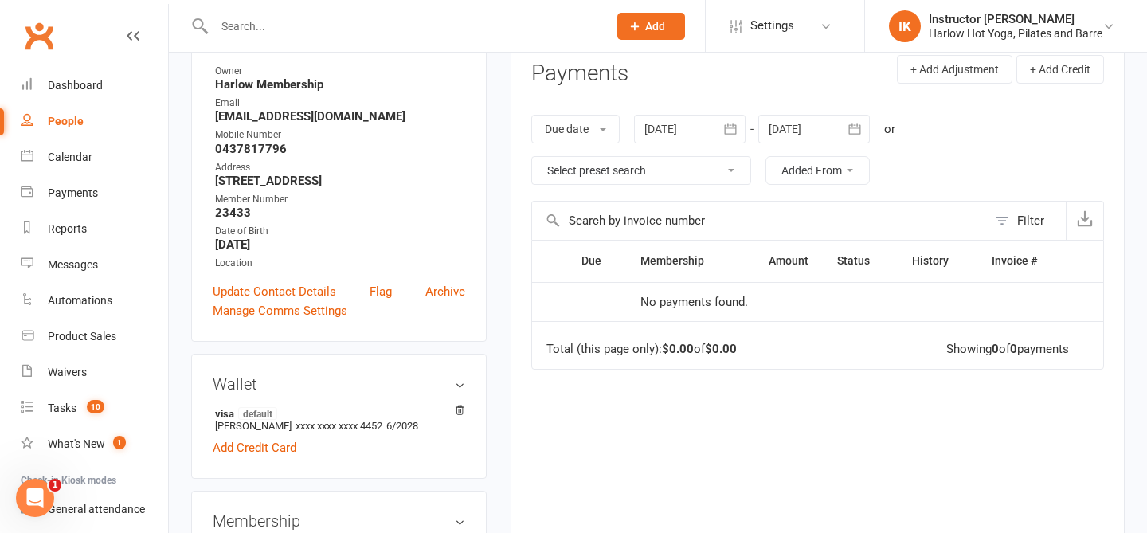
click at [780, 120] on div at bounding box center [813, 129] width 111 height 29
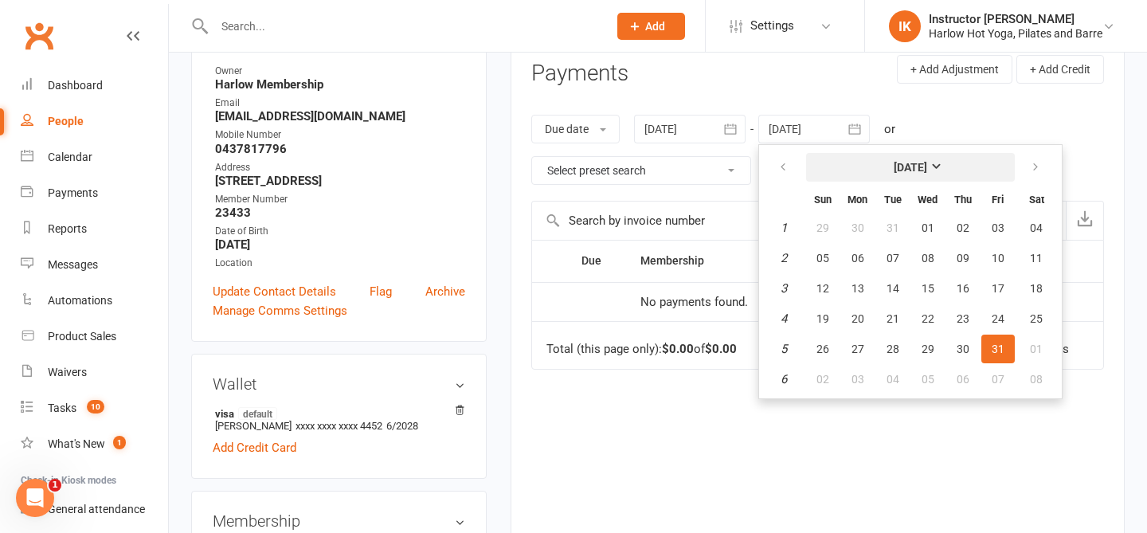
click at [927, 171] on strong "January 2025" at bounding box center [910, 167] width 33 height 13
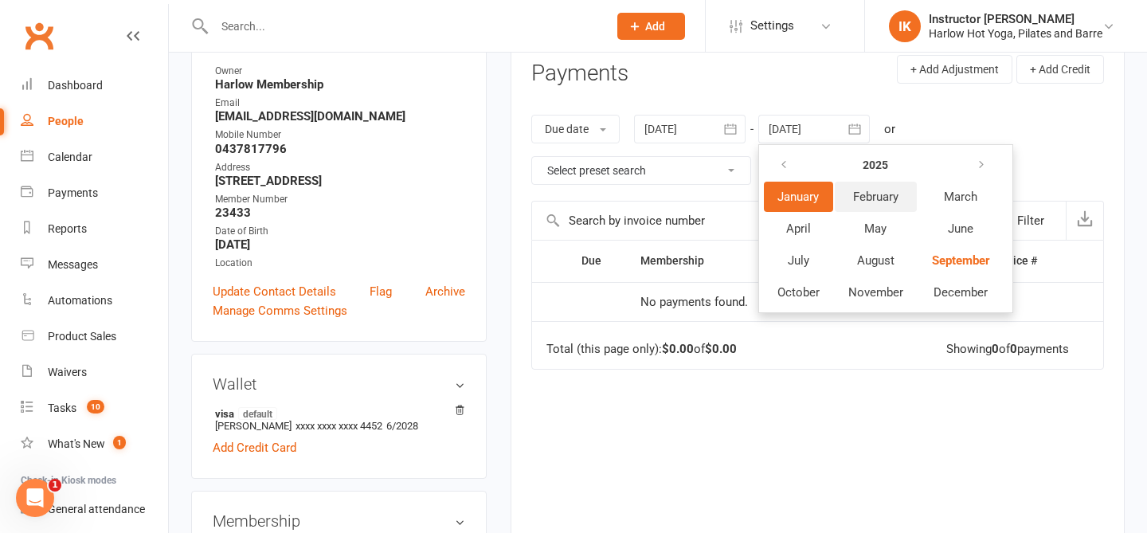
click at [886, 206] on button "February" at bounding box center [876, 197] width 82 height 30
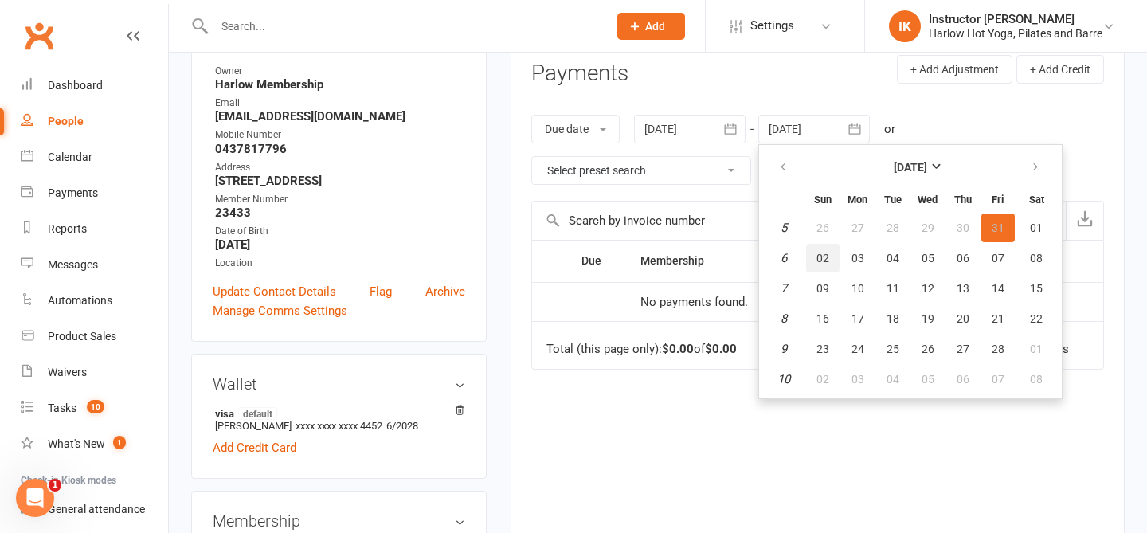
click at [828, 256] on span "02" at bounding box center [822, 258] width 13 height 13
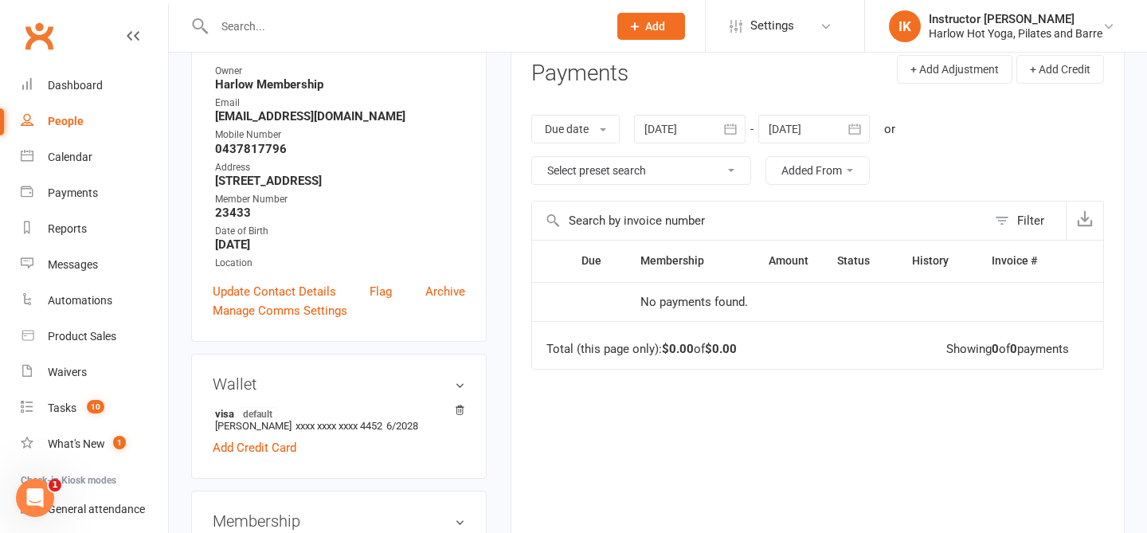
click at [804, 116] on div at bounding box center [813, 129] width 111 height 29
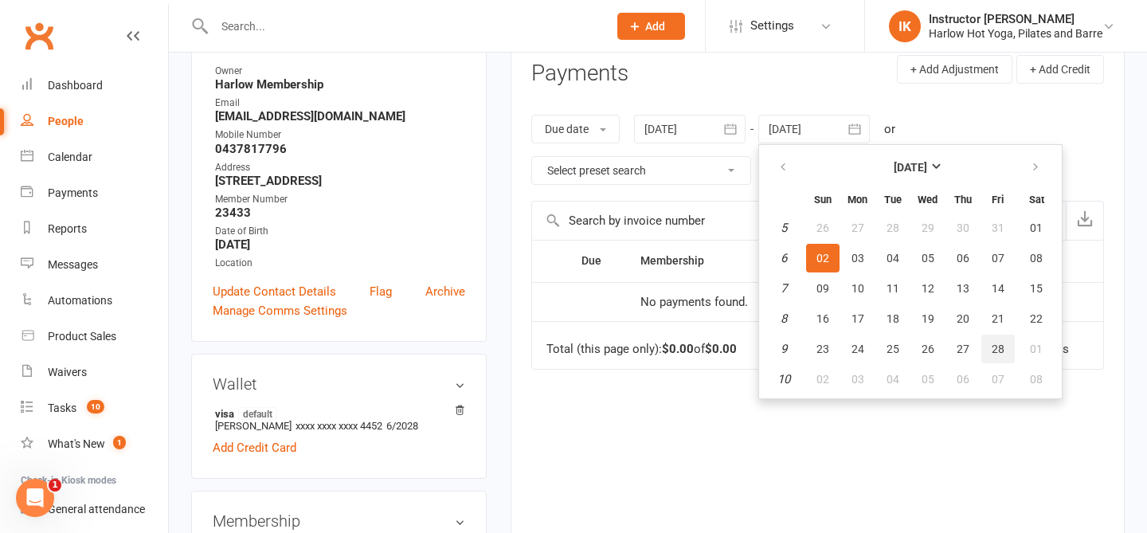
click at [1007, 346] on button "28" at bounding box center [997, 348] width 33 height 29
type input "28 Feb 2025"
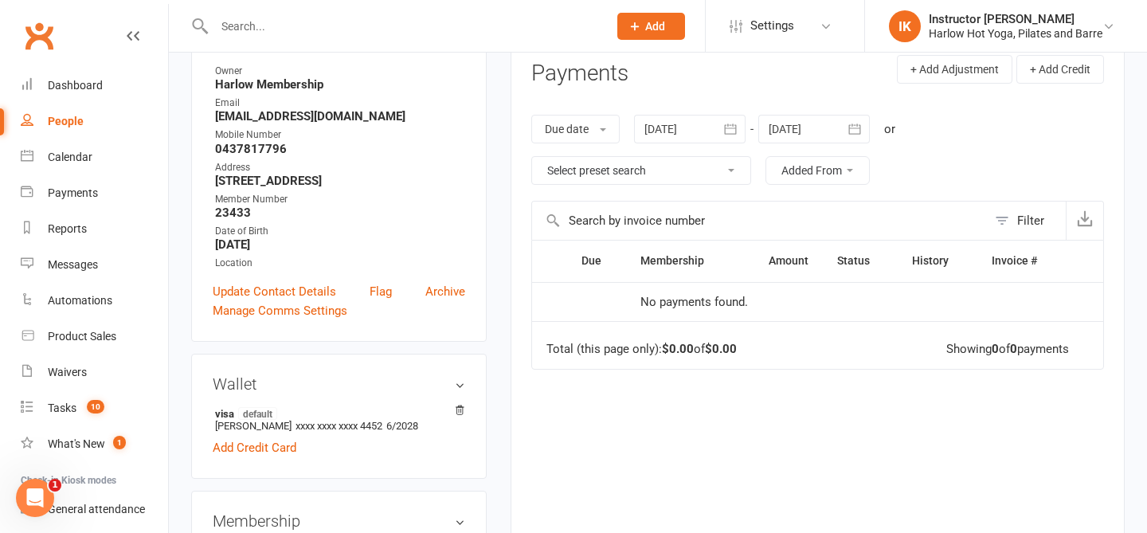
click at [660, 134] on div at bounding box center [689, 129] width 111 height 29
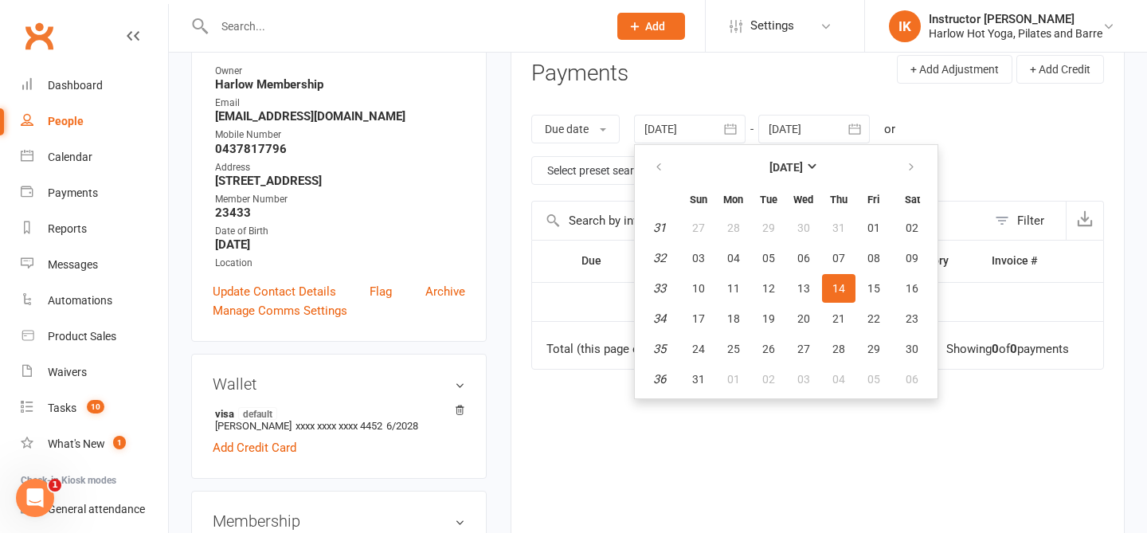
click at [831, 294] on button "14" at bounding box center [838, 288] width 33 height 29
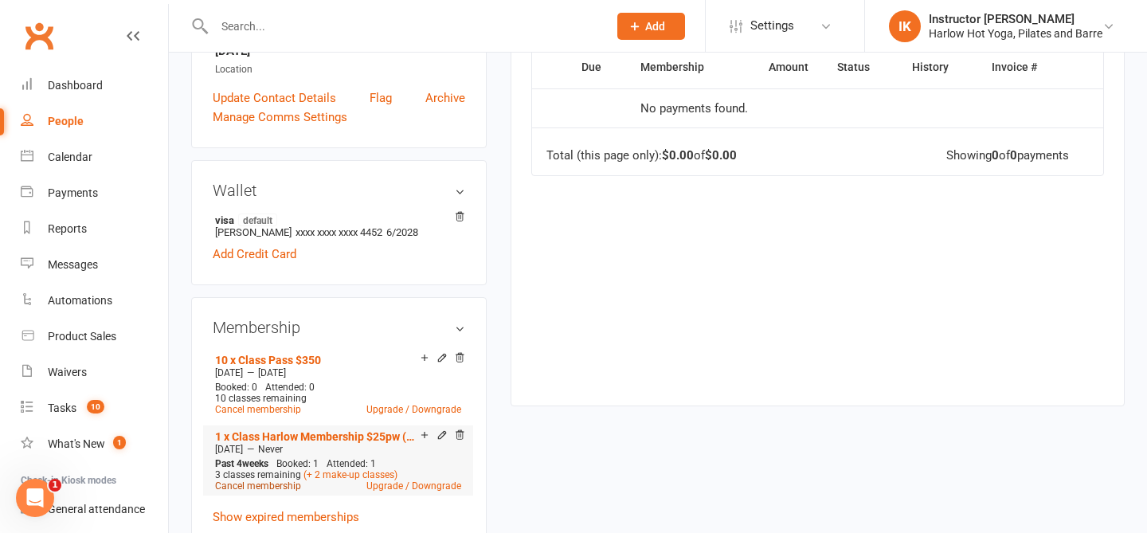
scroll to position [481, 0]
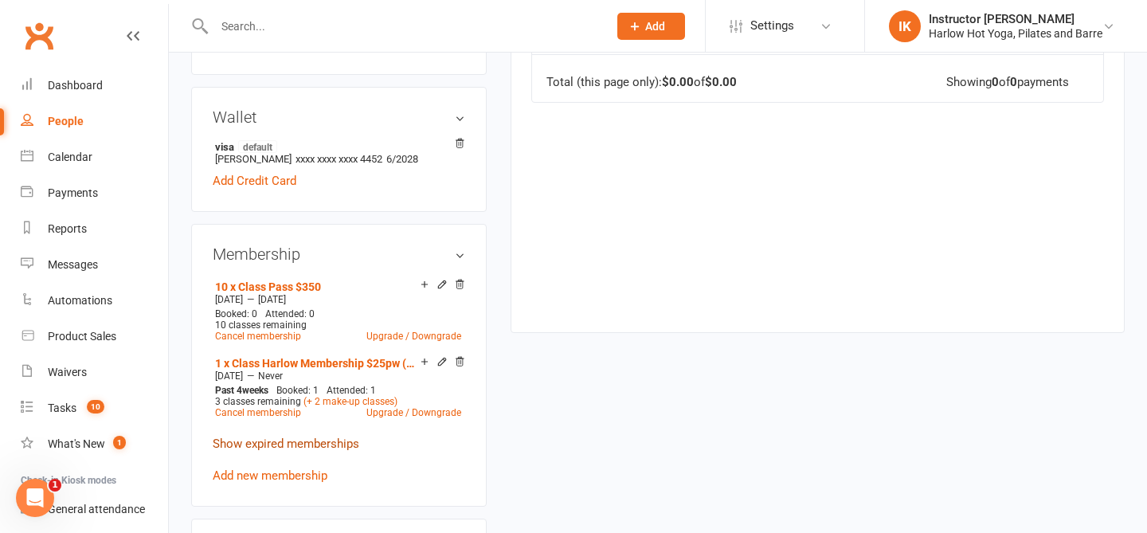
click at [244, 440] on link "Show expired memberships" at bounding box center [286, 443] width 147 height 14
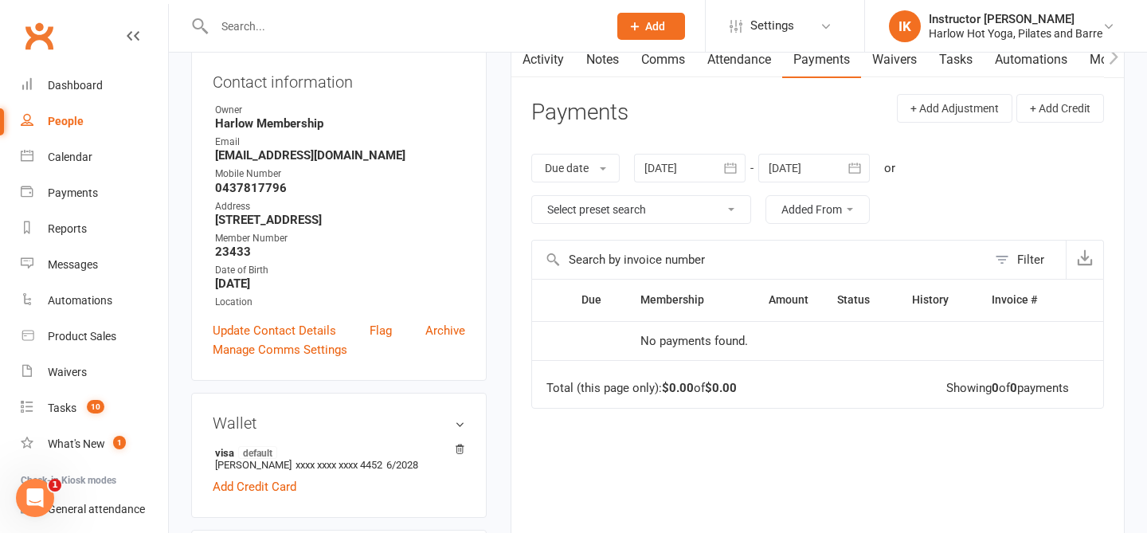
scroll to position [187, 0]
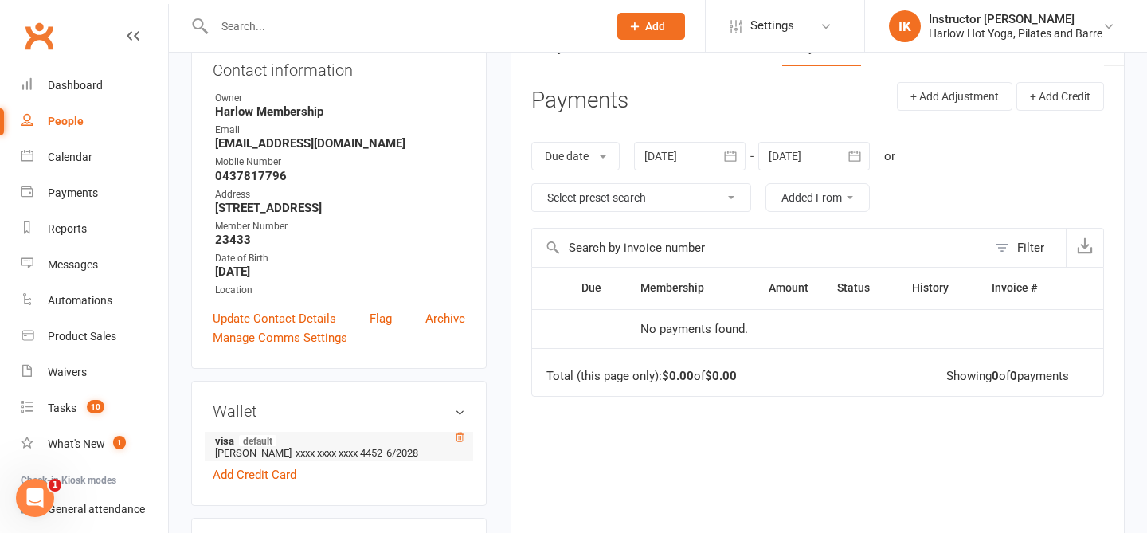
click at [461, 435] on icon at bounding box center [459, 437] width 11 height 11
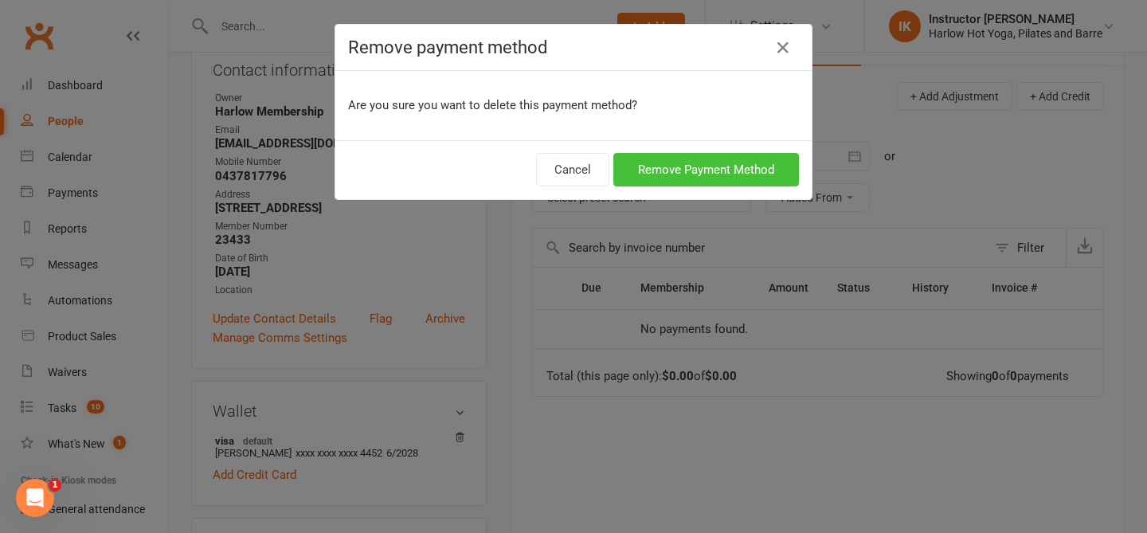
click at [700, 164] on button "Remove Payment Method" at bounding box center [706, 169] width 186 height 33
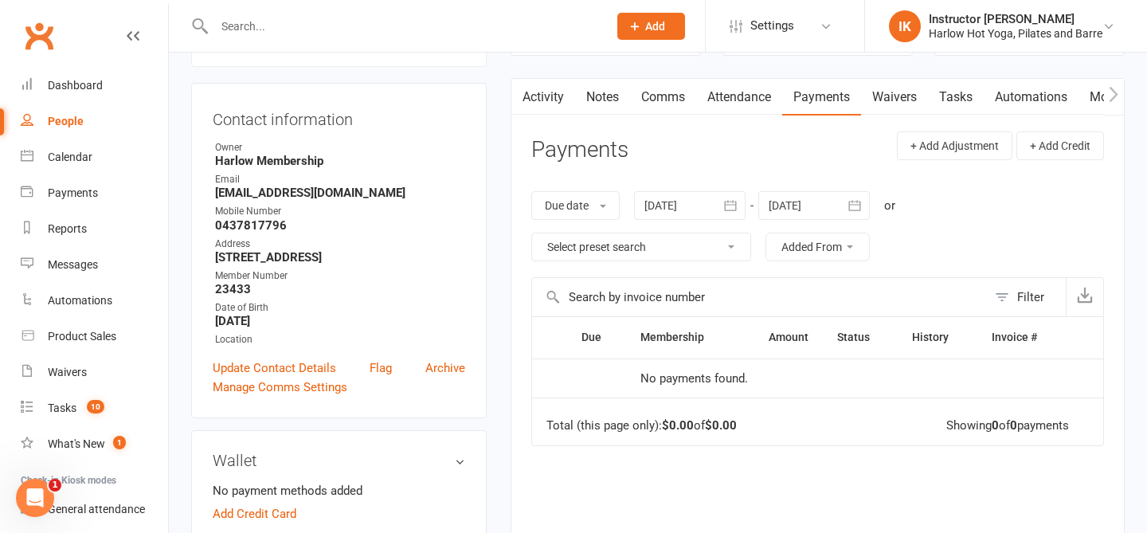
scroll to position [0, 0]
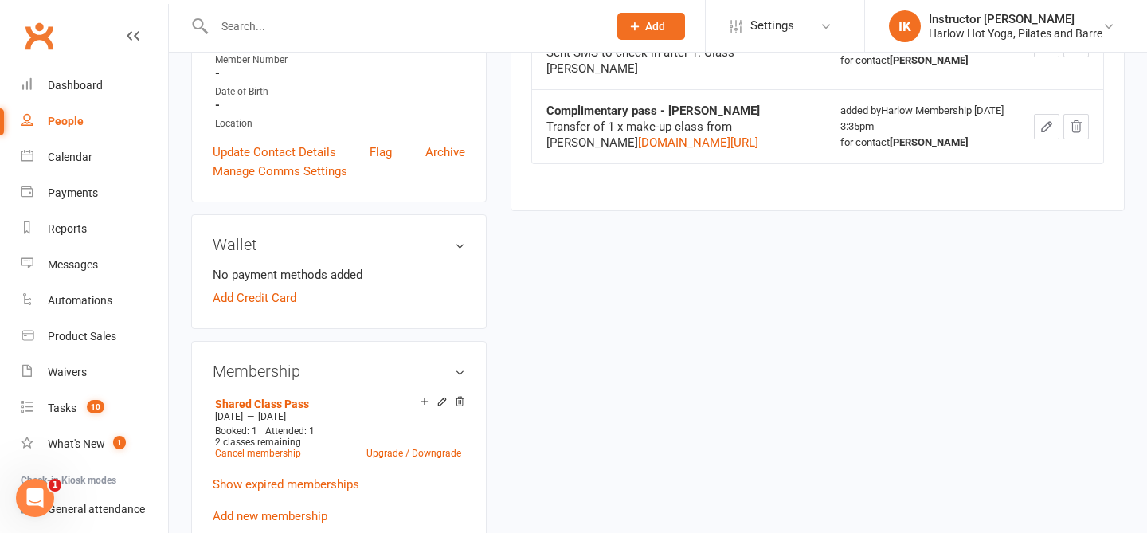
scroll to position [374, 0]
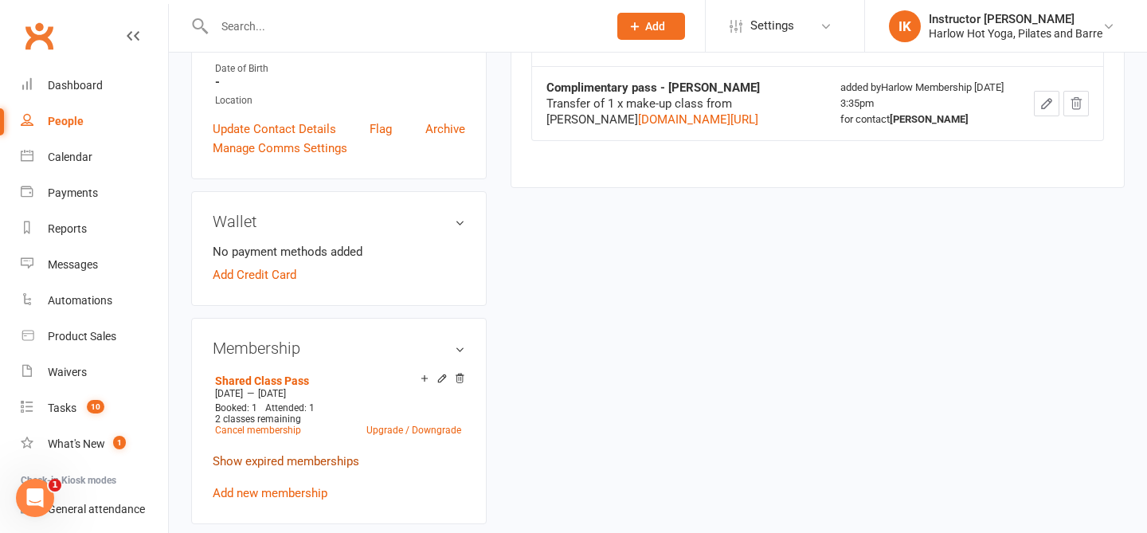
click at [297, 458] on link "Show expired memberships" at bounding box center [286, 461] width 147 height 14
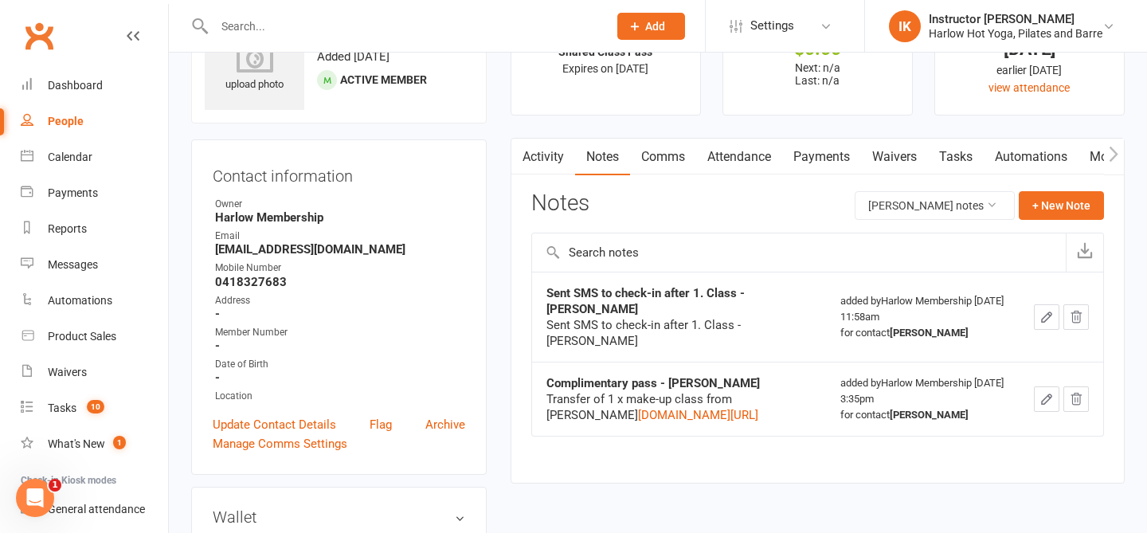
scroll to position [0, 0]
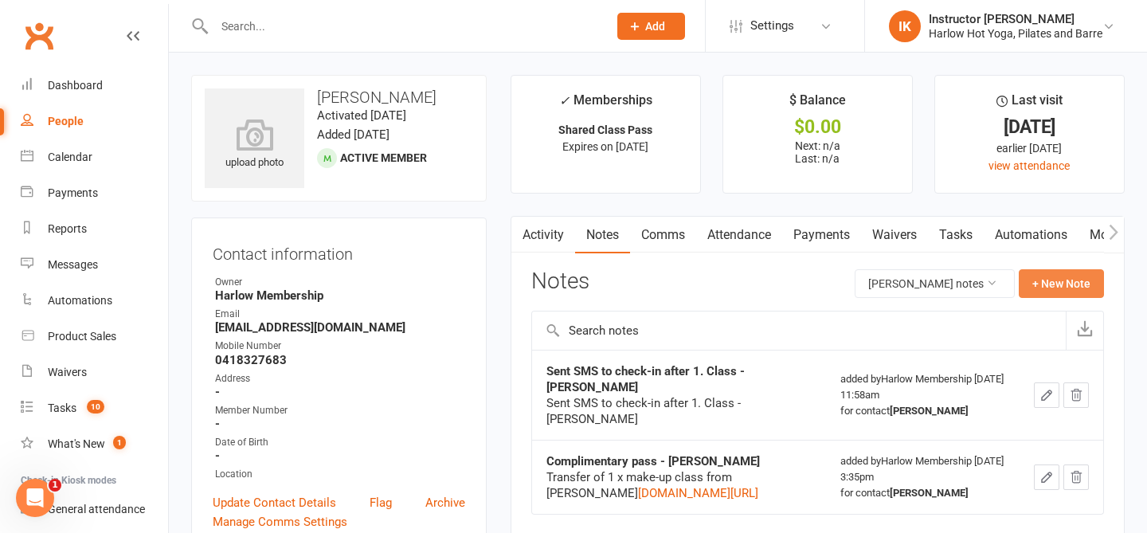
click at [1064, 269] on button "+ New Note" at bounding box center [1061, 283] width 85 height 29
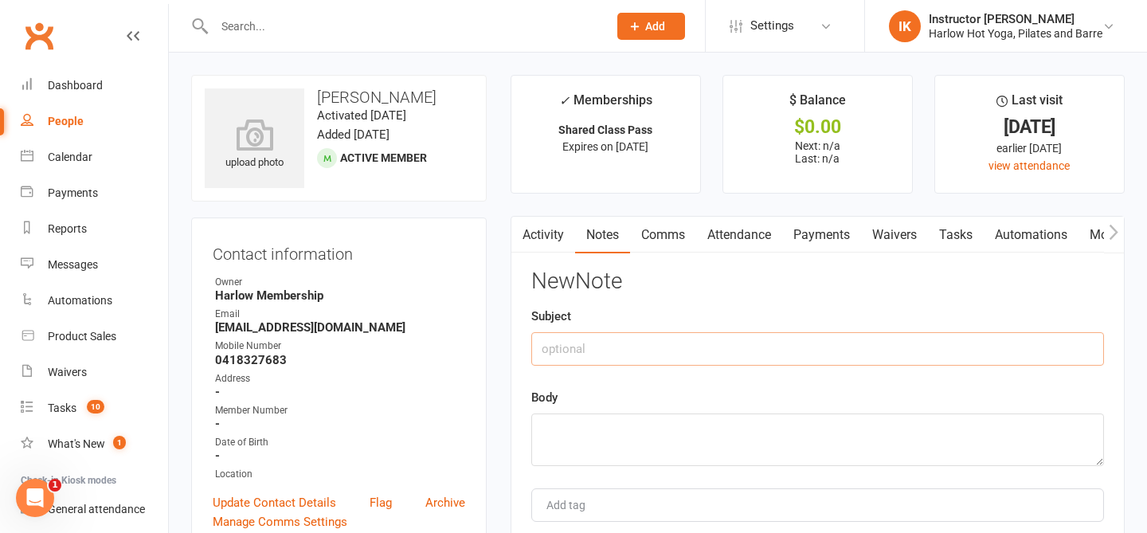
click at [647, 346] on input "text" at bounding box center [817, 348] width 573 height 33
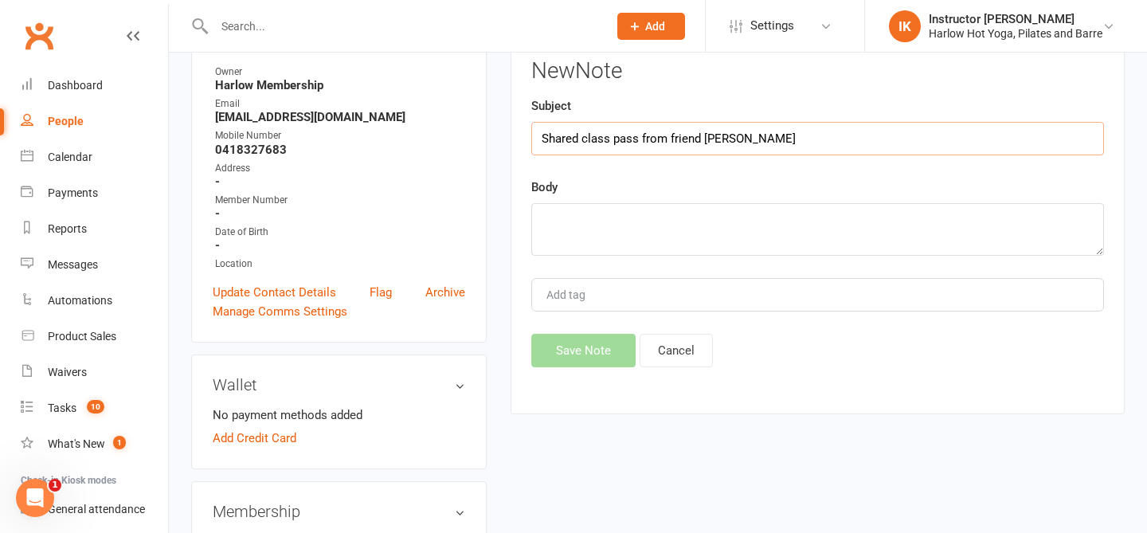
scroll to position [195, 0]
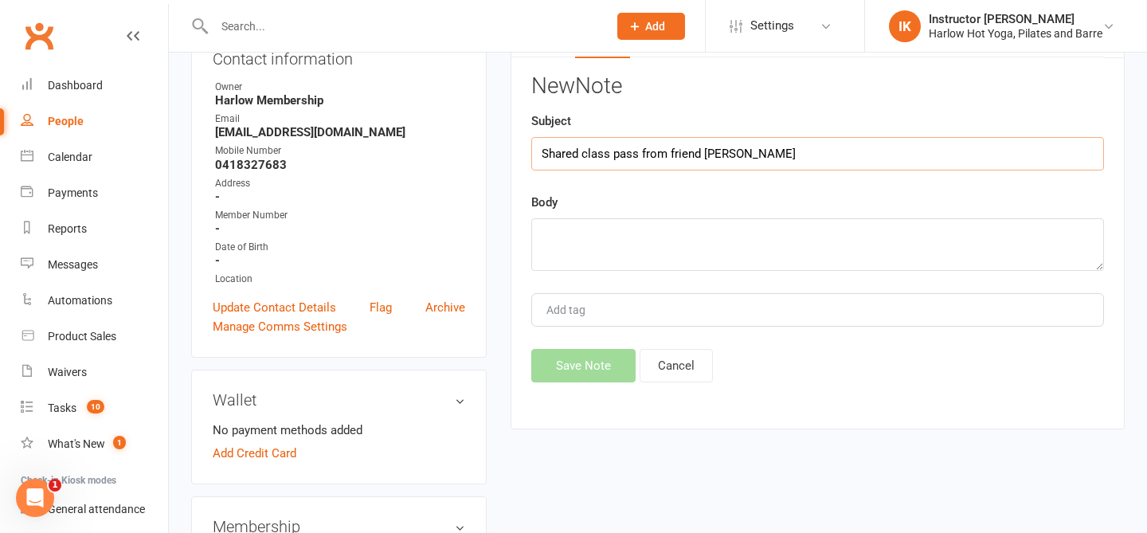
click at [643, 154] on input "Shared class pass from friend Annie" at bounding box center [817, 153] width 573 height 33
click at [734, 160] on input "Shared class pass (3 passes( from friend Annie" at bounding box center [817, 153] width 573 height 33
type input "Shared class pass (3 passes( from friend Annie"
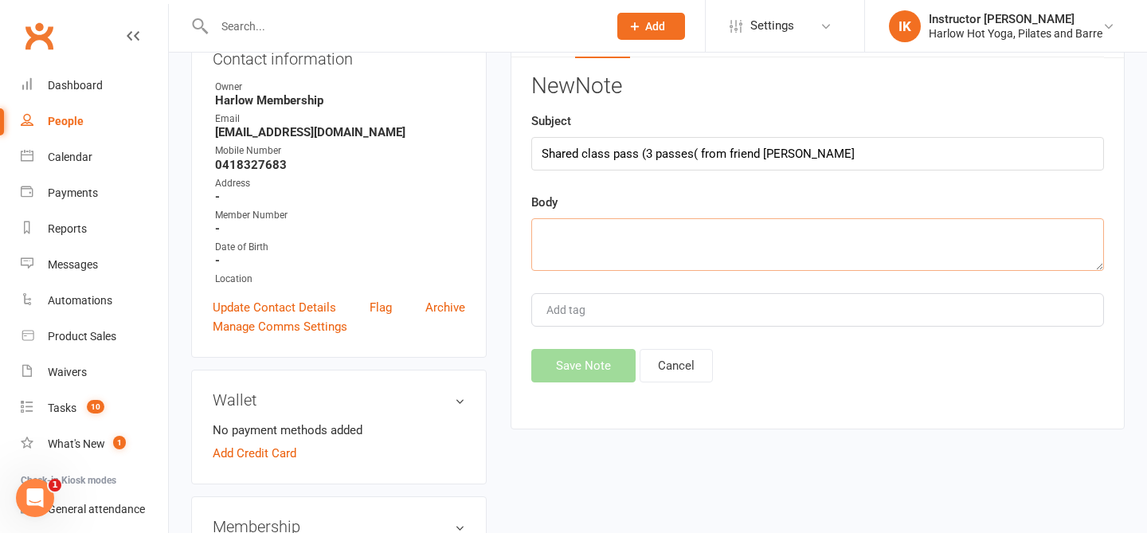
click at [645, 236] on textarea at bounding box center [817, 244] width 573 height 53
paste textarea "Shared class pass (3 passes( from friend Annie"
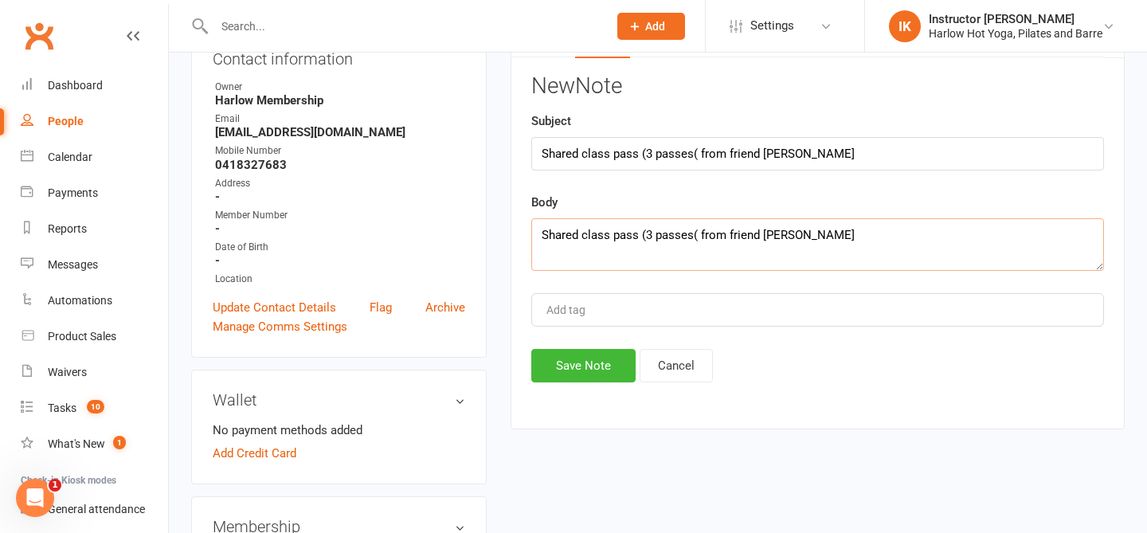
type textarea "Shared class pass (3 passes( from friend Annie"
click at [695, 153] on input "Shared class pass (3 passes( from friend Annie" at bounding box center [817, 153] width 573 height 33
type input "Shared class pass (3 passes) from friend Annie"
click at [561, 378] on button "Save Note" at bounding box center [583, 365] width 104 height 33
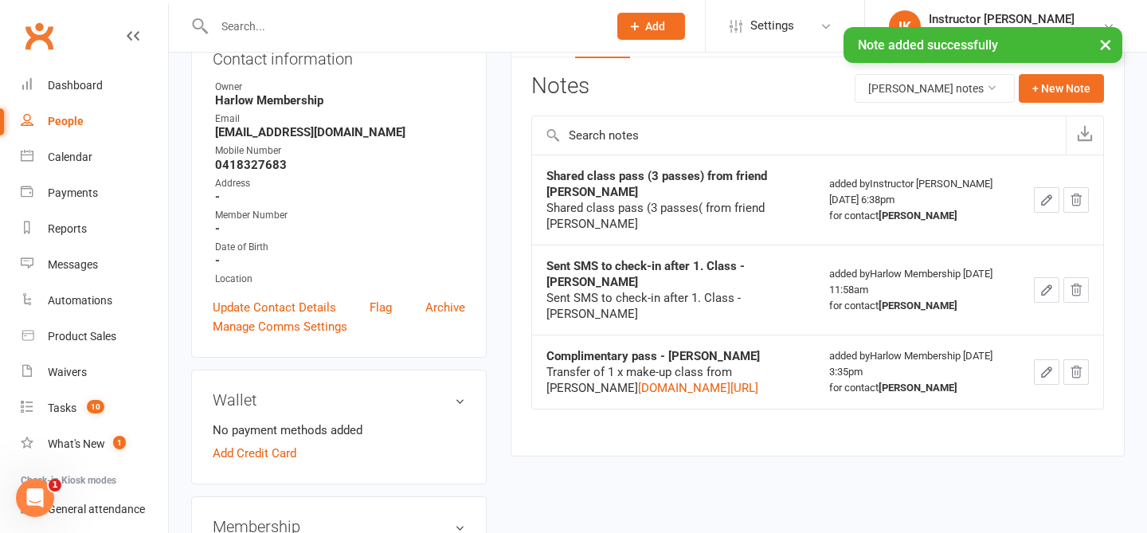
click at [1054, 207] on icon "button" at bounding box center [1046, 200] width 14 height 14
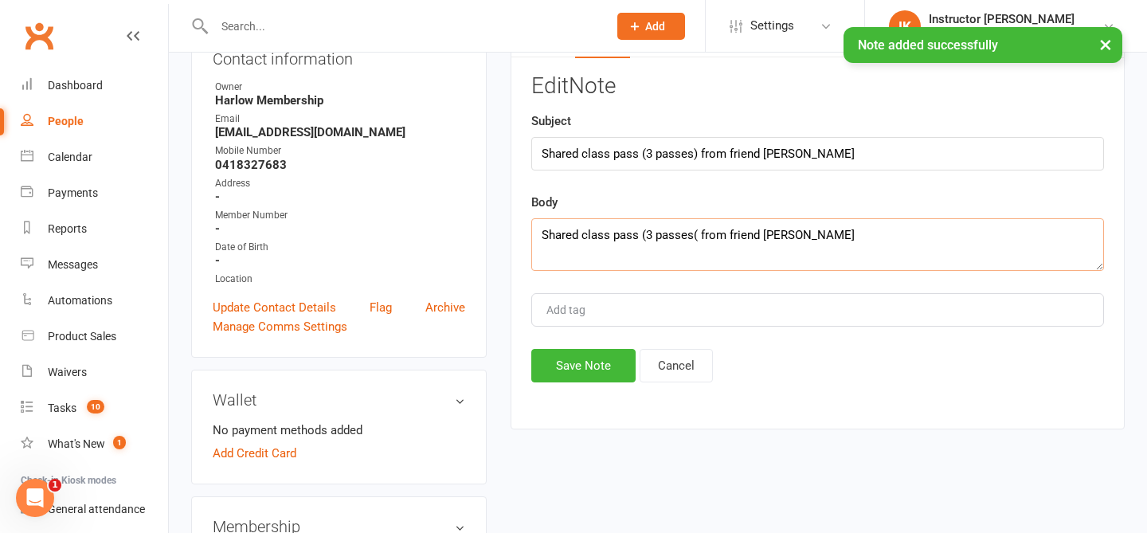
click at [695, 233] on textarea "Shared class pass (3 passes( from friend Annie" at bounding box center [817, 244] width 573 height 53
type textarea "Shared class pass (3 passes) from friend Annie"
click at [573, 354] on button "Save Note" at bounding box center [583, 365] width 104 height 33
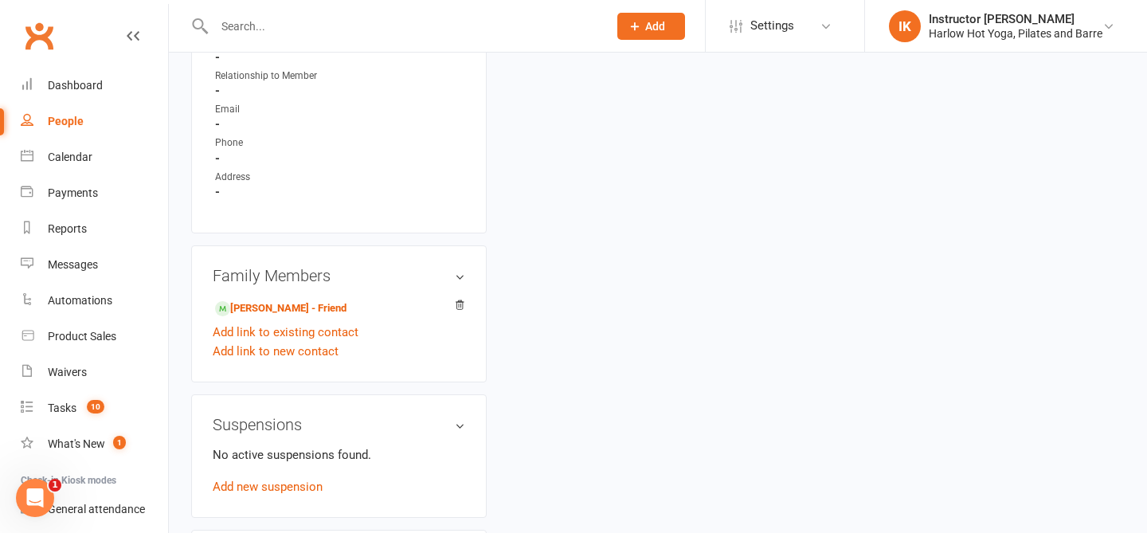
scroll to position [990, 0]
click at [252, 318] on link "Annie Langston-Cox - Friend" at bounding box center [280, 309] width 131 height 17
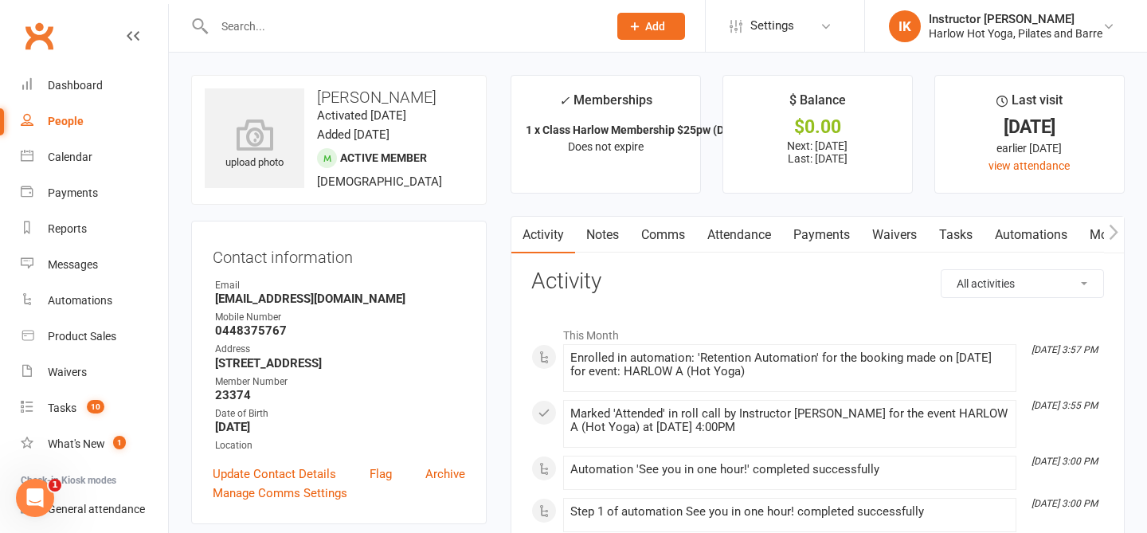
scroll to position [85, 0]
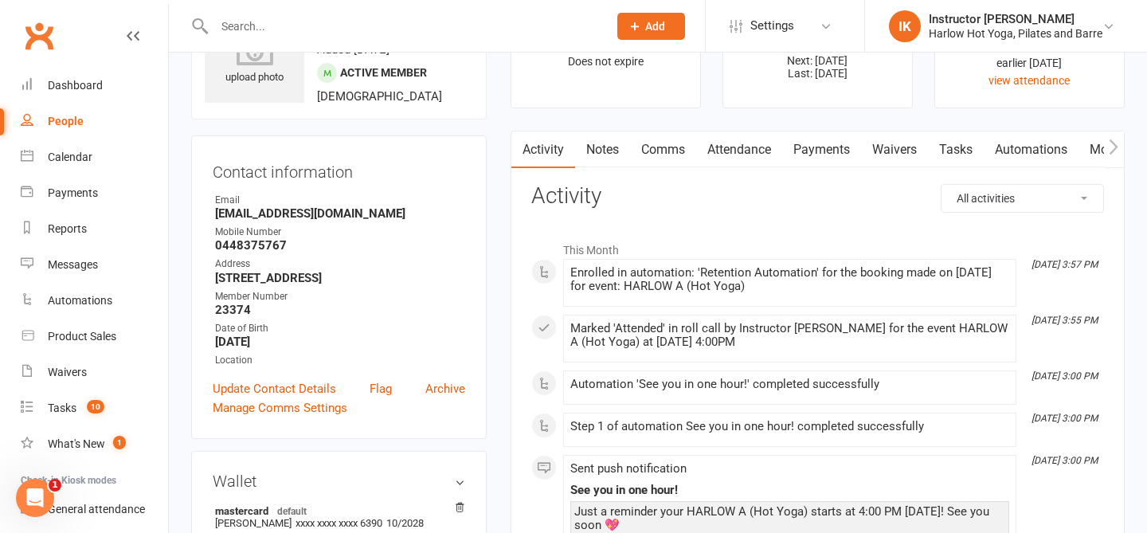
click at [605, 166] on link "Notes" at bounding box center [602, 149] width 55 height 37
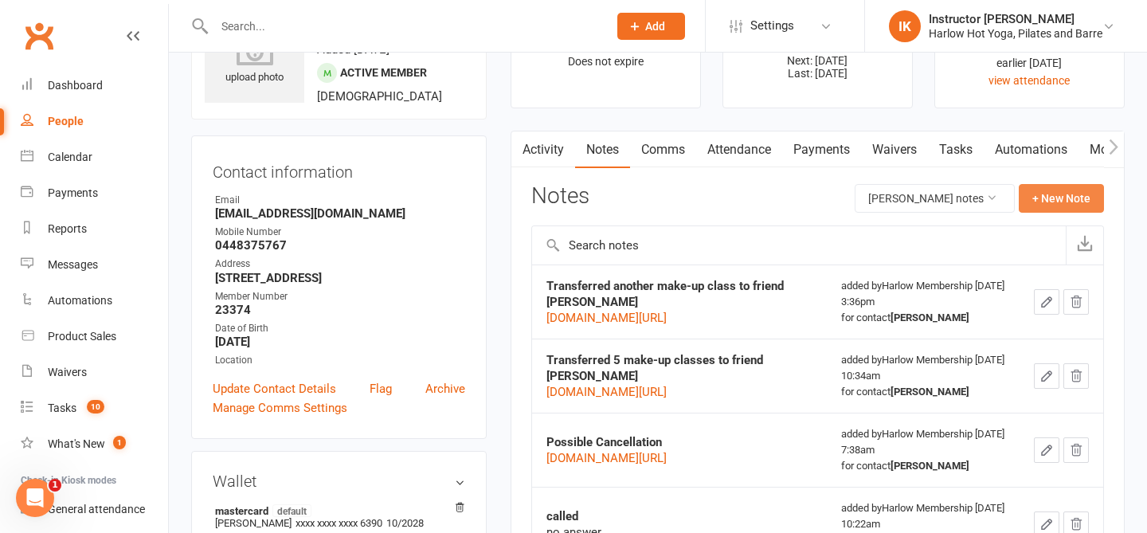
click at [1057, 201] on button "+ New Note" at bounding box center [1061, 198] width 85 height 29
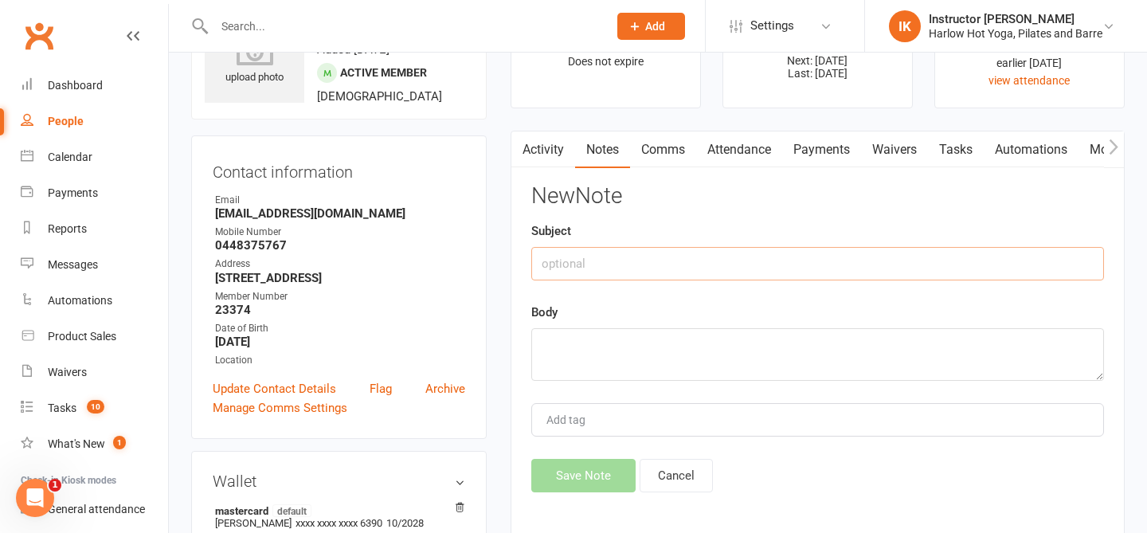
click at [599, 276] on input "text" at bounding box center [817, 263] width 573 height 33
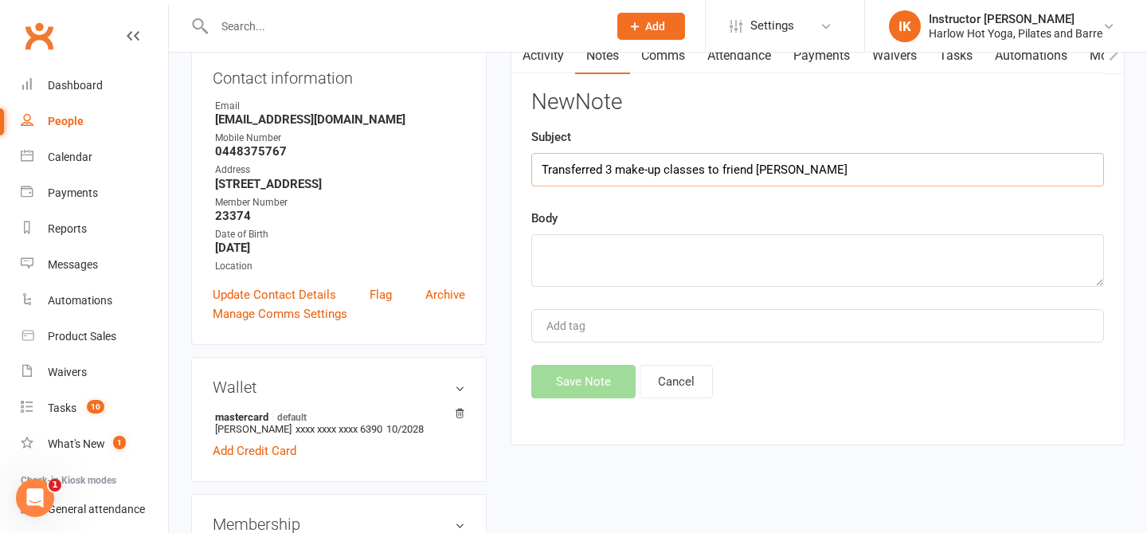
scroll to position [174, 0]
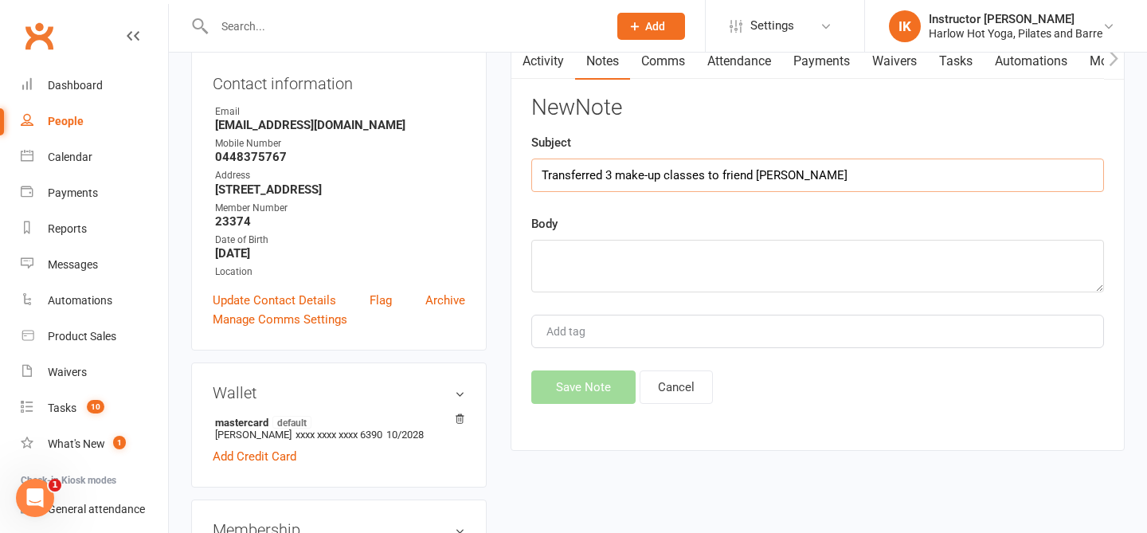
click at [679, 178] on input "Transferred 3 make-up classes to friend Alexandra" at bounding box center [817, 174] width 573 height 33
type input "Transferred 3 make-up classes to friend Alexandra"
click at [678, 277] on textarea at bounding box center [817, 266] width 573 height 53
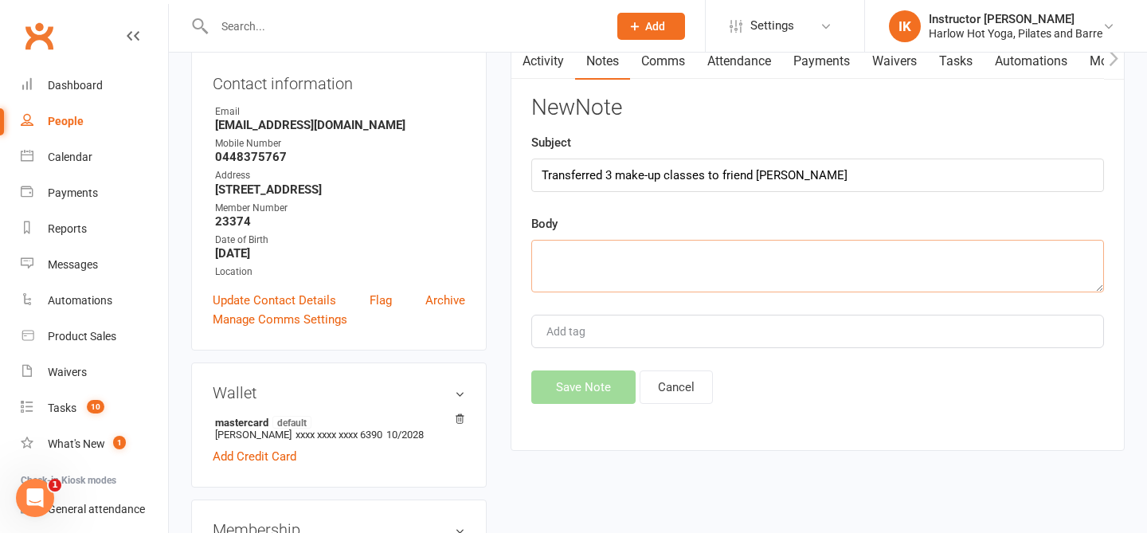
paste textarea "Transferred 3 make-up classes to friend Alexandra"
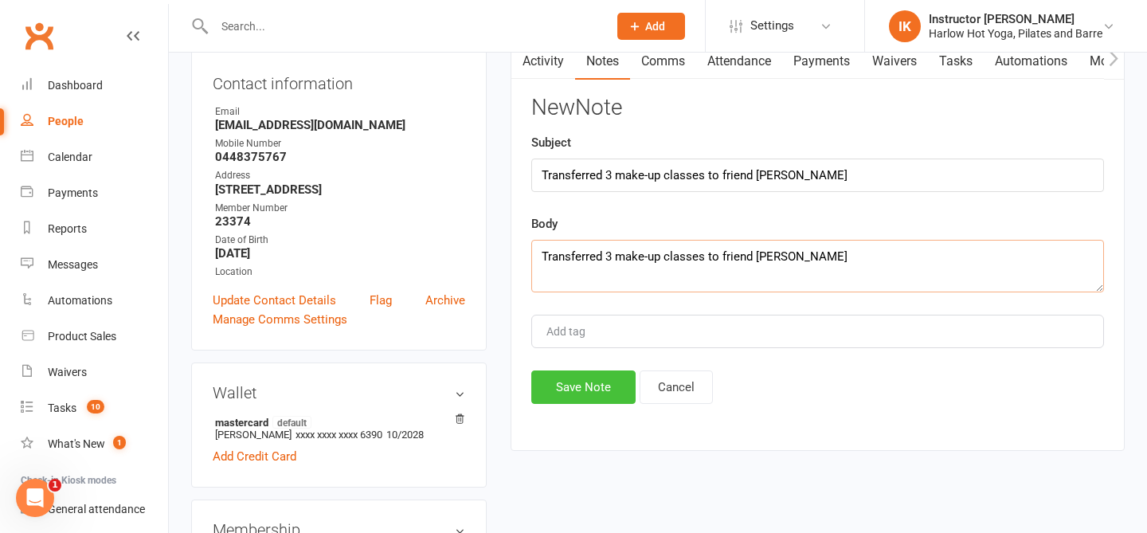
type textarea "Transferred 3 make-up classes to friend Alexandra"
click at [562, 384] on button "Save Note" at bounding box center [583, 386] width 104 height 33
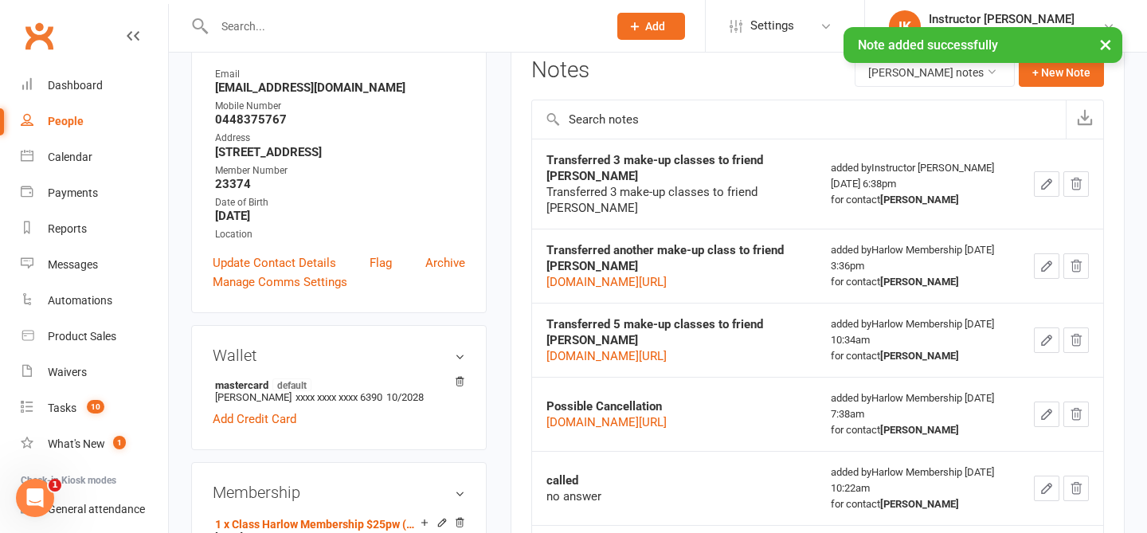
scroll to position [214, 0]
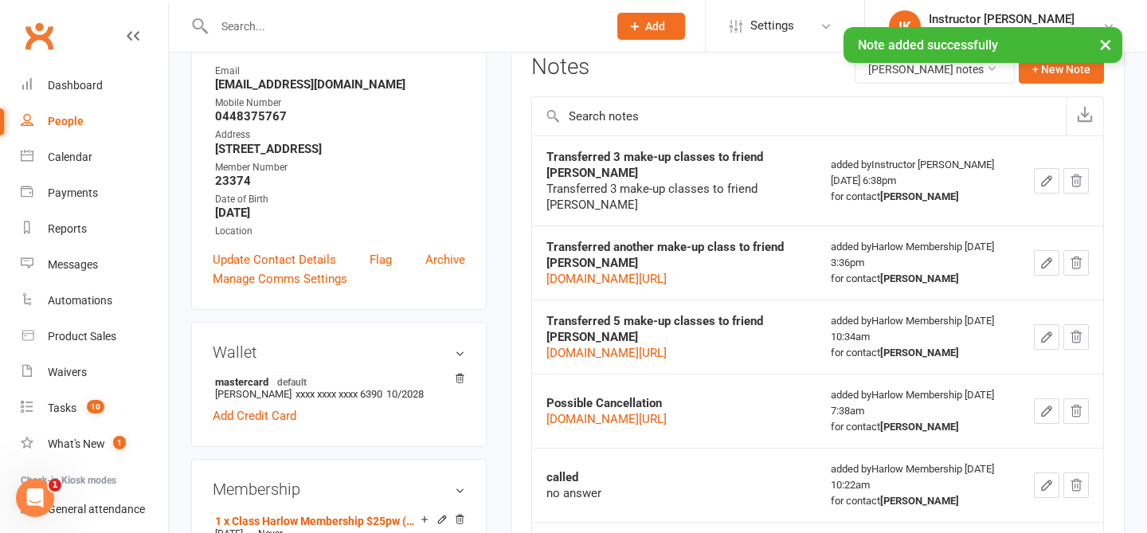
click at [1054, 188] on icon "button" at bounding box center [1046, 181] width 14 height 14
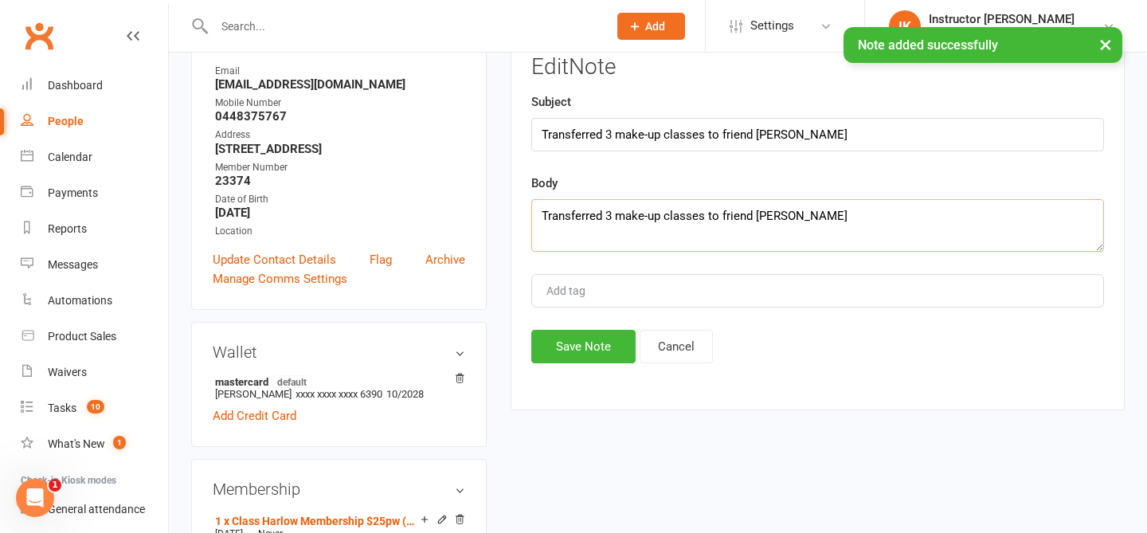
click at [533, 215] on textarea "Transferred 3 make-up classes to friend Alexandra" at bounding box center [817, 225] width 573 height 53
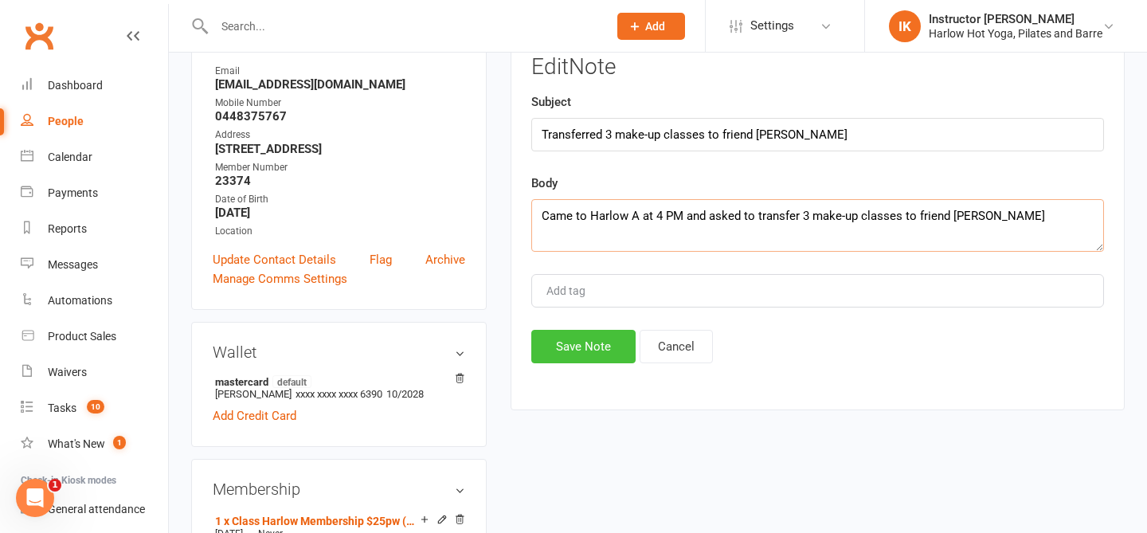
type textarea "Came to Harlow A at 4 PM and asked to transfer 3 make-up classes to friend Alex…"
click at [561, 362] on button "Save Note" at bounding box center [583, 346] width 104 height 33
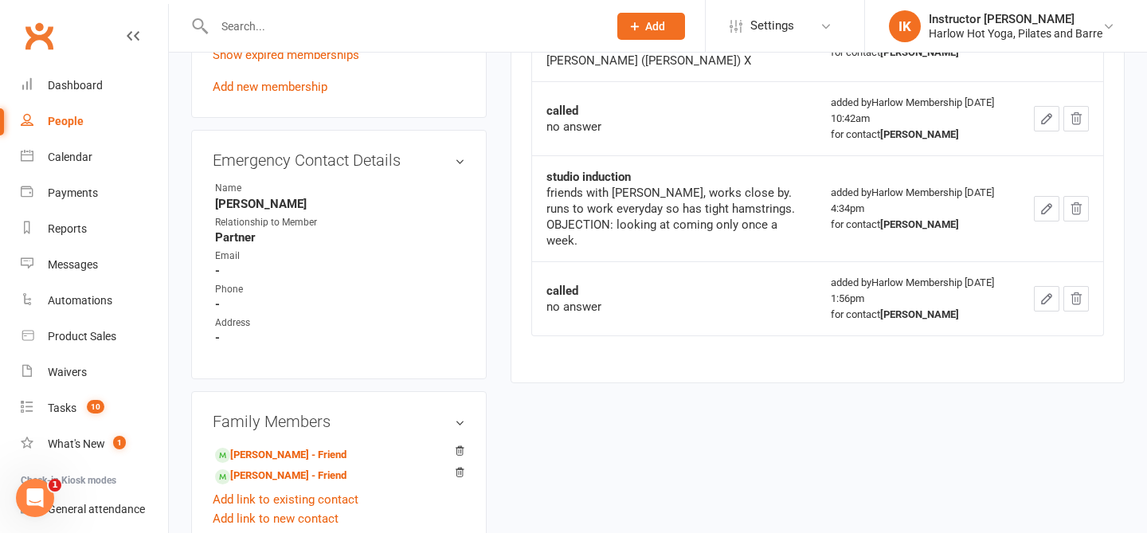
scroll to position [770, 0]
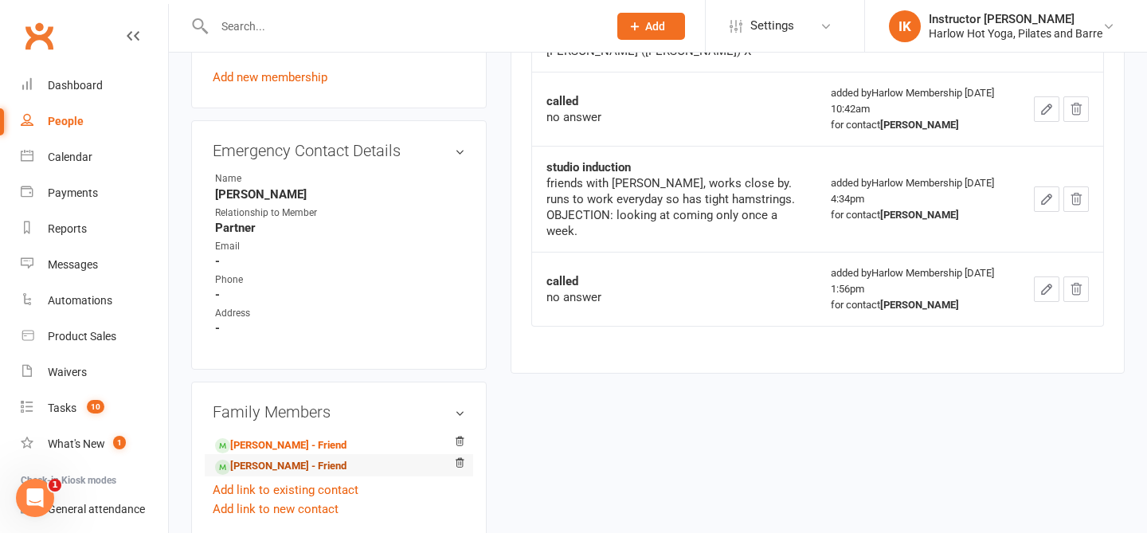
click at [256, 466] on link "Alexandra Groves - Friend" at bounding box center [280, 466] width 131 height 17
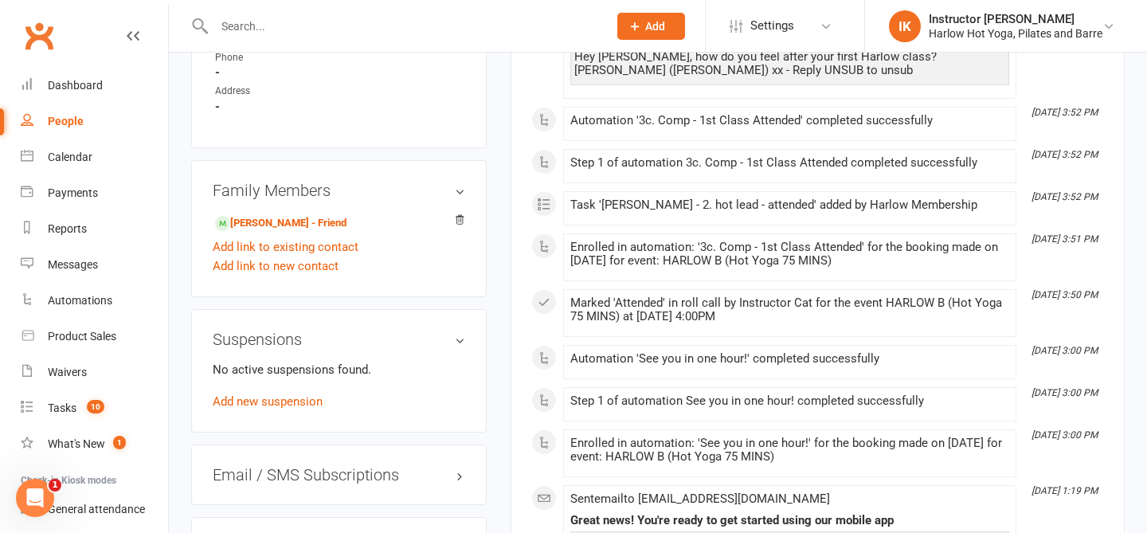
scroll to position [975, 0]
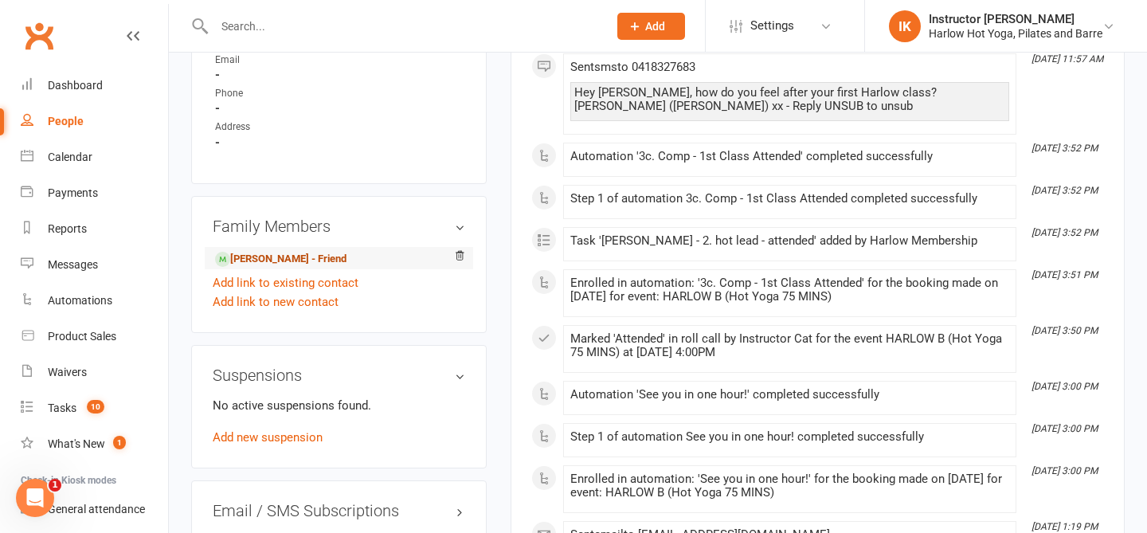
click at [255, 251] on link "Annie Langston-Cox - Friend" at bounding box center [280, 259] width 131 height 17
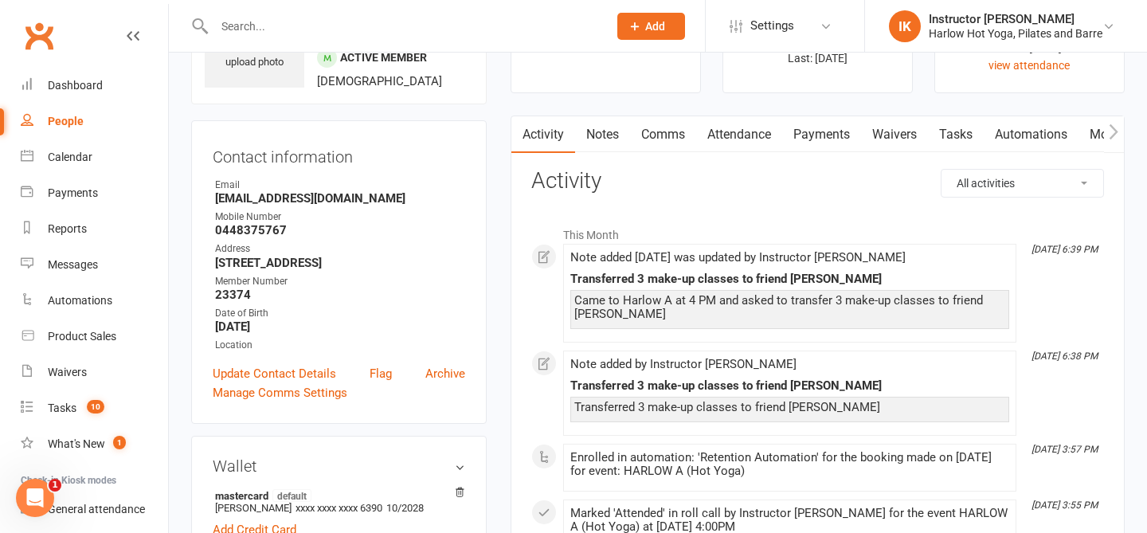
scroll to position [114, 0]
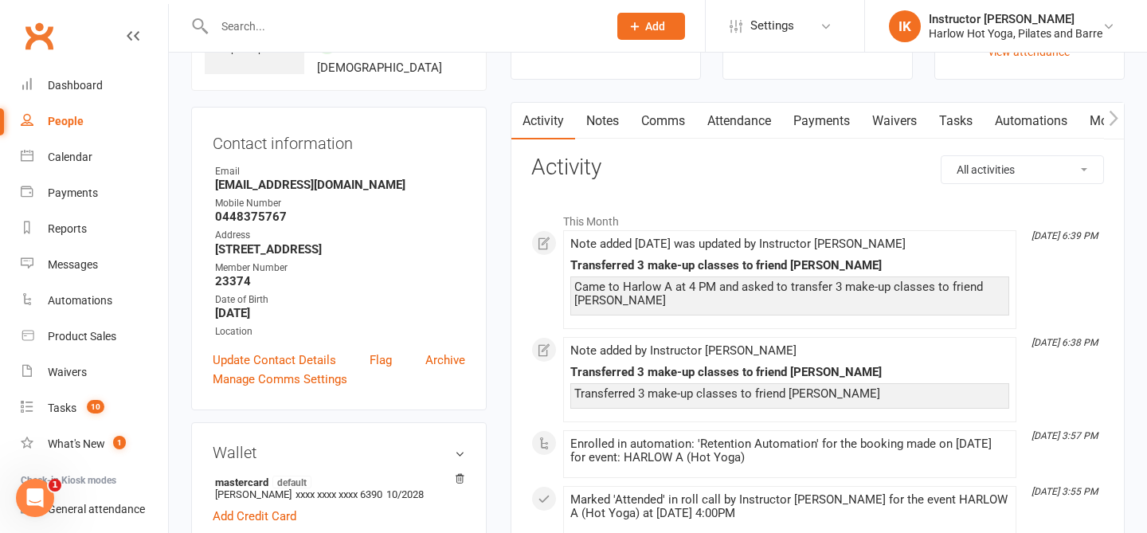
click at [678, 119] on link "Comms" at bounding box center [663, 121] width 66 height 37
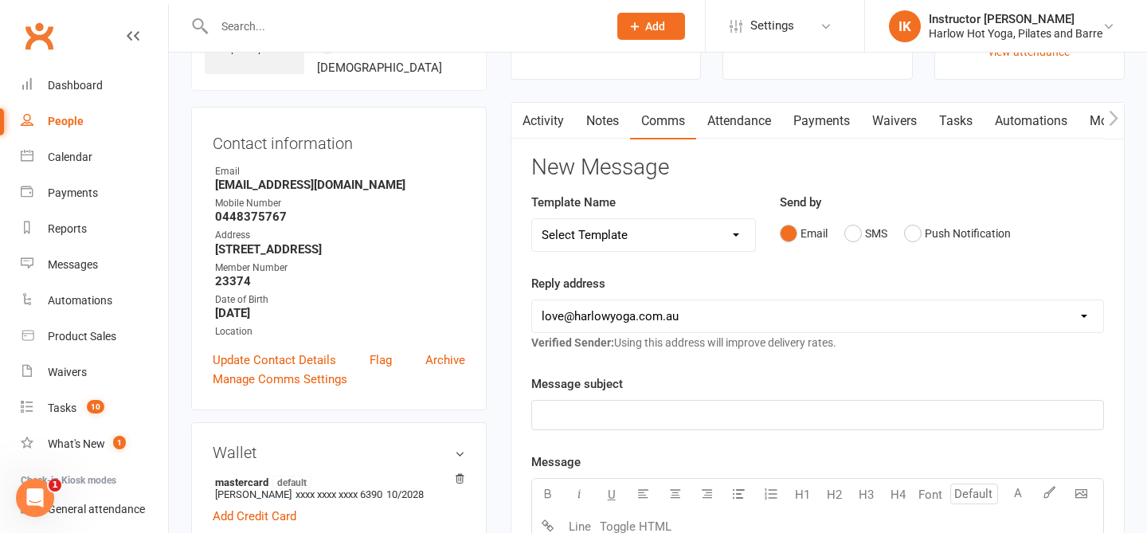
click at [1043, 237] on div "Email SMS Push Notification" at bounding box center [942, 233] width 324 height 30
click at [846, 235] on button "SMS" at bounding box center [865, 233] width 43 height 30
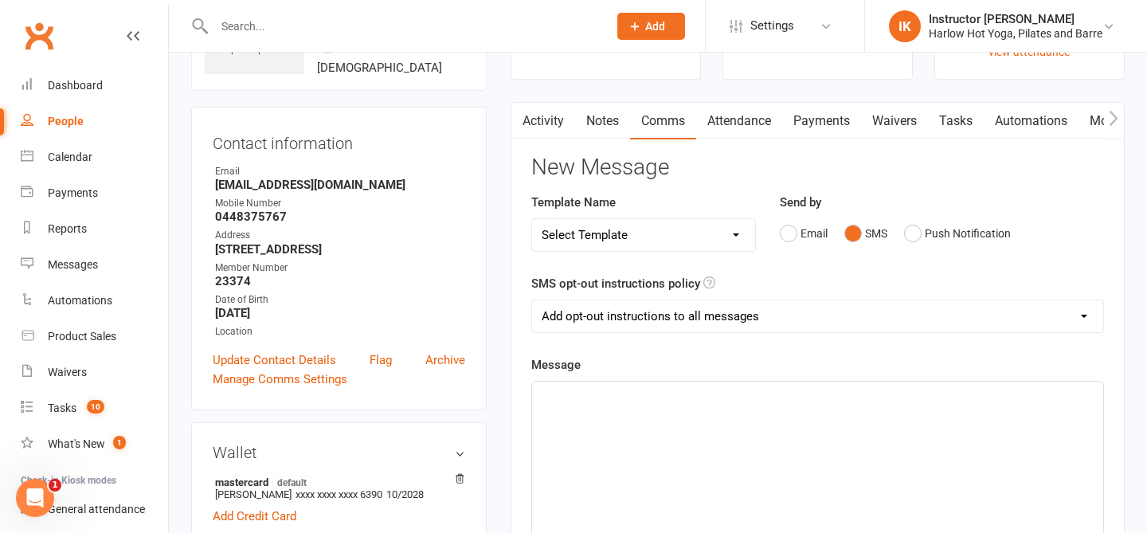
click at [722, 410] on div "﻿" at bounding box center [817, 500] width 571 height 239
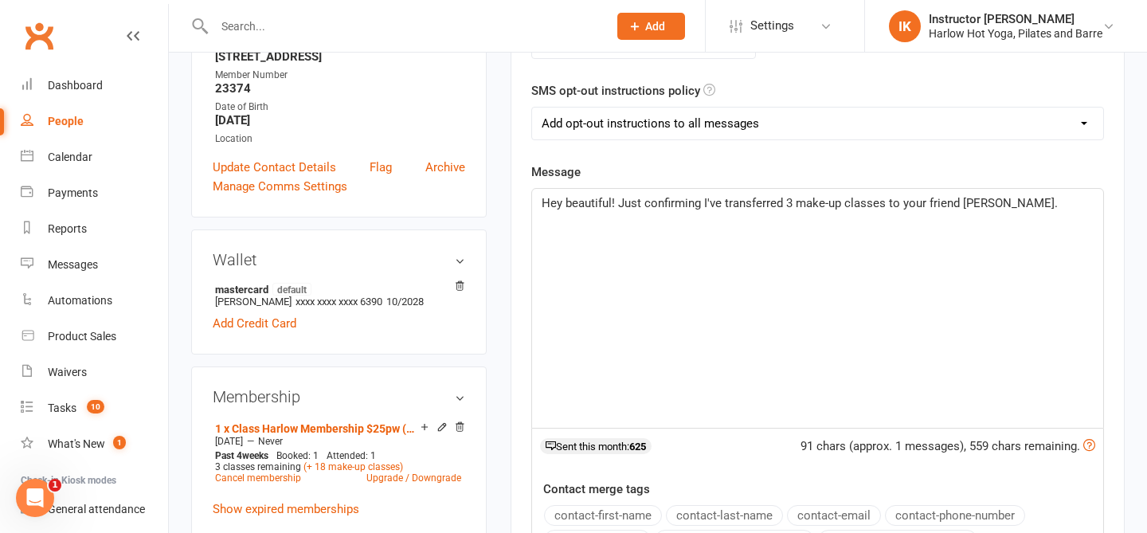
scroll to position [306, 0]
click at [617, 205] on span "Hey beautiful! Just confirming I've transferred 3 make-up classes to your frien…" at bounding box center [801, 213] width 519 height 33
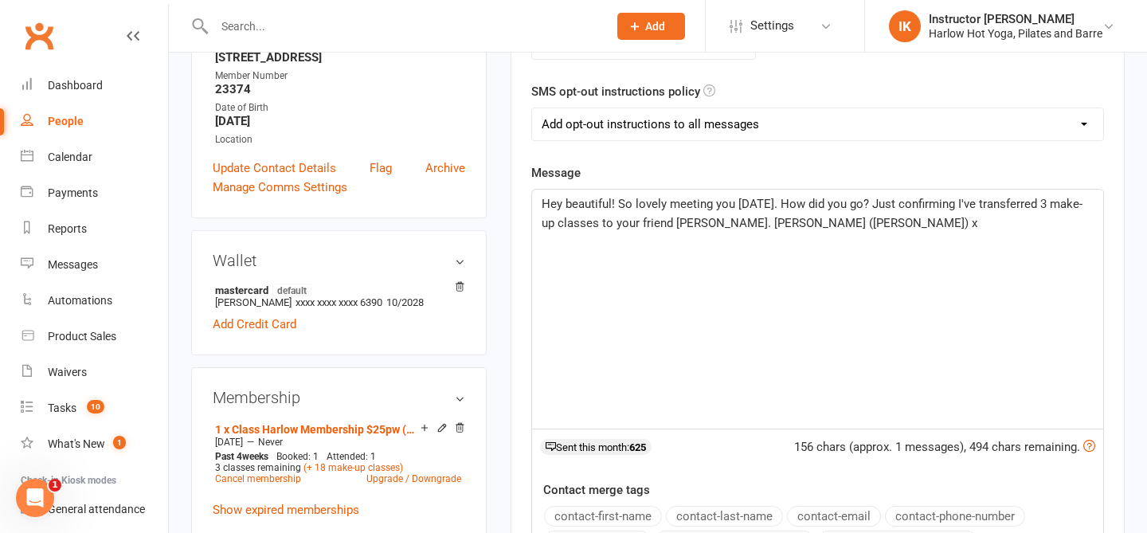
click at [716, 226] on span "Hey beautiful! So lovely meeting you today. How did you go? Just confirming I'v…" at bounding box center [812, 213] width 541 height 33
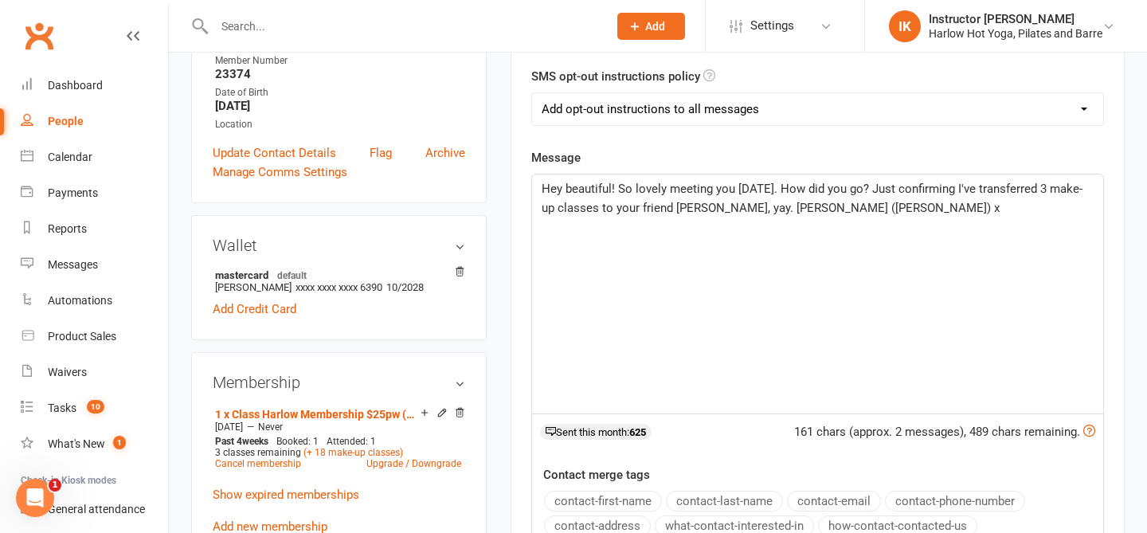
scroll to position [323, 0]
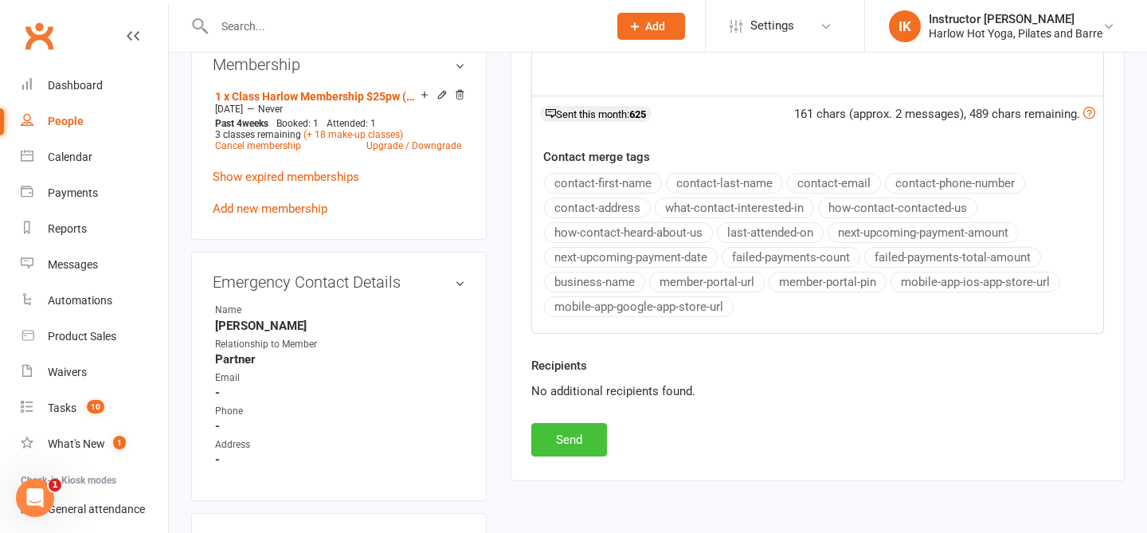
click at [564, 445] on button "Send" at bounding box center [569, 439] width 76 height 33
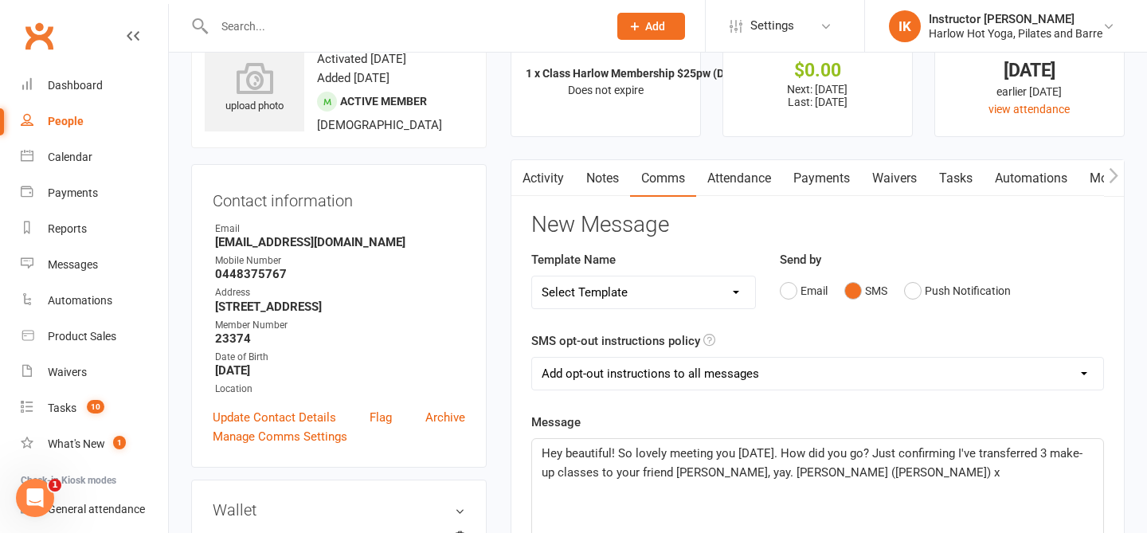
scroll to position [0, 0]
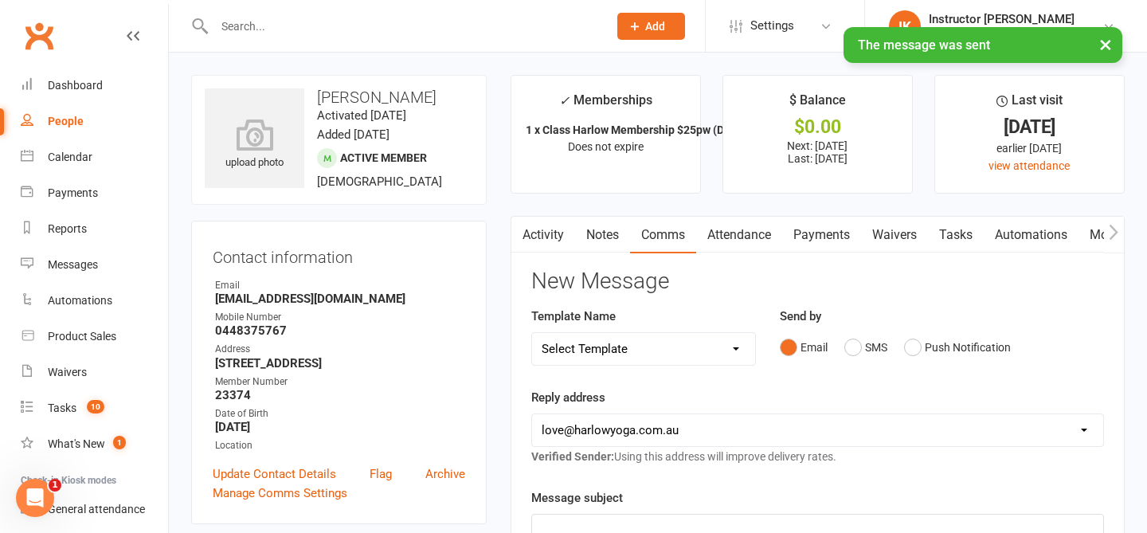
click at [829, 235] on link "Payments" at bounding box center [821, 235] width 79 height 37
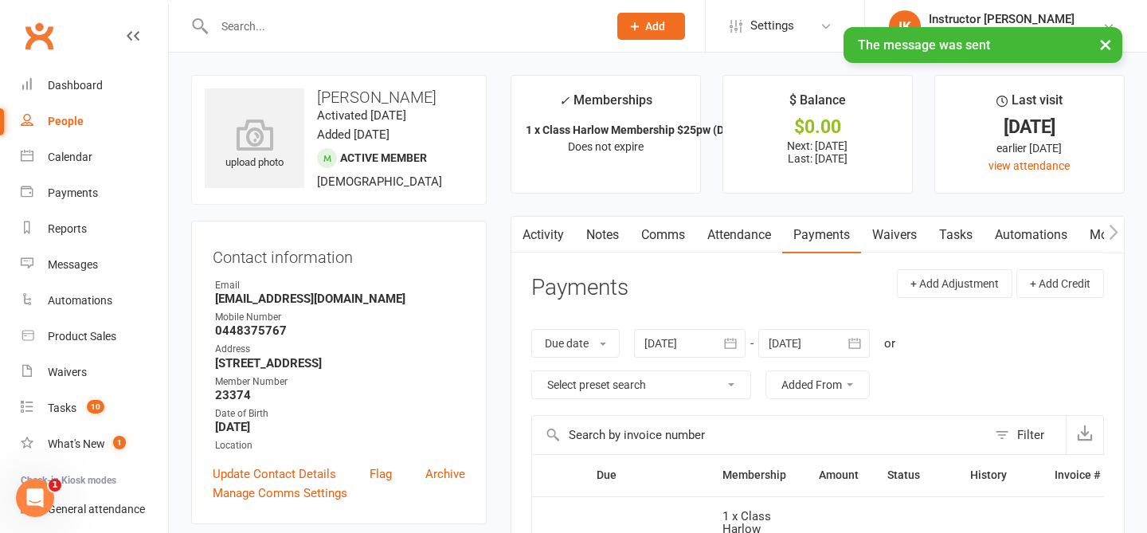
click at [725, 237] on link "Attendance" at bounding box center [739, 235] width 86 height 37
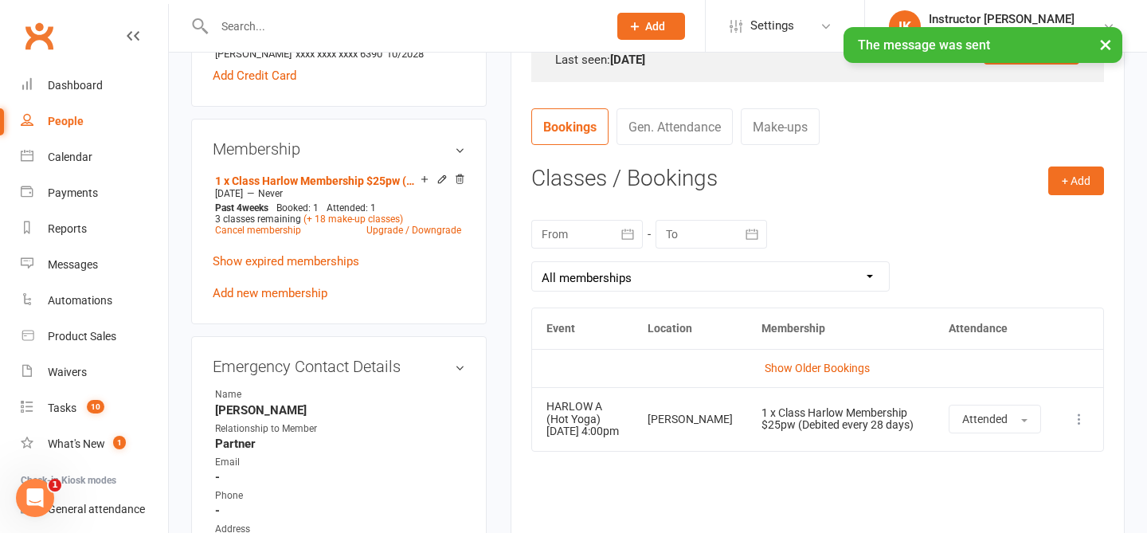
scroll to position [563, 0]
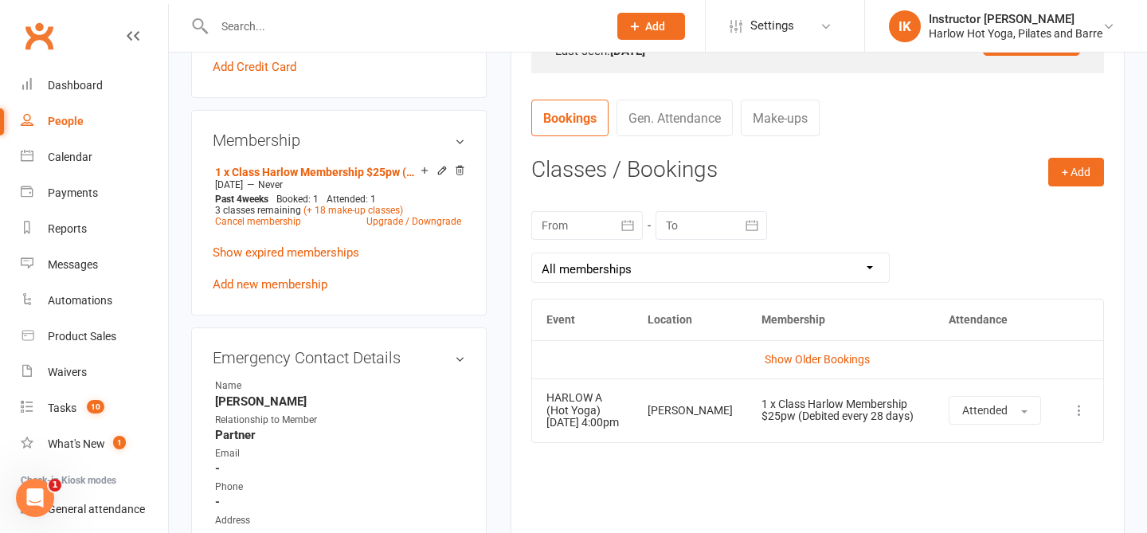
click at [794, 129] on link "Make-ups" at bounding box center [780, 118] width 79 height 37
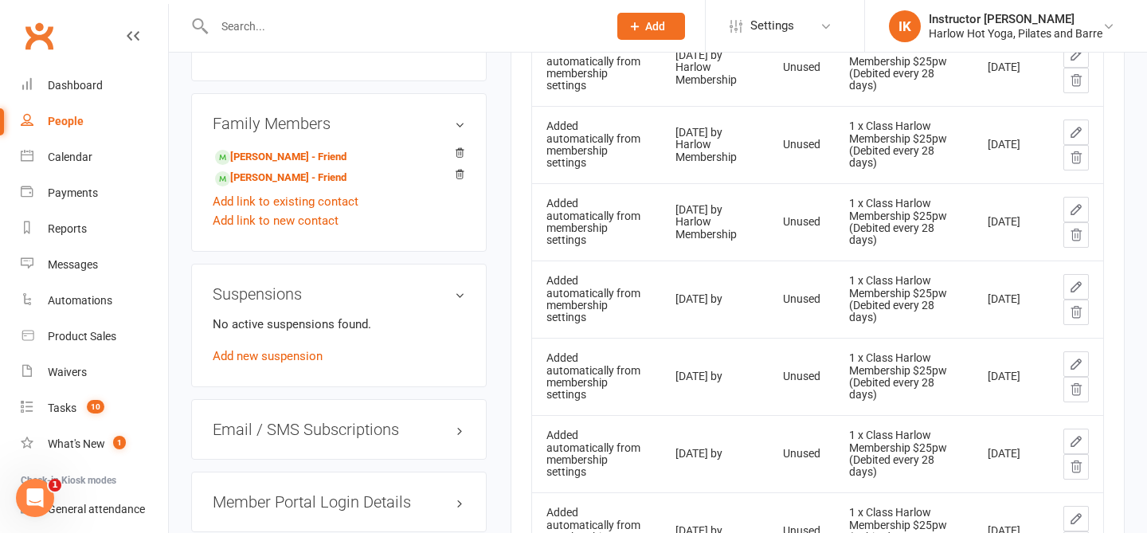
scroll to position [1096, 0]
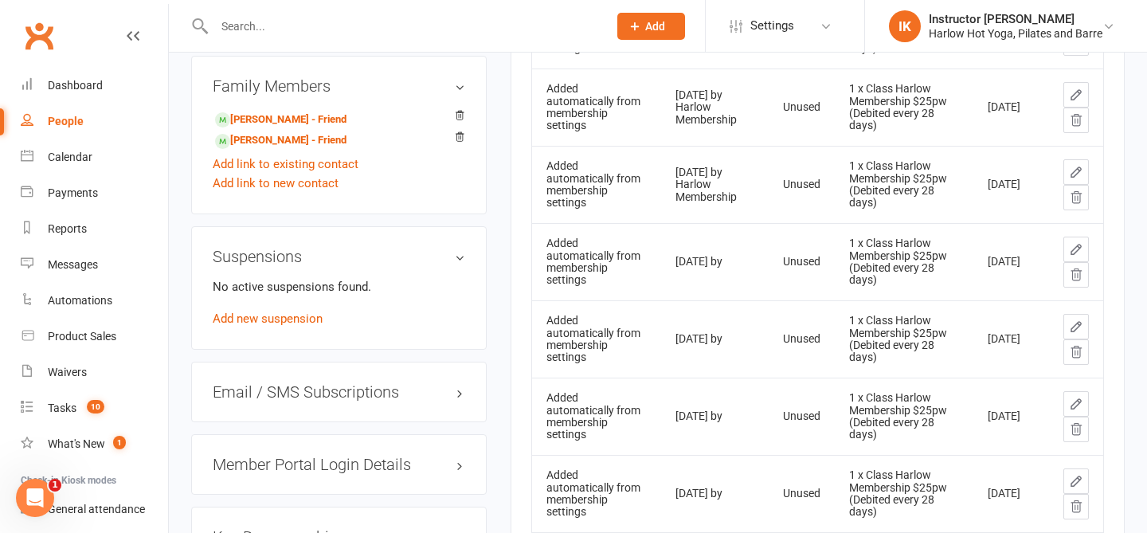
click at [1072, 248] on icon at bounding box center [1076, 249] width 14 height 14
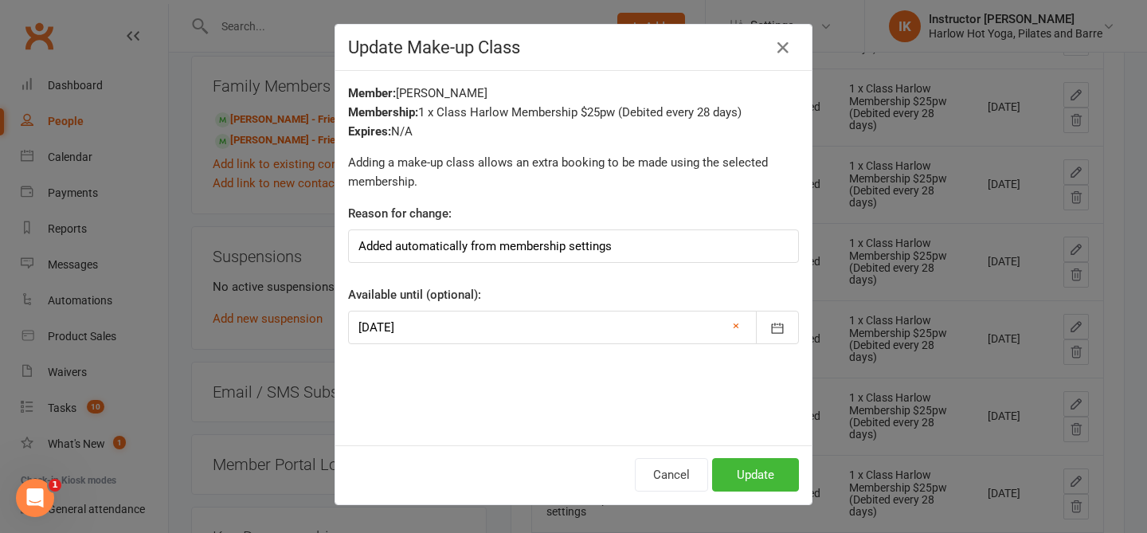
click at [487, 322] on div at bounding box center [573, 327] width 451 height 33
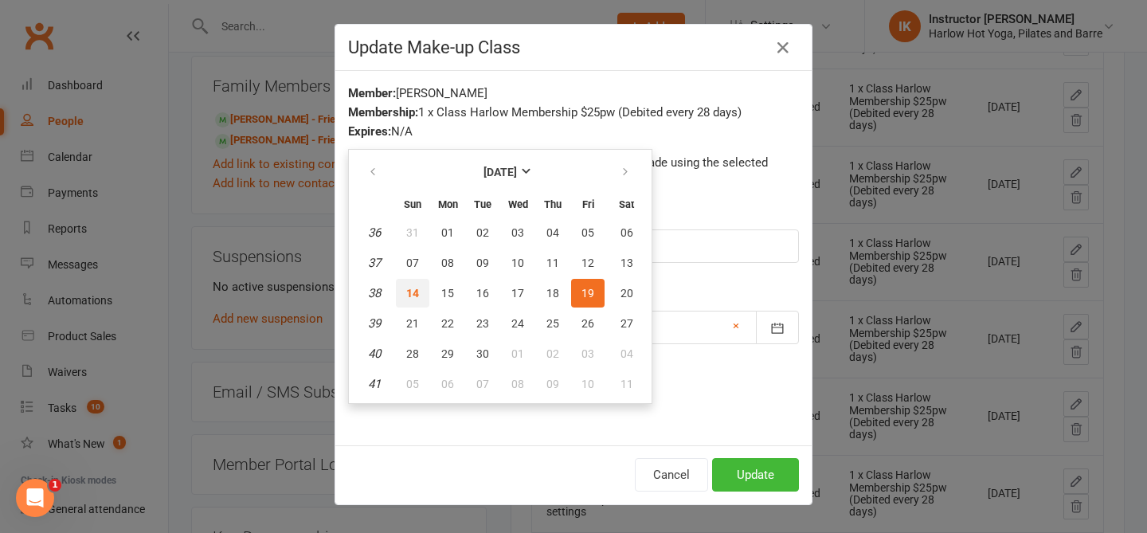
click at [409, 298] on span "14" at bounding box center [412, 293] width 13 height 13
type input "[DATE]"
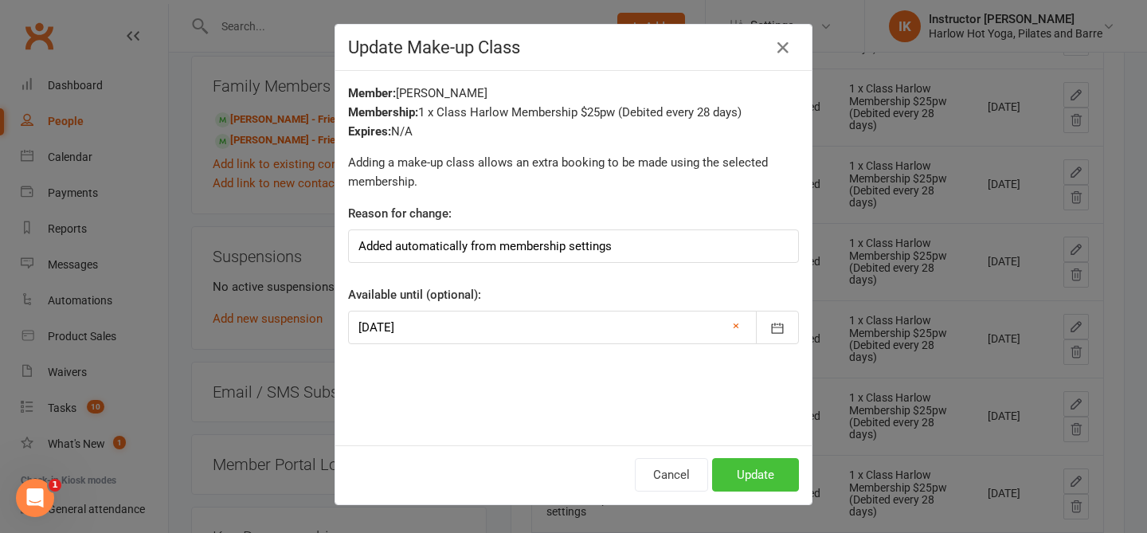
click at [767, 479] on button "Update" at bounding box center [755, 474] width 87 height 33
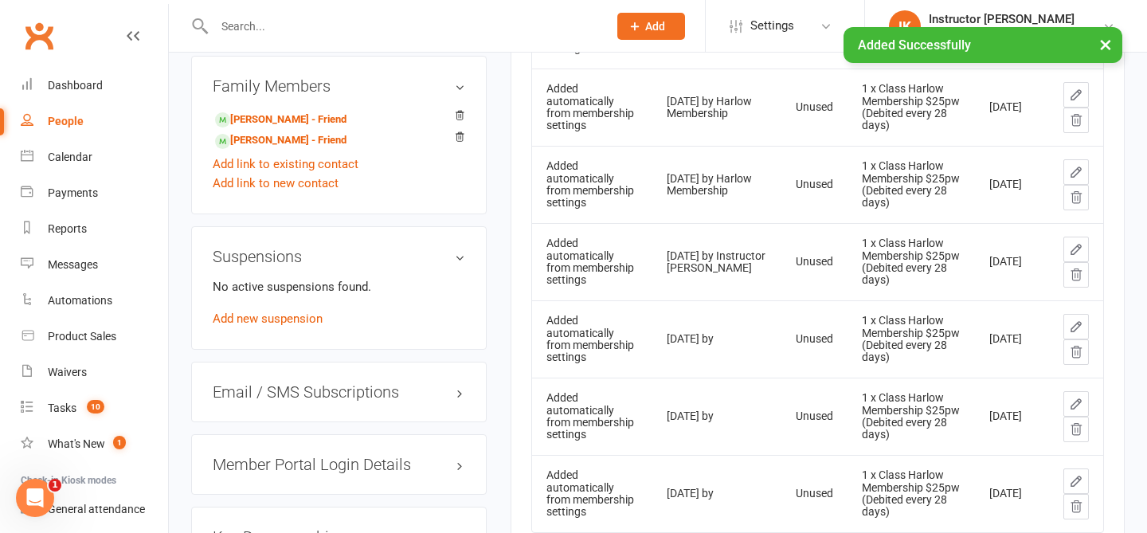
click at [1078, 322] on icon at bounding box center [1076, 327] width 10 height 10
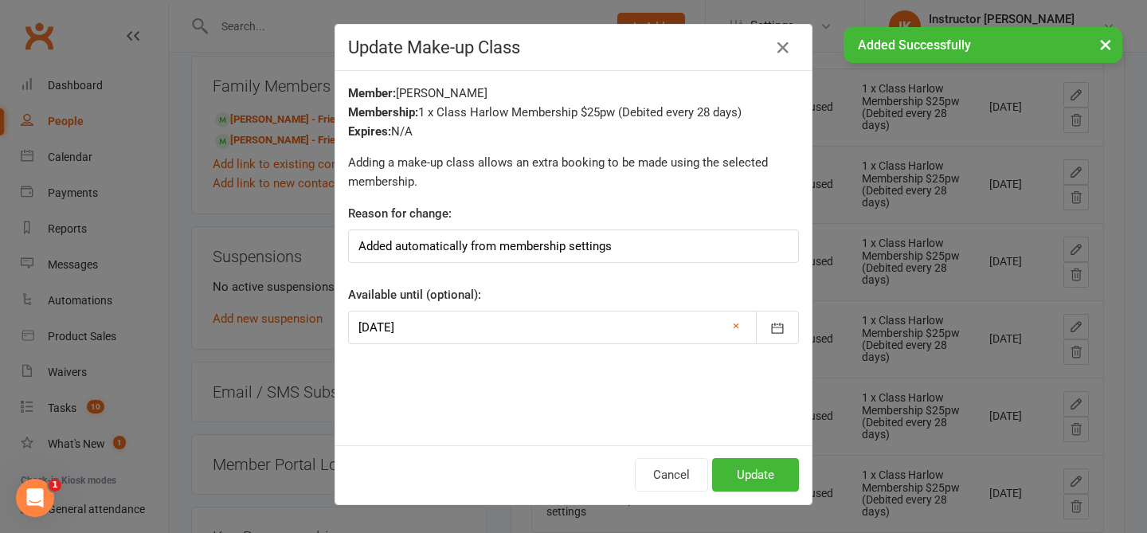
click at [459, 326] on div at bounding box center [573, 327] width 451 height 33
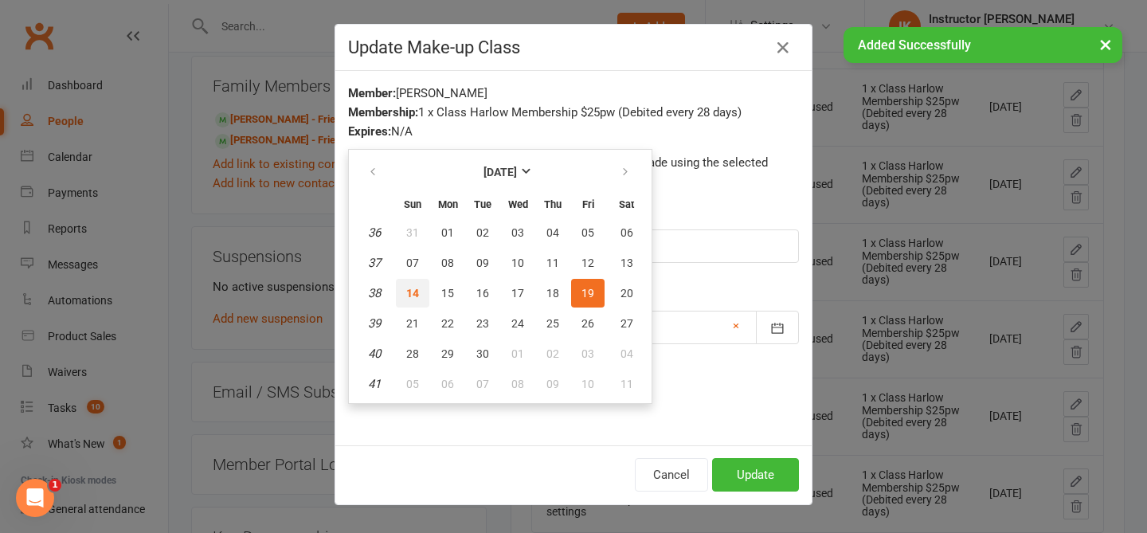
click at [409, 285] on button "14" at bounding box center [412, 293] width 33 height 29
type input "[DATE]"
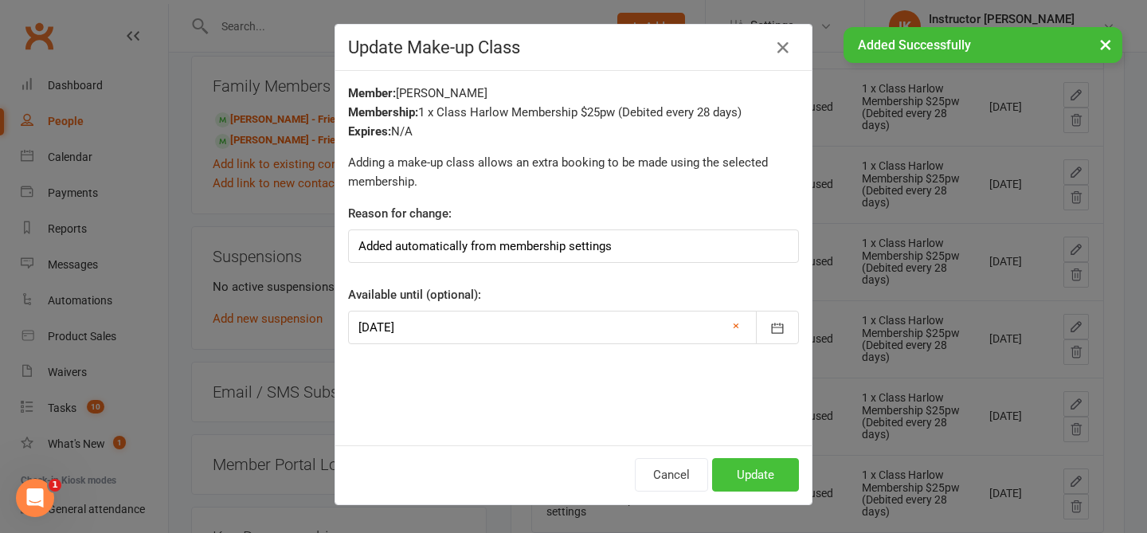
click at [750, 469] on button "Update" at bounding box center [755, 474] width 87 height 33
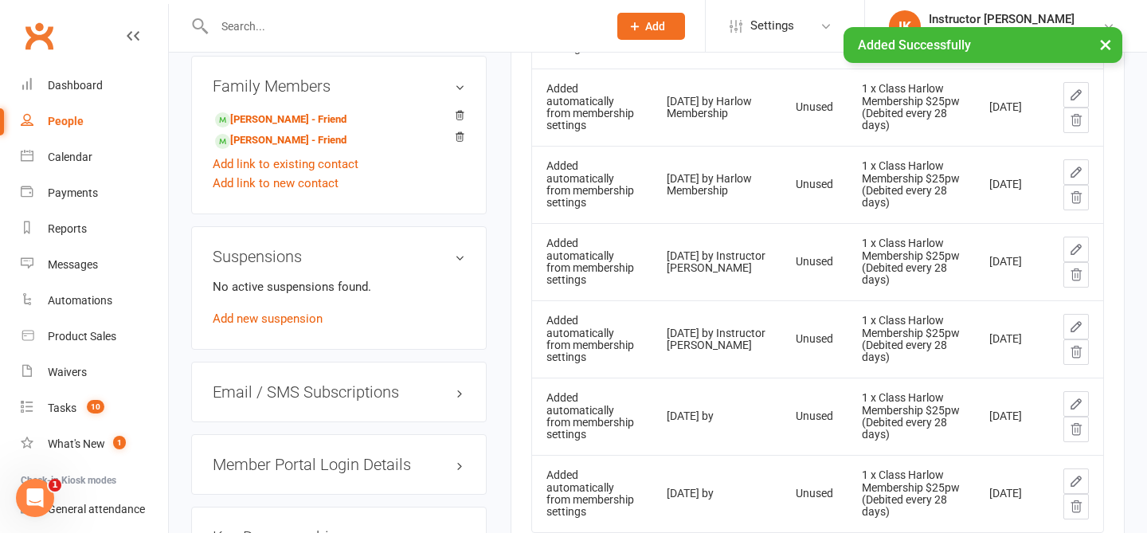
click at [1071, 405] on icon at bounding box center [1076, 404] width 10 height 10
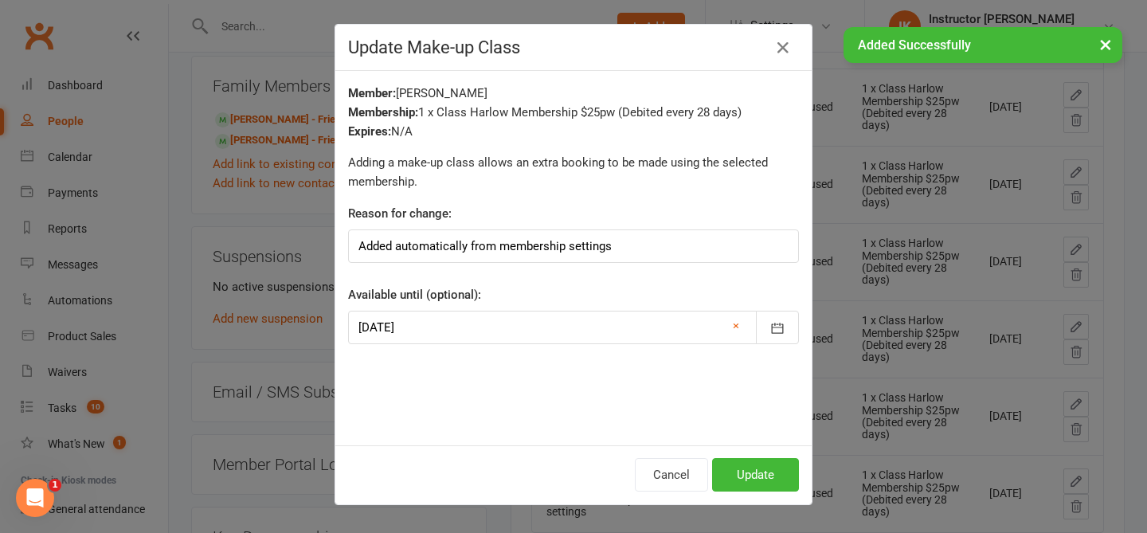
click at [432, 312] on div at bounding box center [573, 327] width 451 height 33
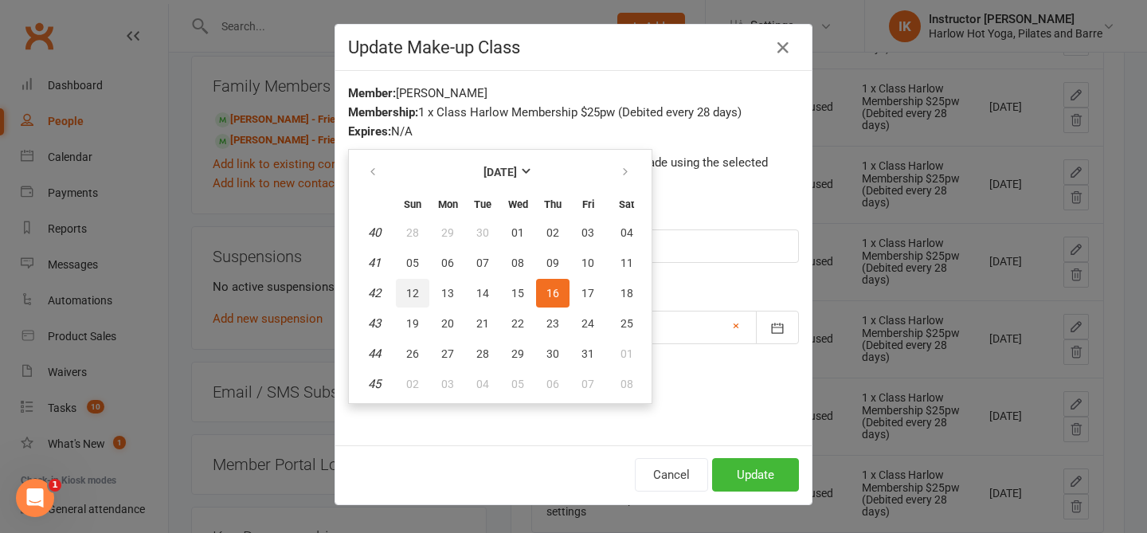
click at [416, 296] on span "12" at bounding box center [412, 293] width 13 height 13
type input "12 Oct 2025"
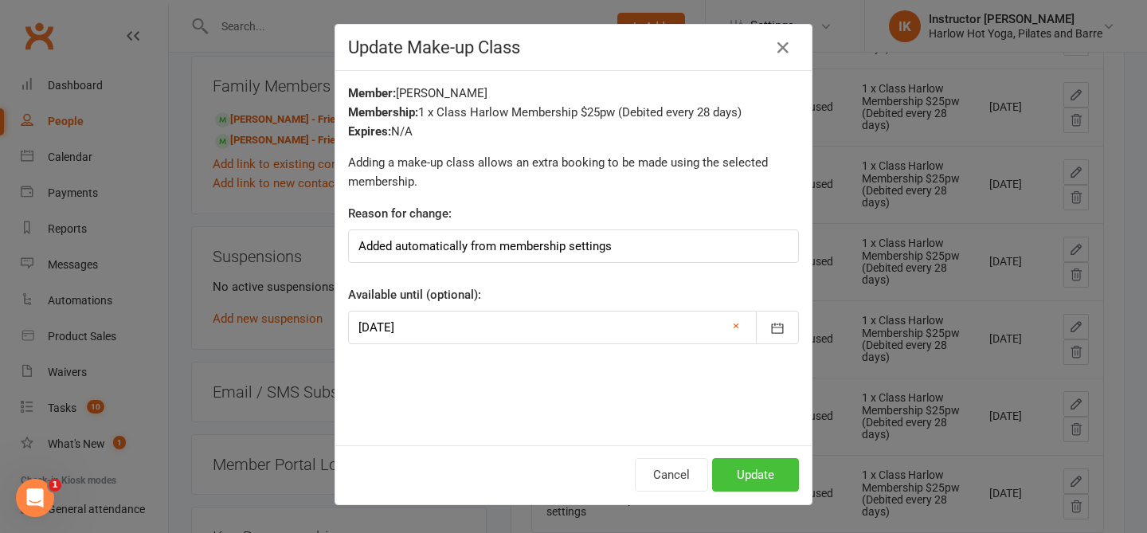
click at [732, 469] on button "Update" at bounding box center [755, 474] width 87 height 33
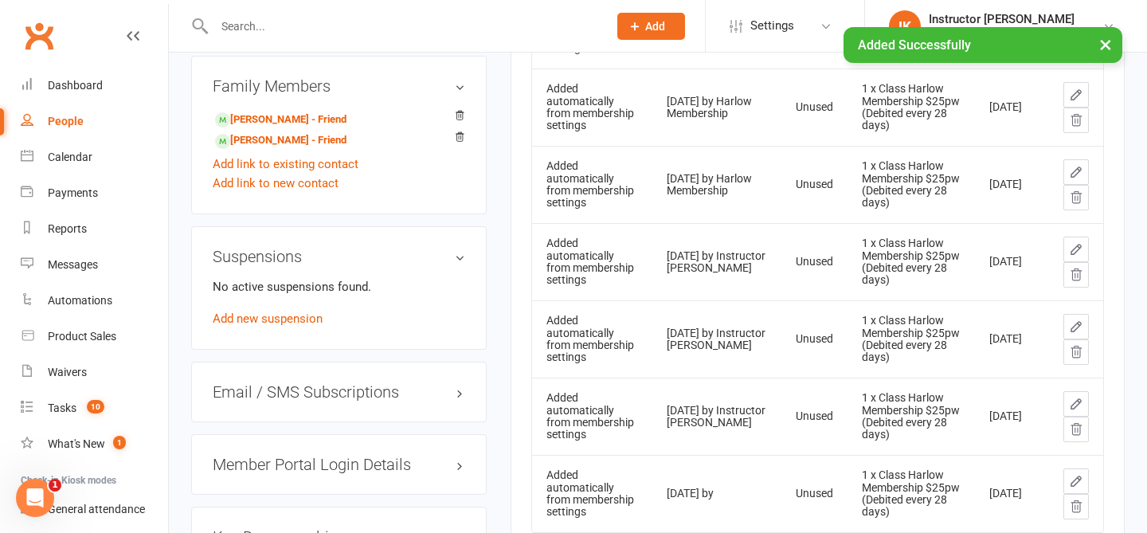
click at [1075, 405] on icon at bounding box center [1076, 404] width 14 height 14
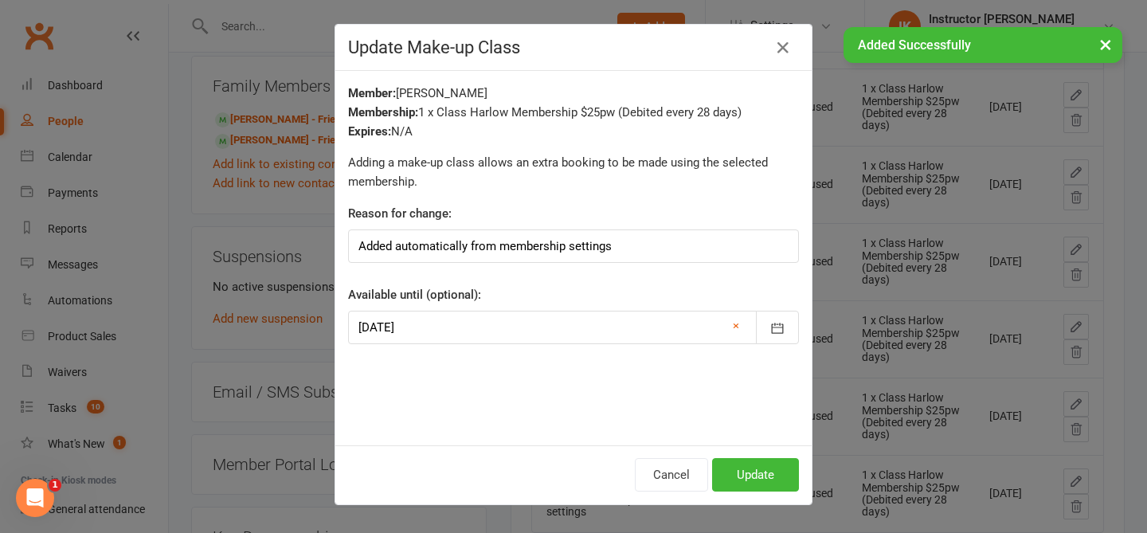
click at [459, 320] on div at bounding box center [573, 327] width 451 height 33
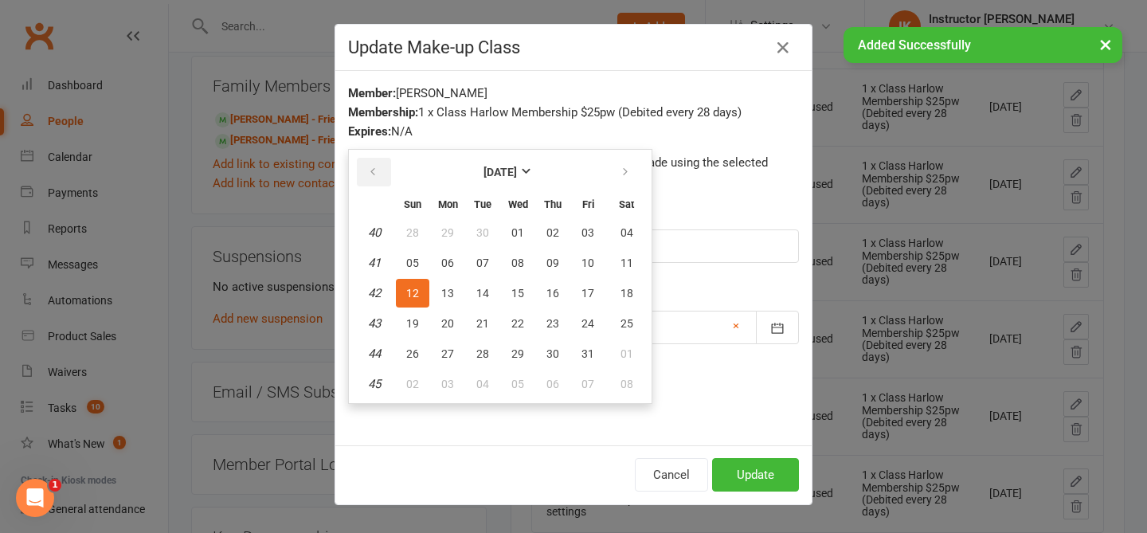
click at [373, 169] on icon "button" at bounding box center [372, 172] width 11 height 13
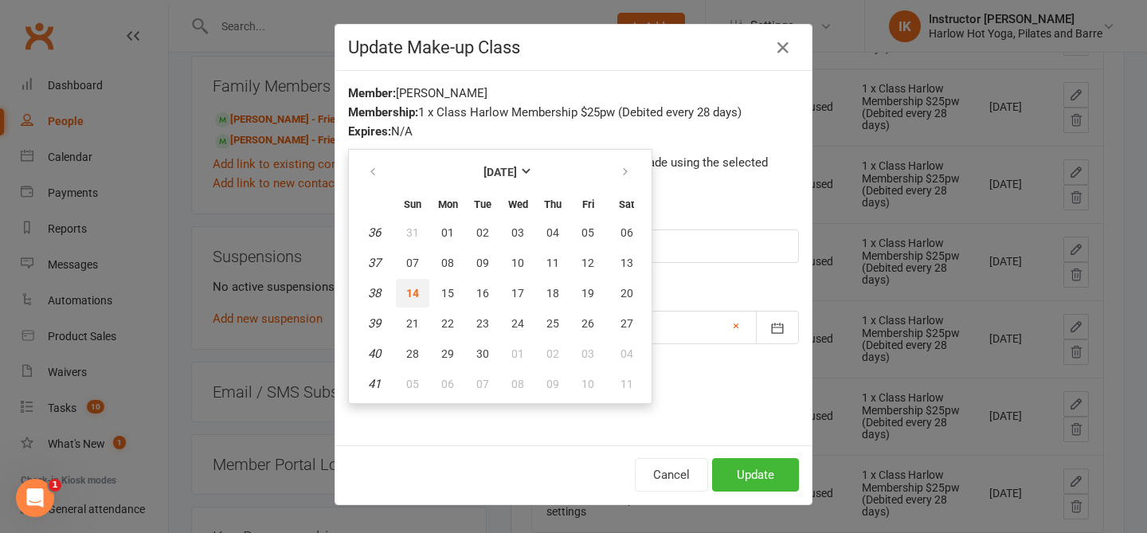
click at [409, 289] on span "14" at bounding box center [412, 293] width 13 height 13
type input "[DATE]"
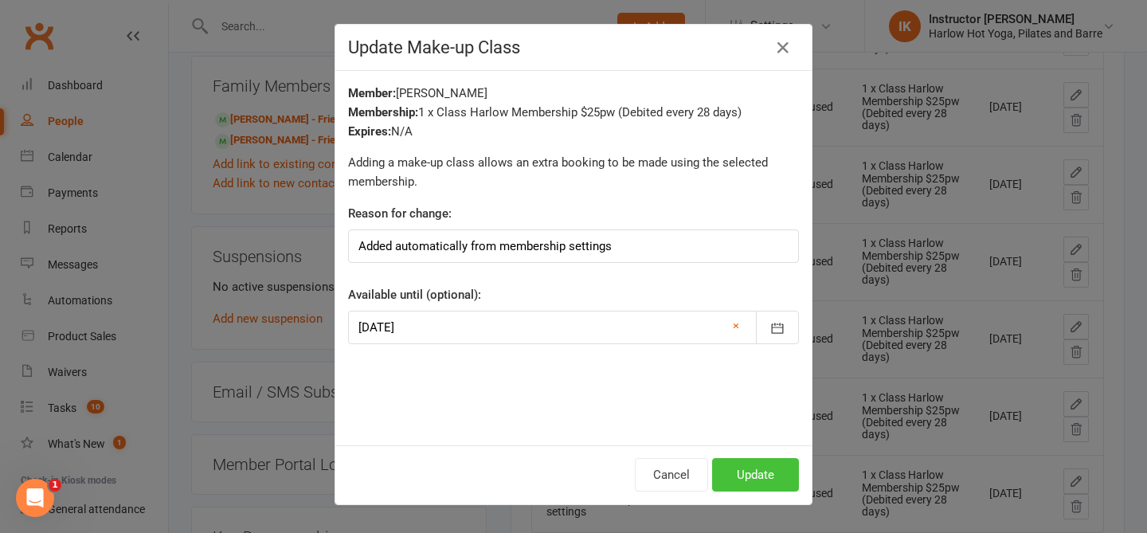
click at [745, 467] on button "Update" at bounding box center [755, 474] width 87 height 33
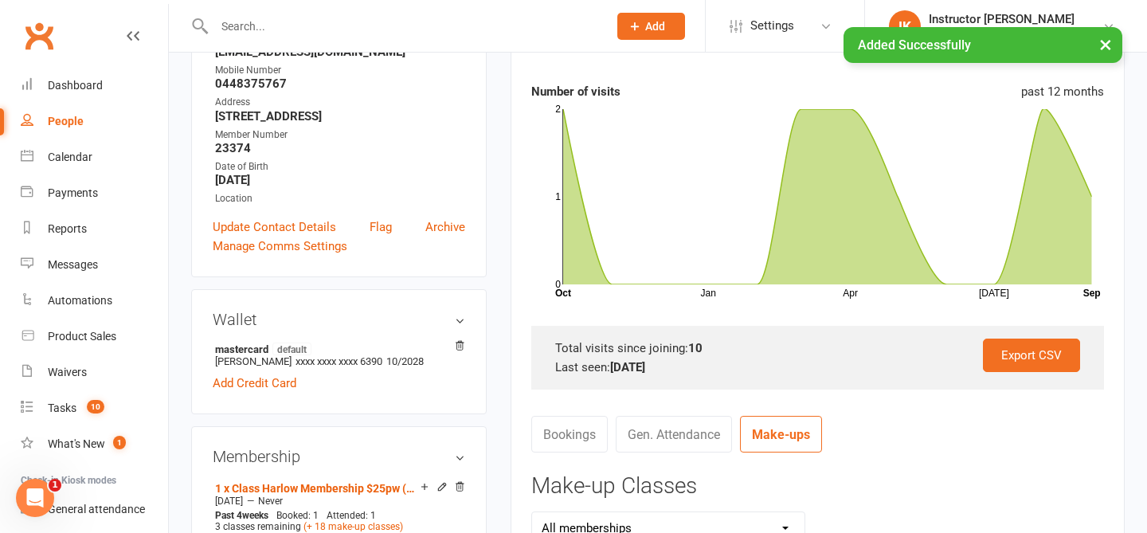
scroll to position [0, 0]
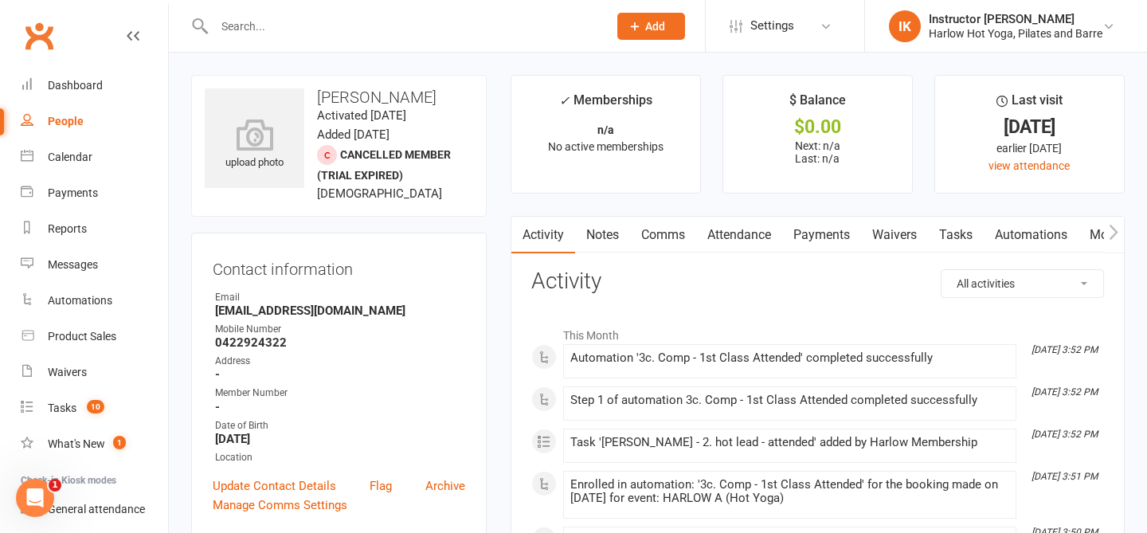
click at [675, 236] on link "Comms" at bounding box center [663, 235] width 66 height 37
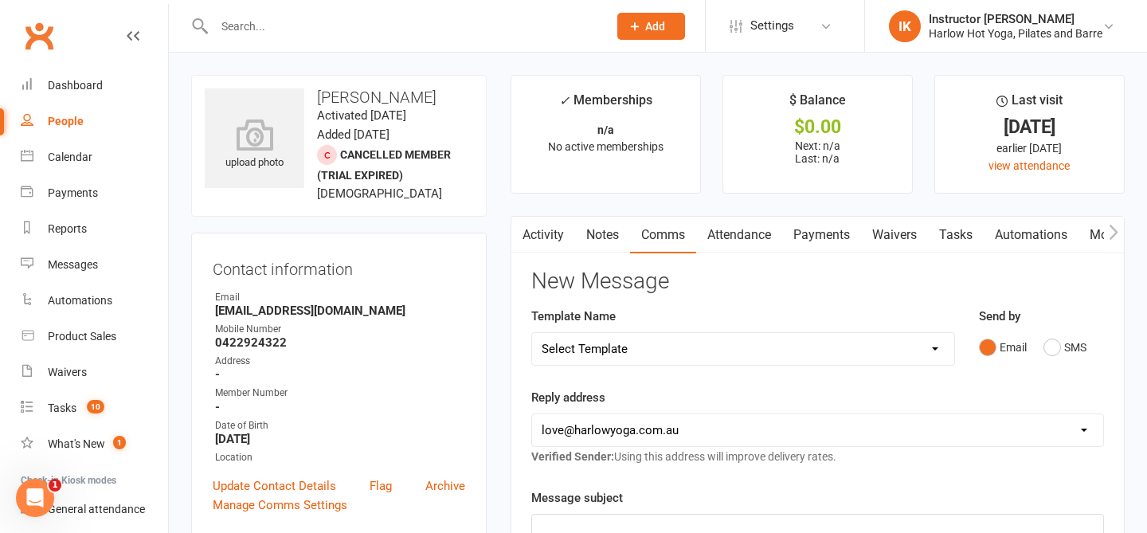
click at [604, 237] on link "Notes" at bounding box center [602, 235] width 55 height 37
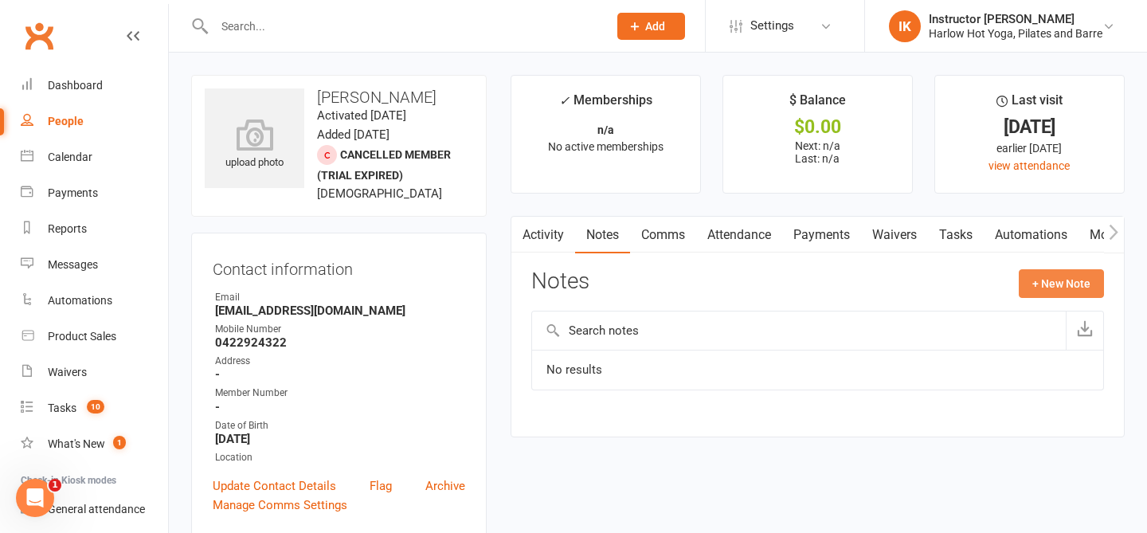
click at [1050, 283] on button "+ New Note" at bounding box center [1061, 283] width 85 height 29
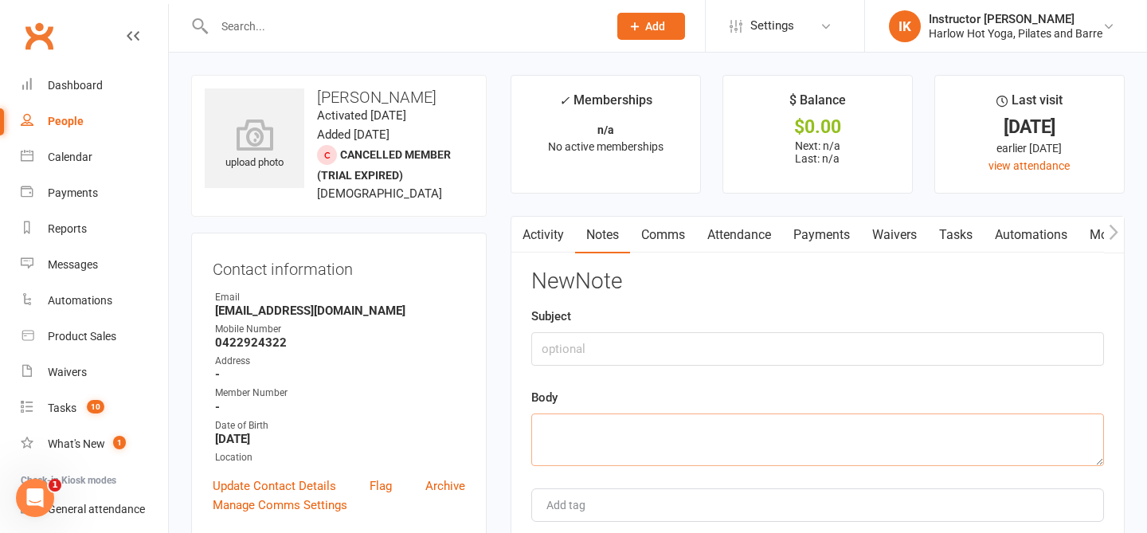
click at [607, 432] on textarea at bounding box center [817, 439] width 573 height 53
type textarea "Here for work (interesting she took the complimentary pass)!"
click at [601, 355] on input "text" at bounding box center [817, 348] width 573 height 33
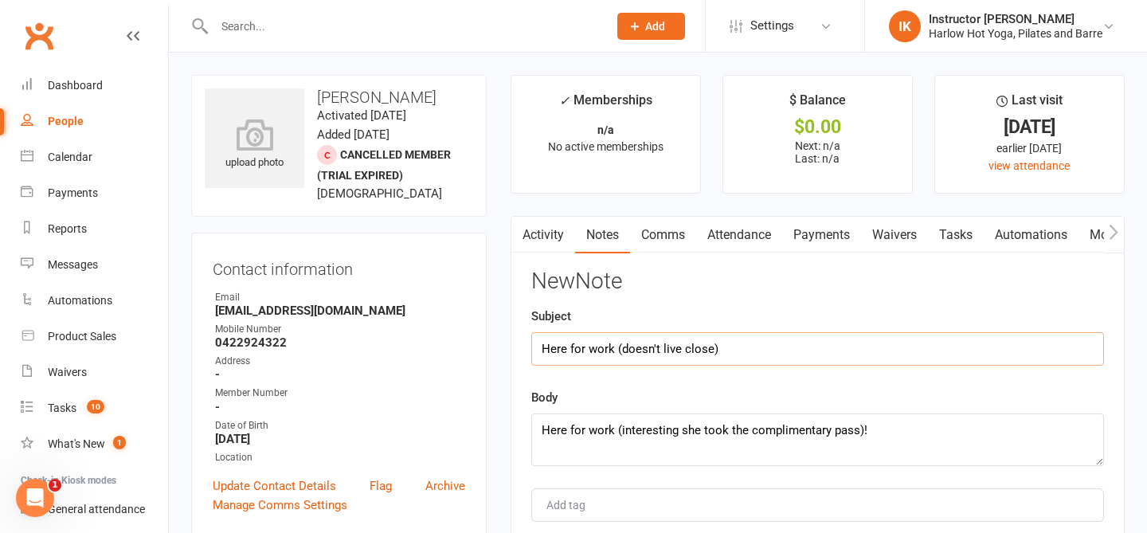
drag, startPoint x: 750, startPoint y: 354, endPoint x: 620, endPoint y: 352, distance: 129.8
click at [620, 352] on input "Here for work (doesn't live close)" at bounding box center [817, 348] width 573 height 33
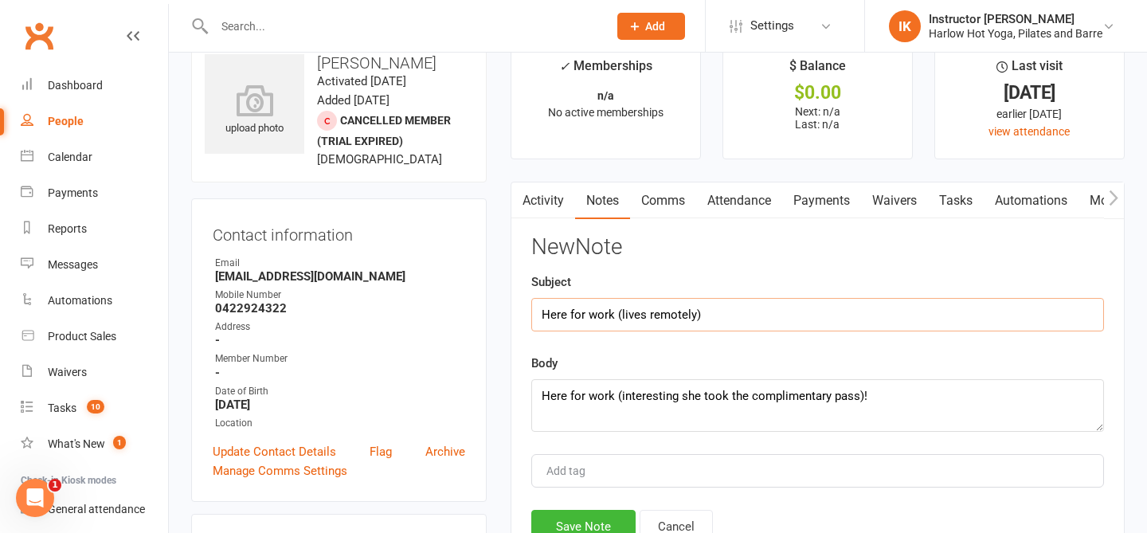
scroll to position [36, 0]
type input "Here for work (lives remotely)"
click at [559, 517] on button "Save Note" at bounding box center [583, 524] width 104 height 33
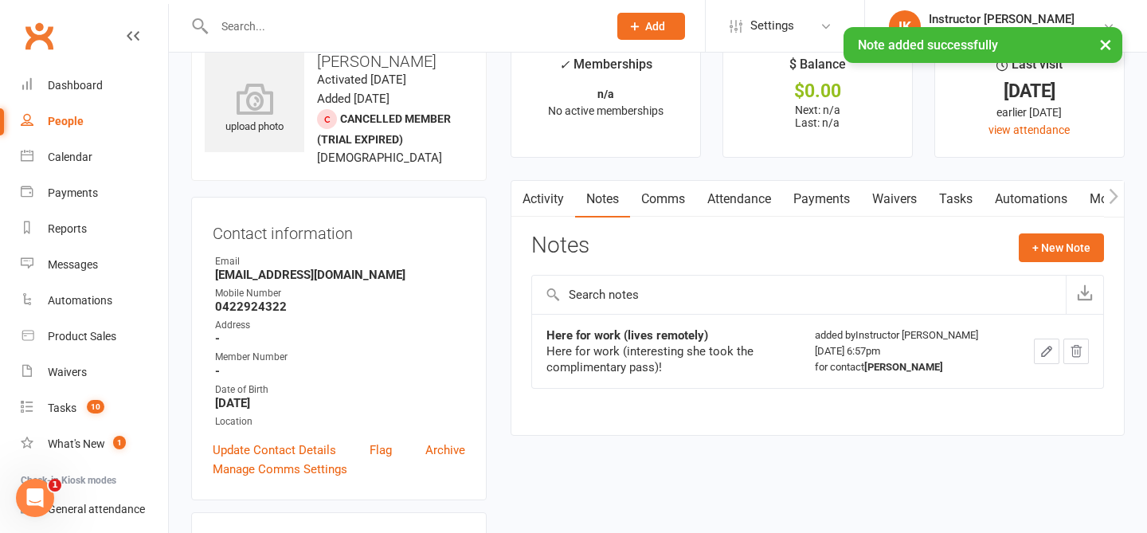
click at [965, 199] on link "Tasks" at bounding box center [956, 199] width 56 height 37
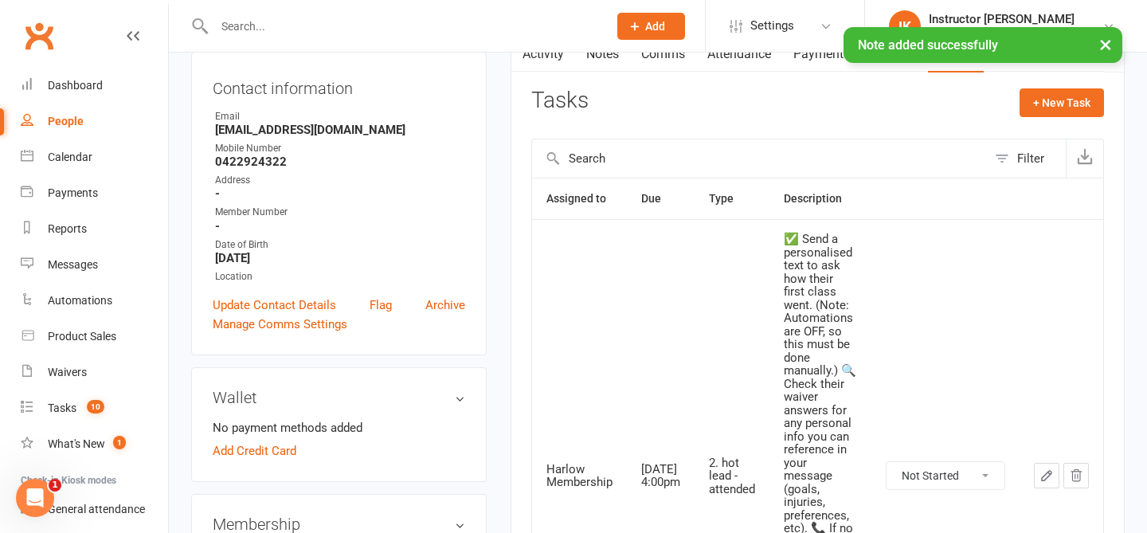
scroll to position [206, 0]
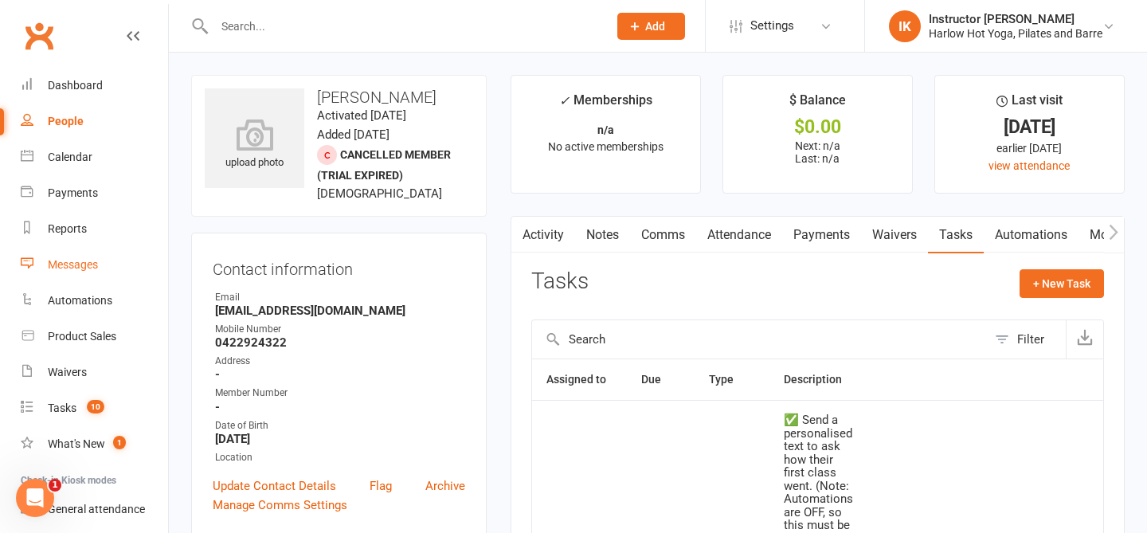
click at [81, 272] on link "Messages" at bounding box center [94, 265] width 147 height 36
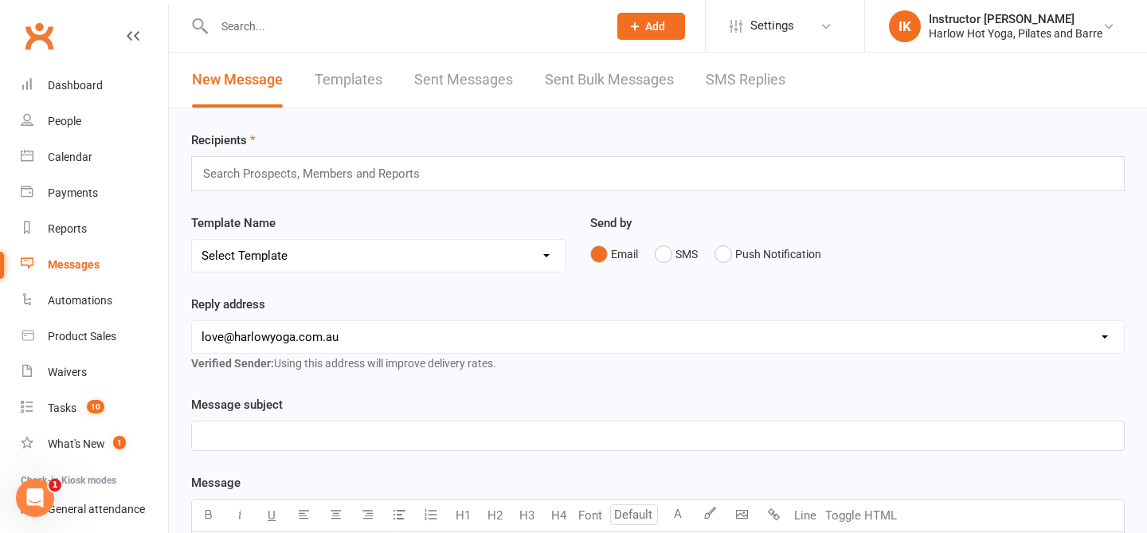
click at [471, 85] on link "Sent Messages" at bounding box center [463, 80] width 99 height 55
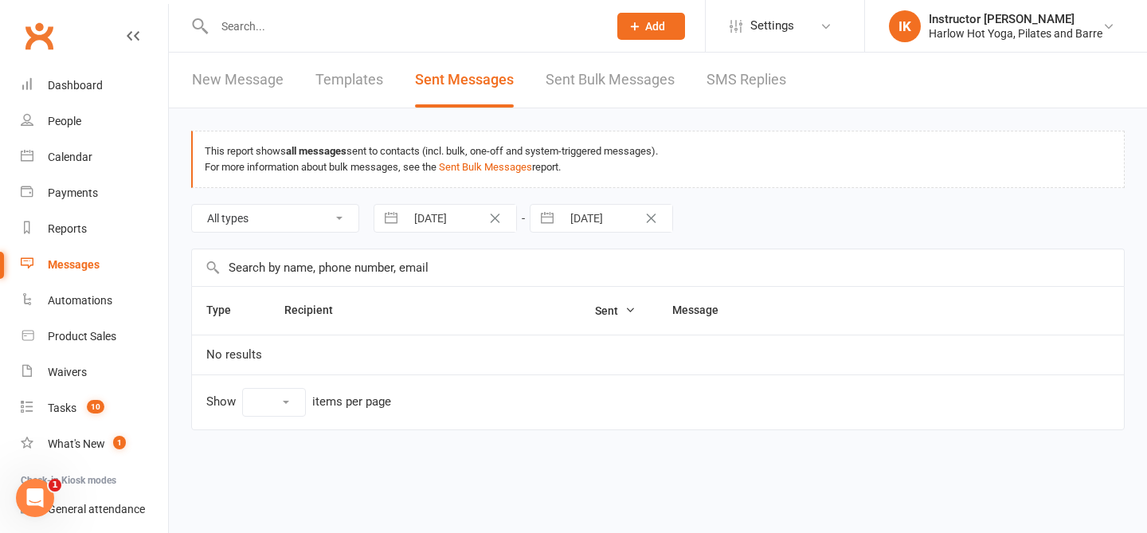
select select "10"
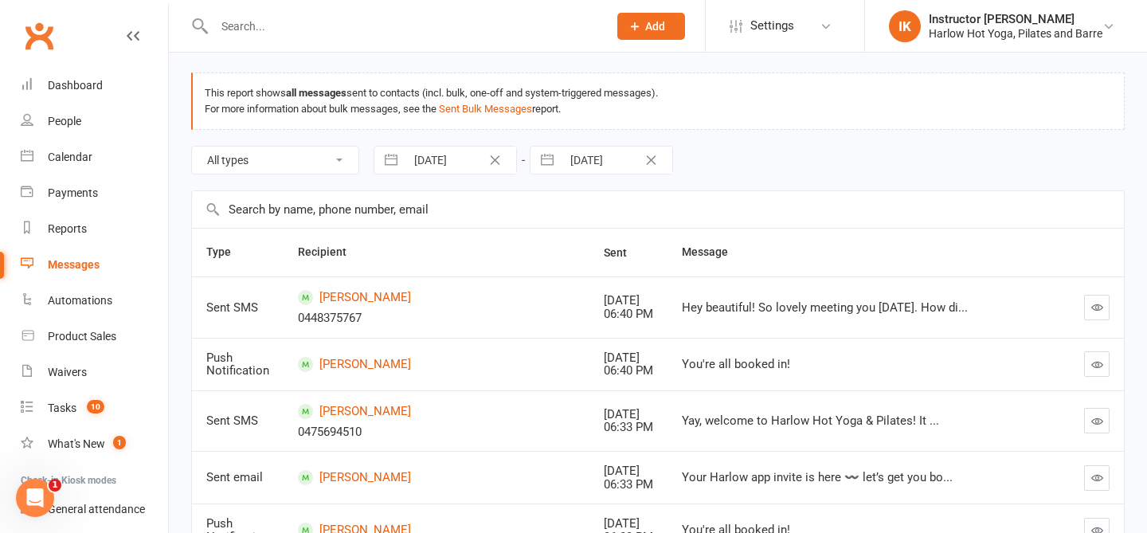
scroll to position [60, 0]
click at [1091, 303] on icon "button" at bounding box center [1097, 305] width 12 height 12
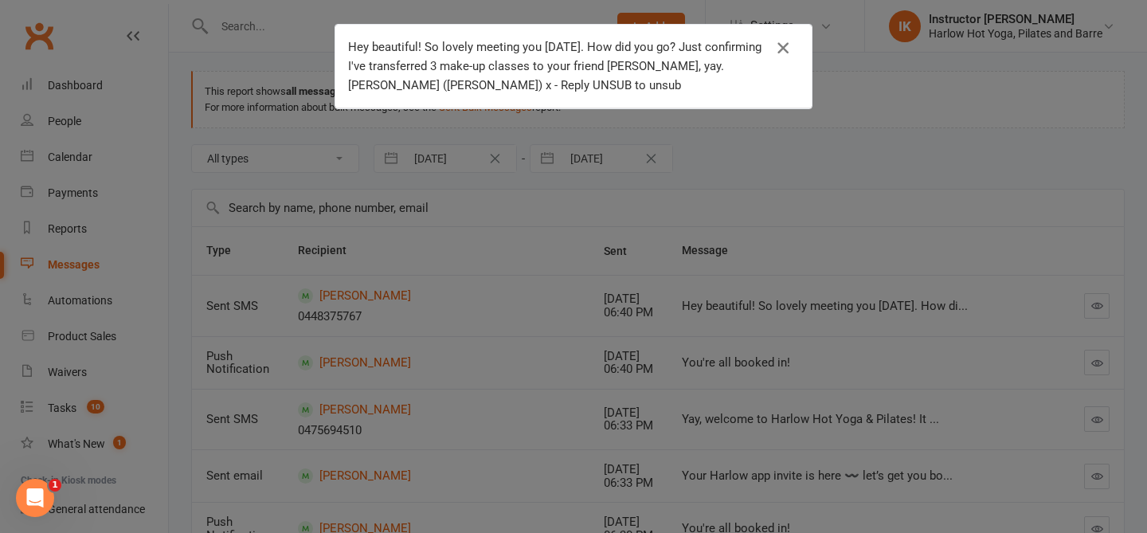
click at [783, 44] on icon "button" at bounding box center [782, 47] width 19 height 19
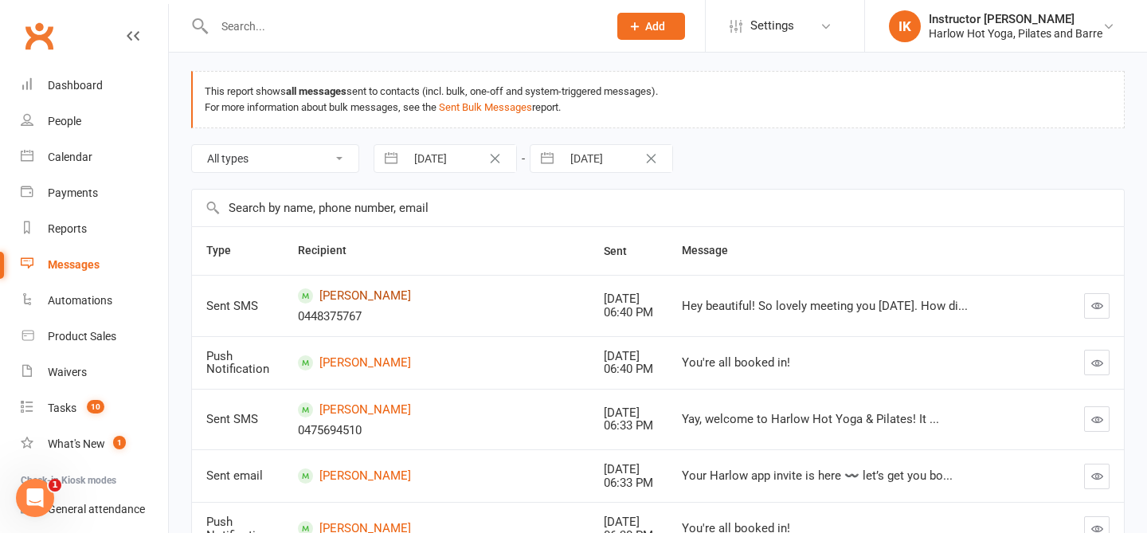
click at [380, 297] on link "[PERSON_NAME]" at bounding box center [436, 295] width 277 height 15
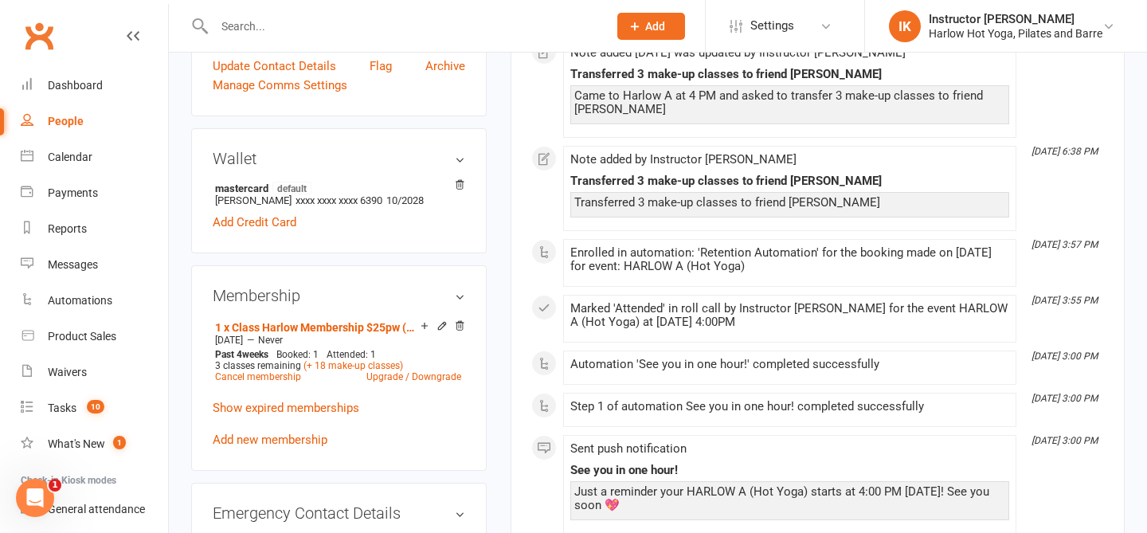
scroll to position [411, 0]
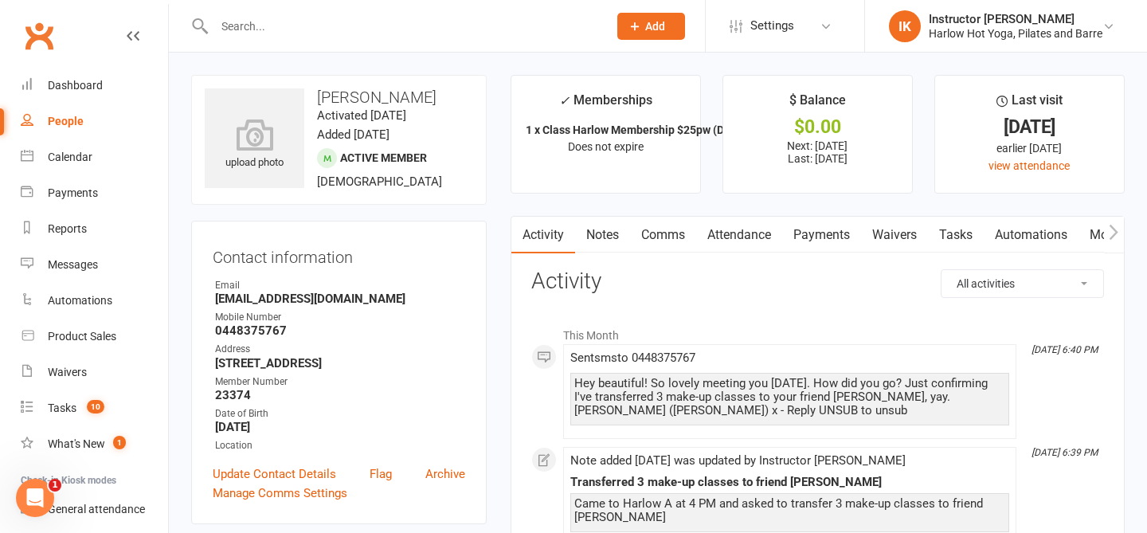
click at [603, 237] on link "Notes" at bounding box center [602, 235] width 55 height 37
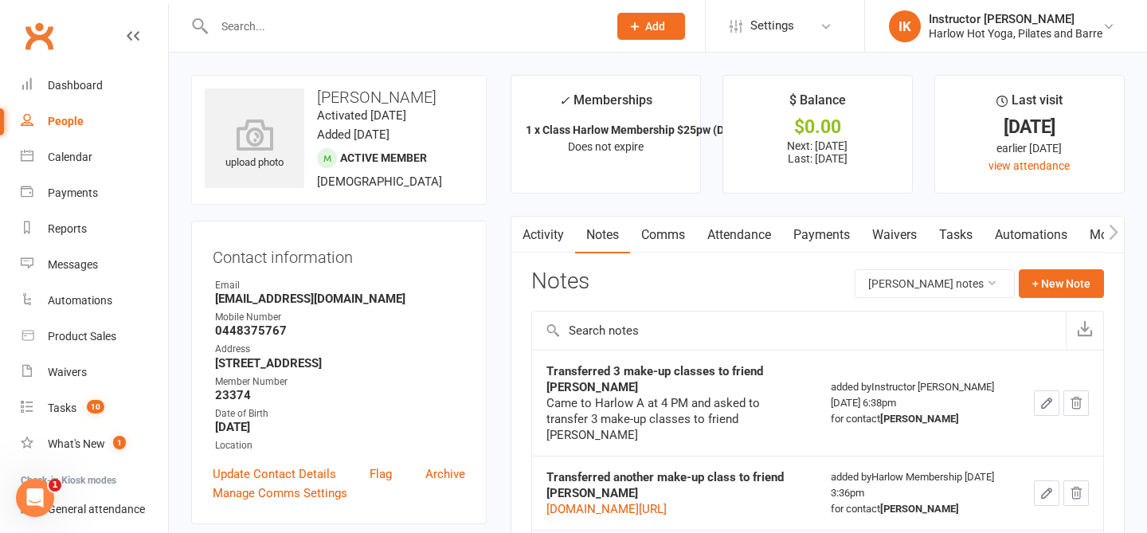
click at [667, 236] on link "Comms" at bounding box center [663, 235] width 66 height 37
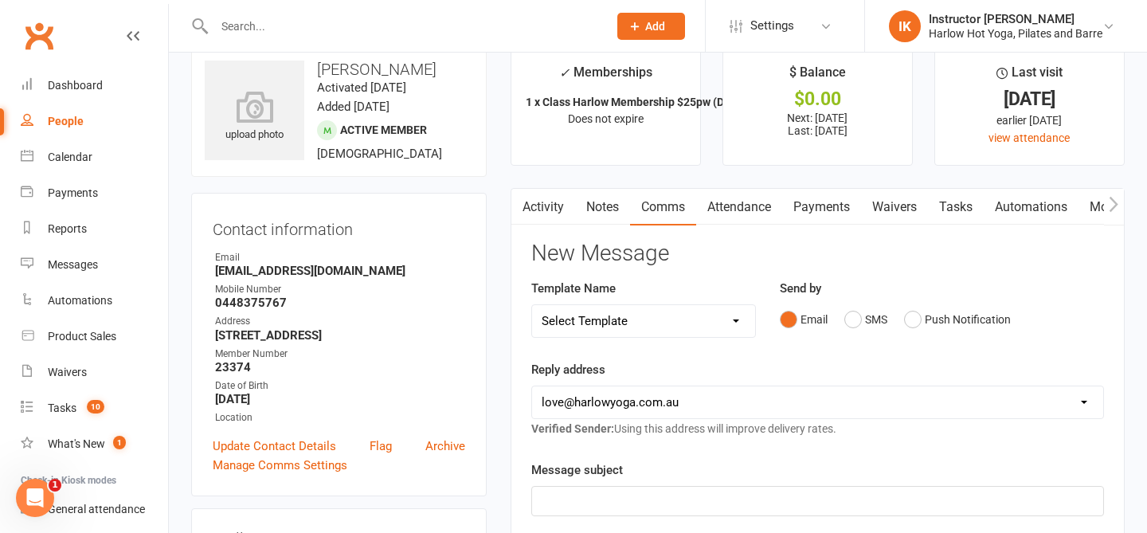
scroll to position [33, 0]
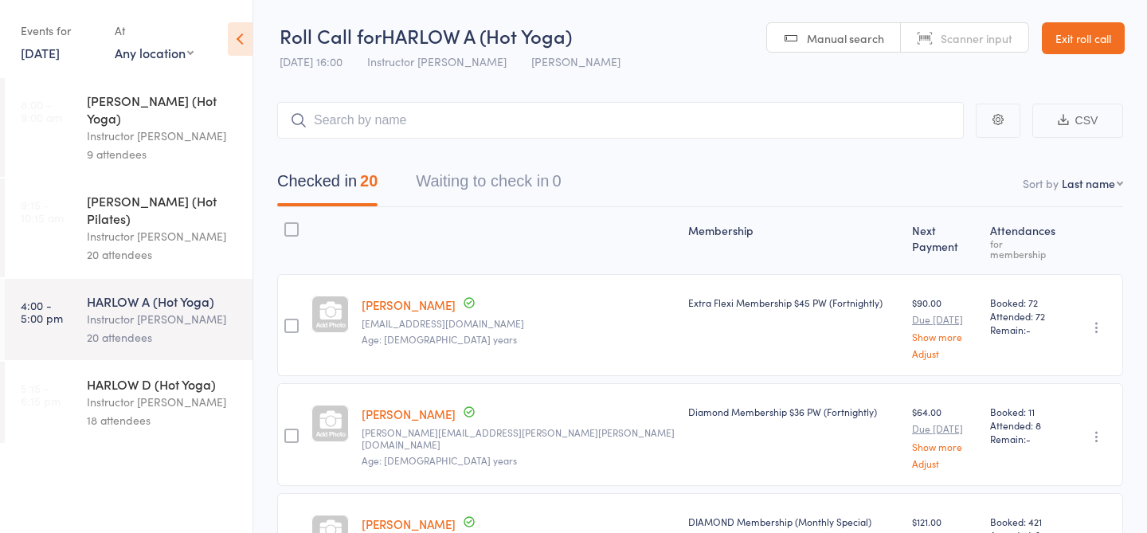
click at [1086, 31] on link "Exit roll call" at bounding box center [1083, 38] width 83 height 32
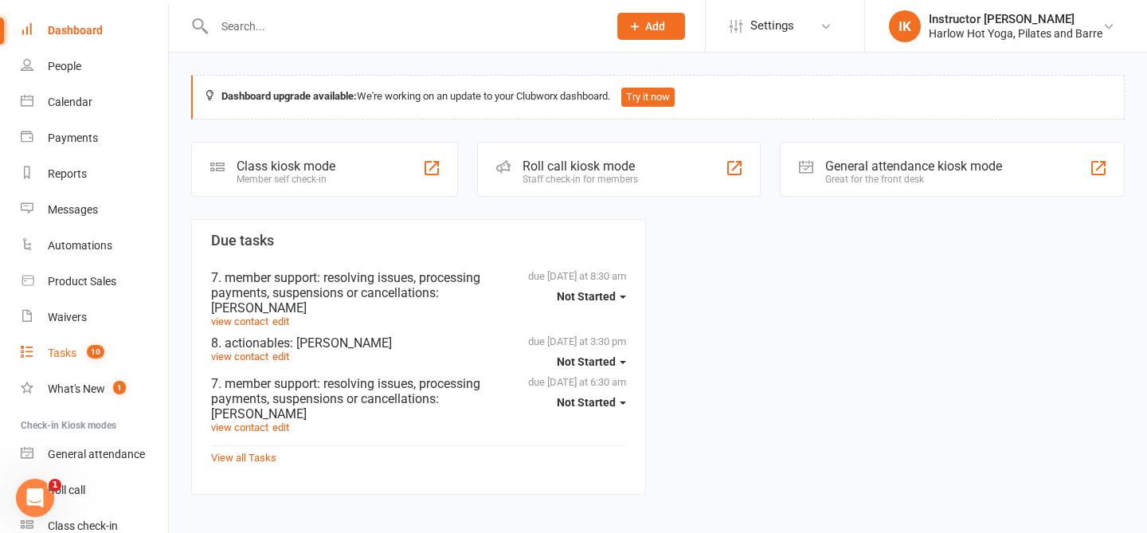
scroll to position [91, 0]
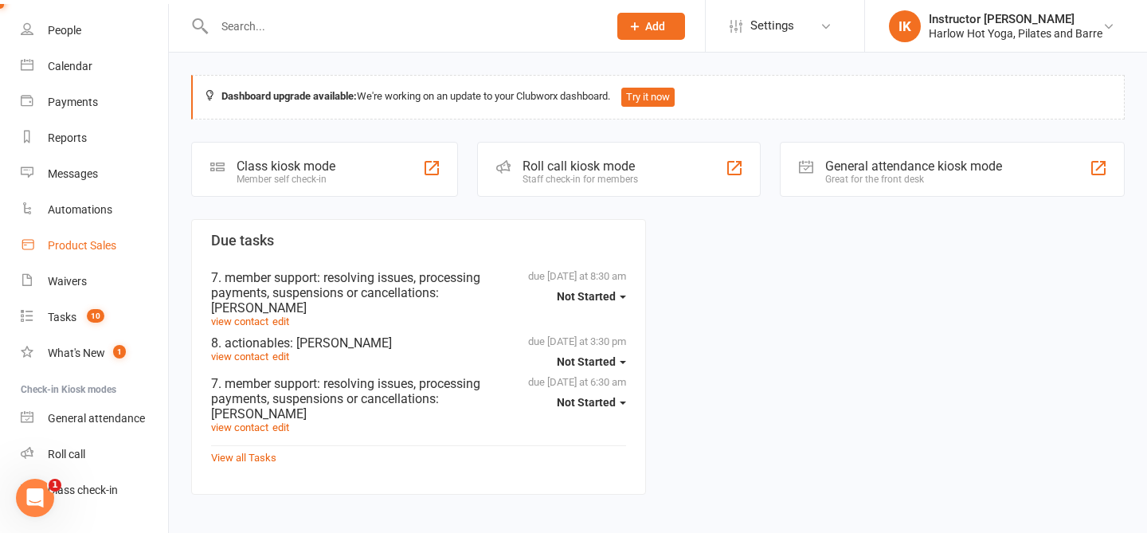
click at [76, 247] on div "Product Sales" at bounding box center [82, 245] width 68 height 13
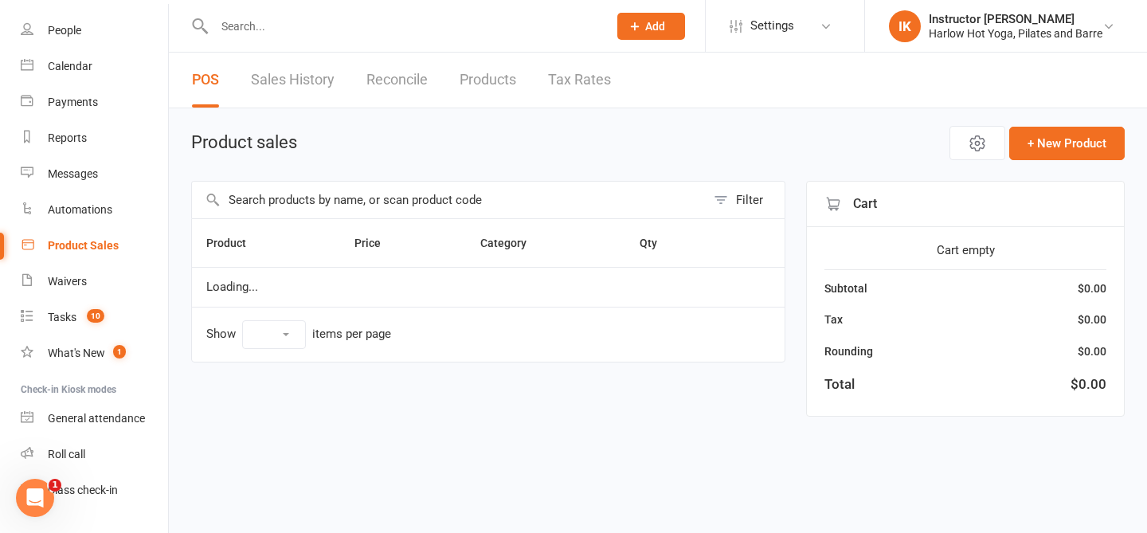
select select "10"
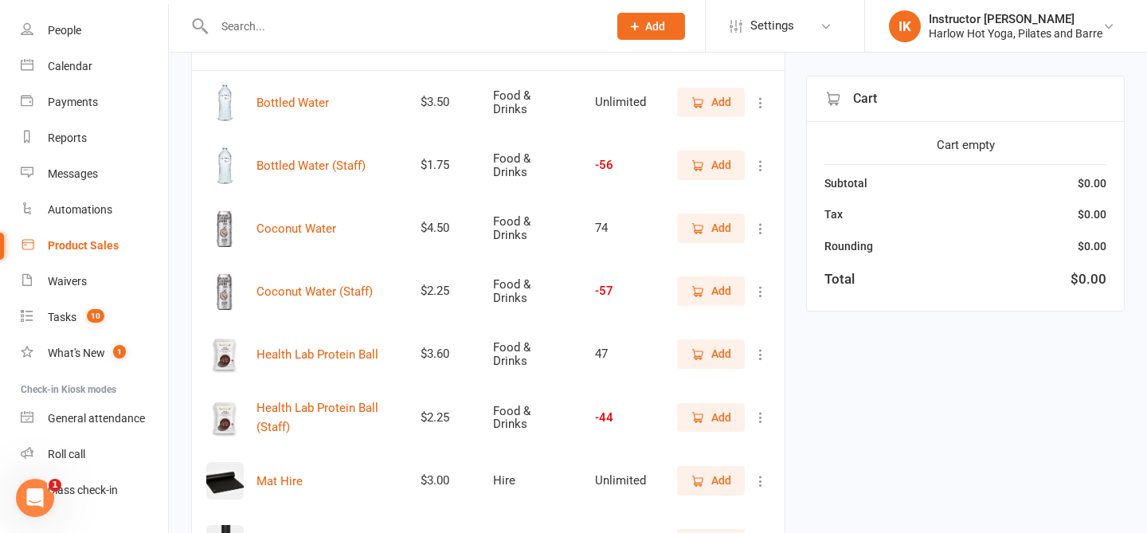
scroll to position [216, 0]
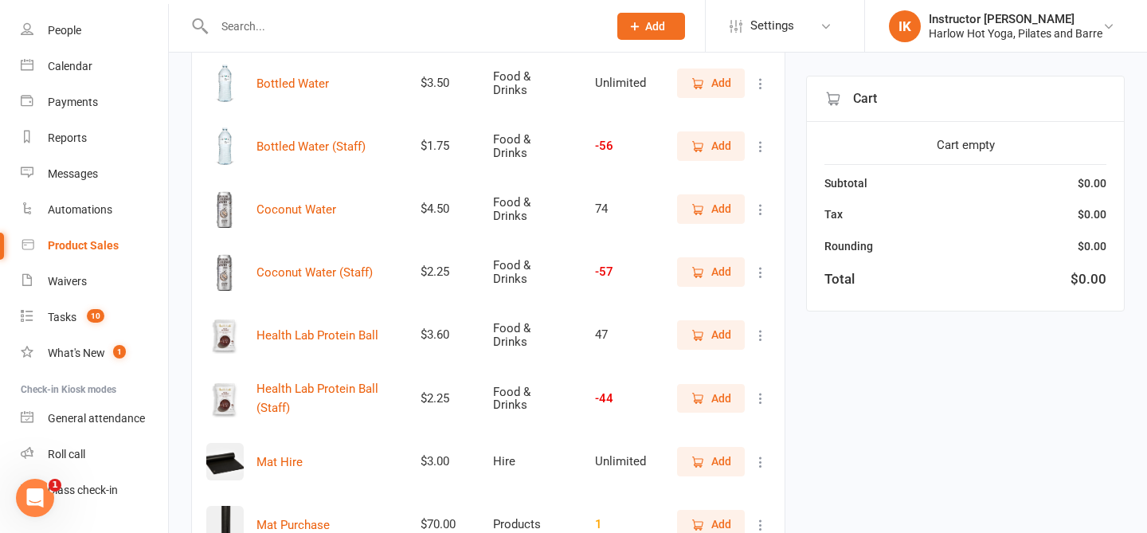
click at [706, 274] on span "Add" at bounding box center [710, 272] width 41 height 18
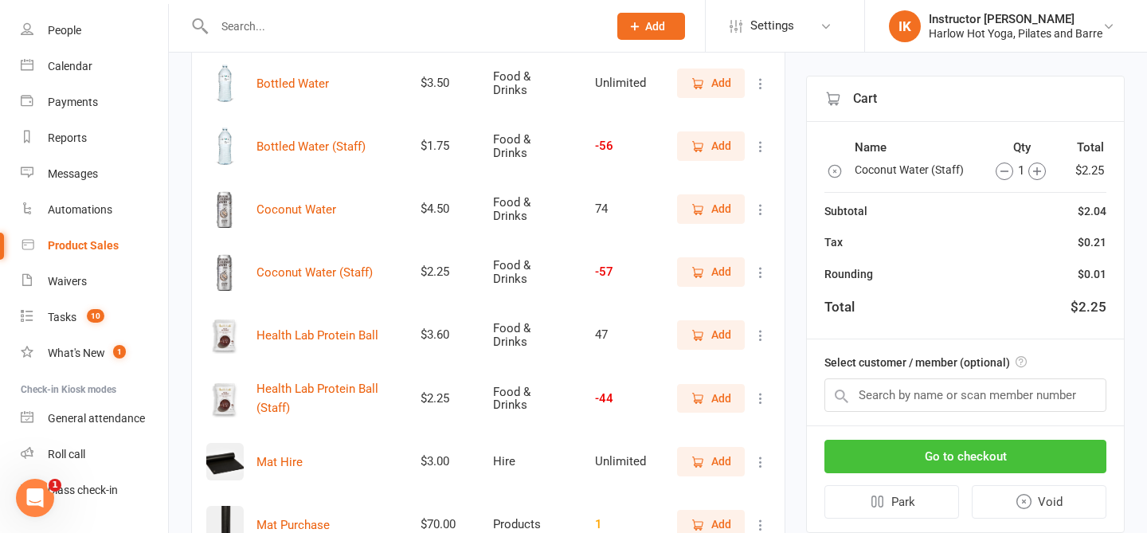
click at [972, 460] on button "Go to checkout" at bounding box center [965, 456] width 282 height 33
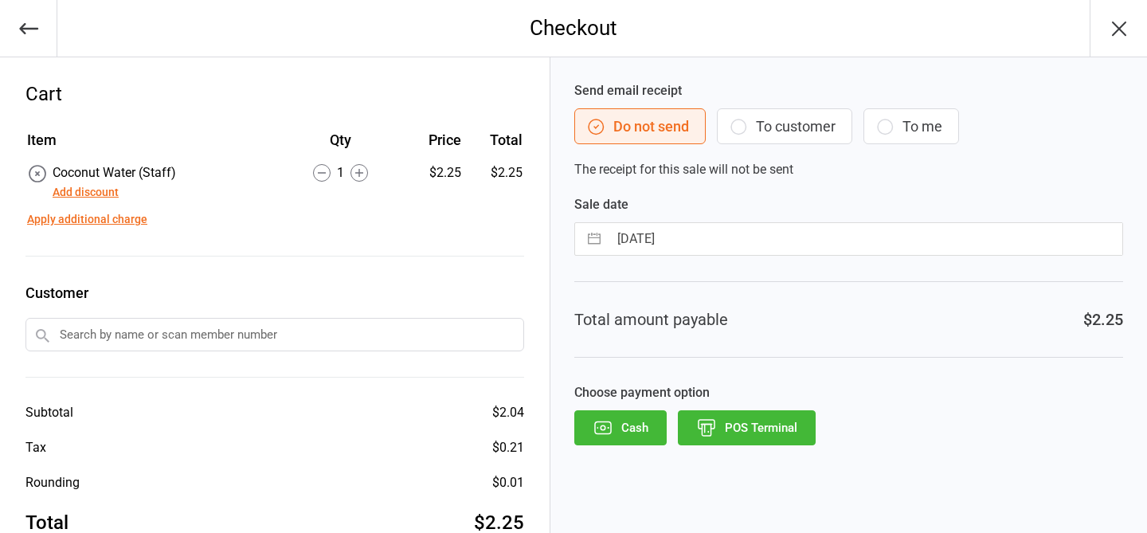
click at [972, 460] on div "Send email receipt Do not send To customer To me The receipt for this sale will…" at bounding box center [848, 316] width 597 height 518
click at [763, 445] on div "Send email receipt Do not send To customer To me The receipt for this sale will…" at bounding box center [848, 316] width 597 height 518
click at [738, 425] on button "POS Terminal" at bounding box center [747, 427] width 138 height 35
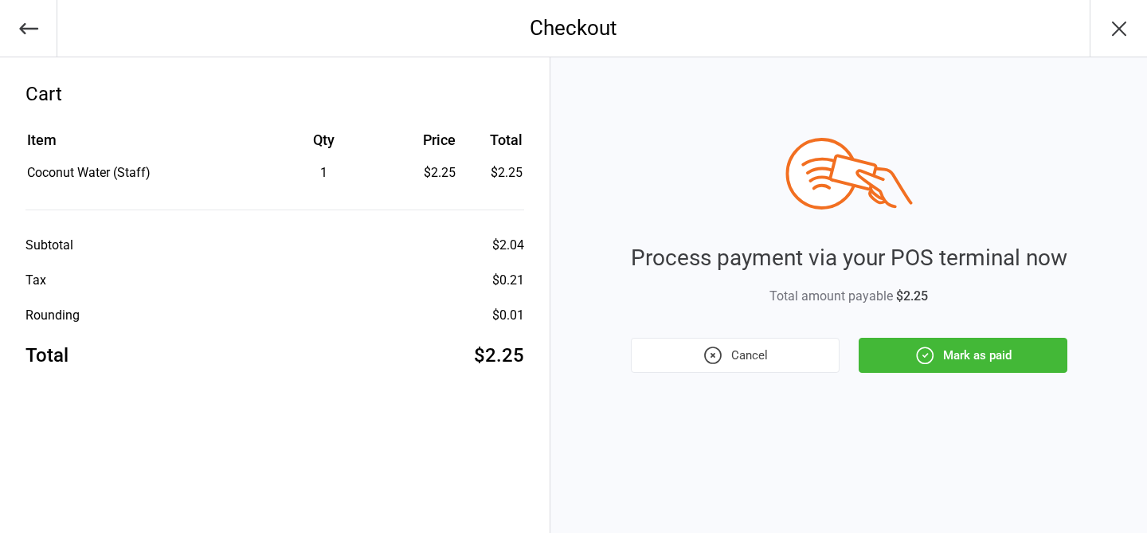
click at [960, 336] on div "Process payment via your POS terminal now Total amount payable $2.25 Cancel Mar…" at bounding box center [849, 255] width 436 height 235
click at [960, 350] on button "Mark as paid" at bounding box center [963, 355] width 209 height 35
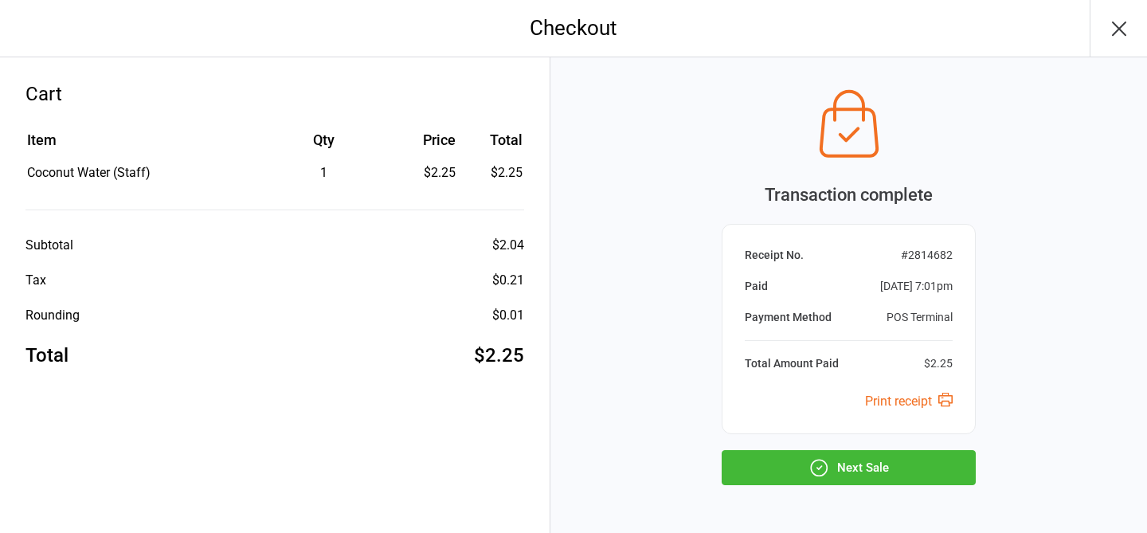
click at [786, 471] on button "Next Sale" at bounding box center [849, 467] width 254 height 35
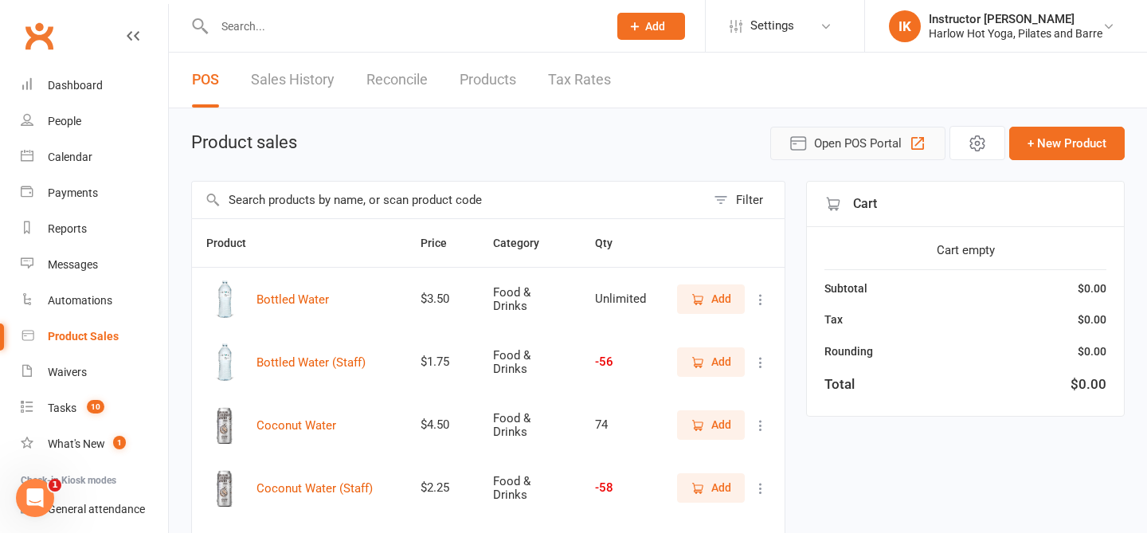
click at [856, 144] on span "Open POS Portal" at bounding box center [858, 143] width 88 height 19
